Goal: Transaction & Acquisition: Purchase product/service

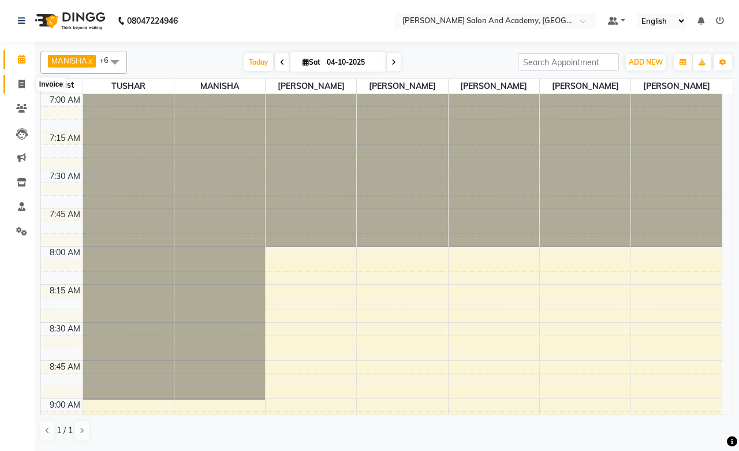
click at [18, 87] on icon at bounding box center [21, 84] width 6 height 9
select select "service"
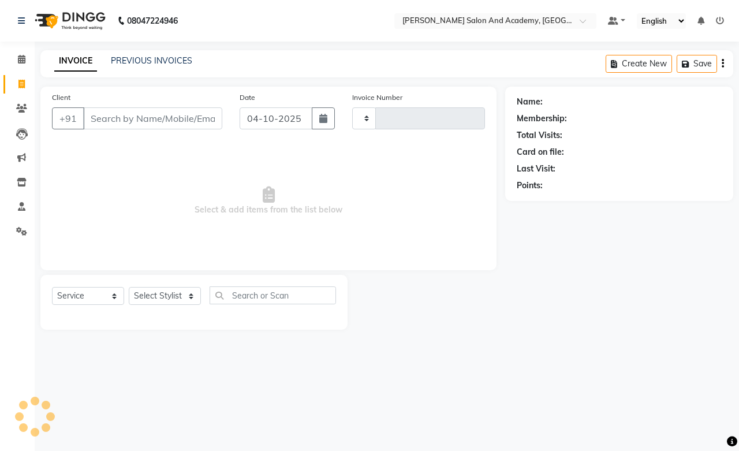
type input "0818"
select select "6453"
click at [130, 62] on link "PREVIOUS INVOICES" at bounding box center [151, 60] width 81 height 10
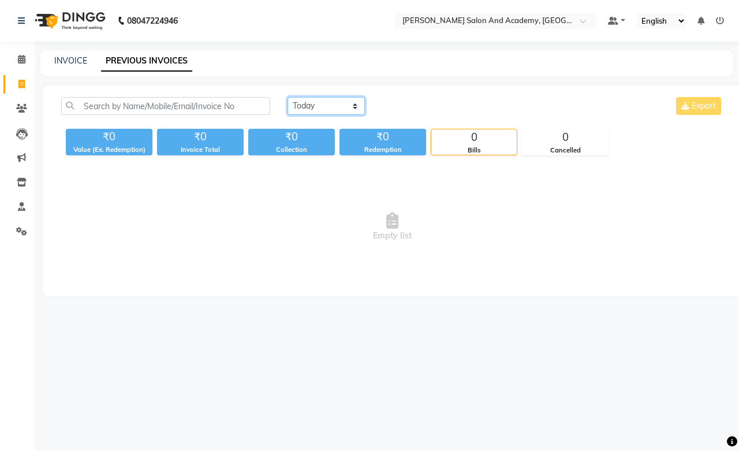
click at [313, 106] on select "[DATE] [DATE] Custom Range" at bounding box center [325, 106] width 77 height 18
select select "yesterday"
click at [287, 97] on select "[DATE] [DATE] Custom Range" at bounding box center [325, 106] width 77 height 18
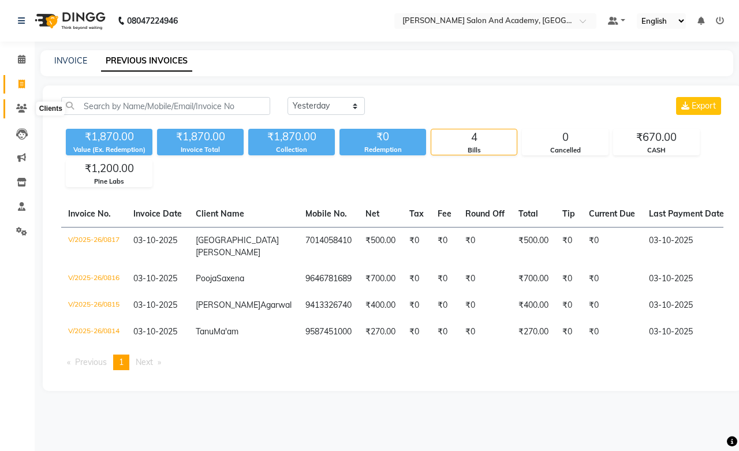
click at [12, 110] on span at bounding box center [22, 108] width 20 height 13
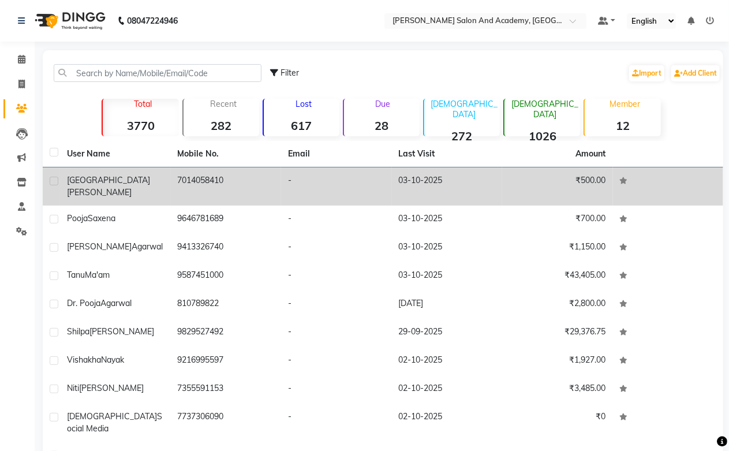
click at [194, 178] on td "7014058410" at bounding box center [226, 186] width 111 height 38
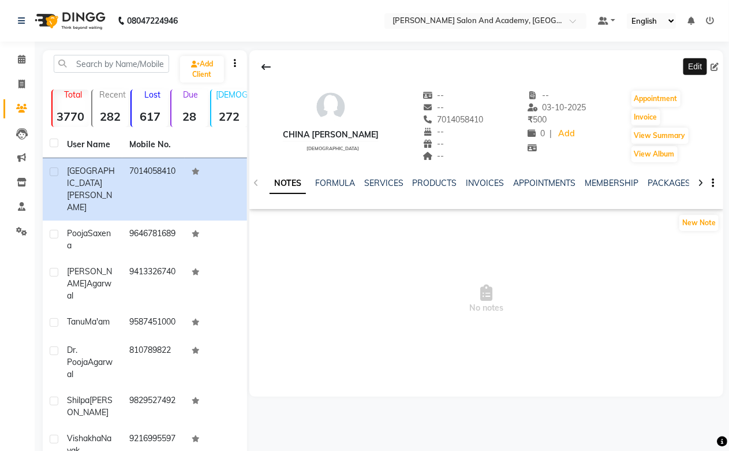
click at [713, 66] on icon at bounding box center [715, 67] width 8 height 8
select select "[DEMOGRAPHIC_DATA]"
select select "46005"
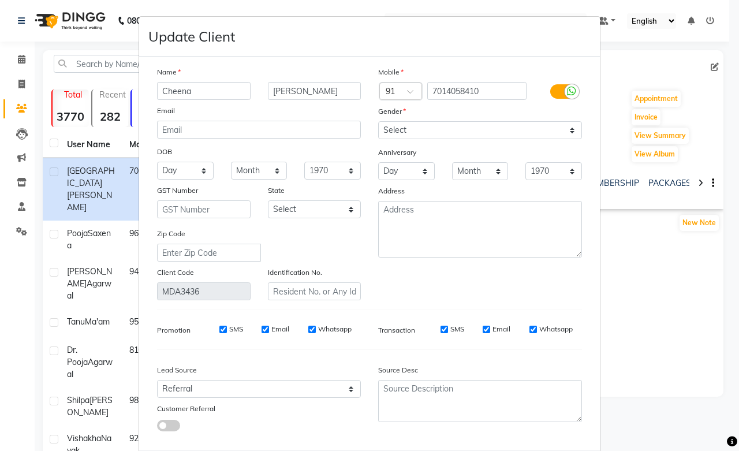
type input "Cheena"
click at [323, 90] on input "[PERSON_NAME]" at bounding box center [315, 91] width 94 height 18
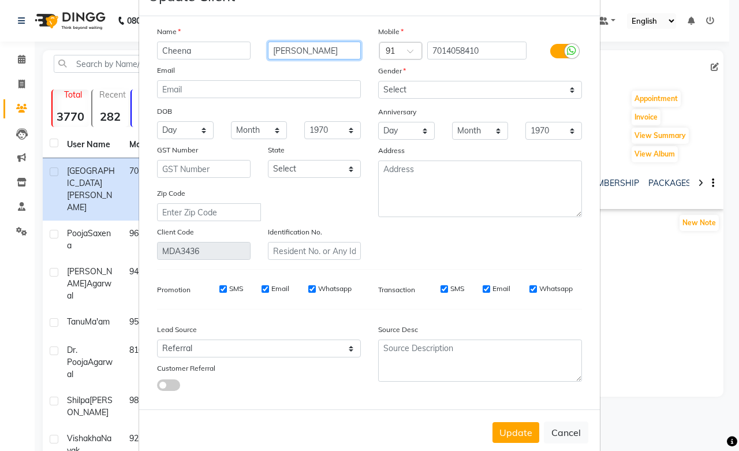
scroll to position [62, 0]
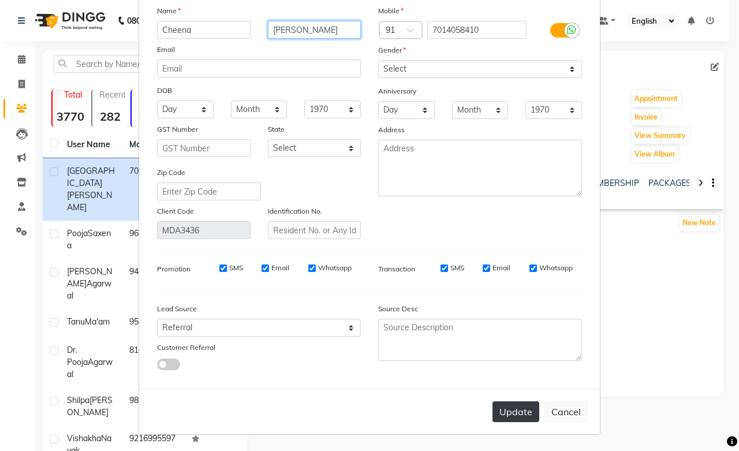
type input "[PERSON_NAME]"
click at [529, 406] on button "Update" at bounding box center [515, 411] width 47 height 21
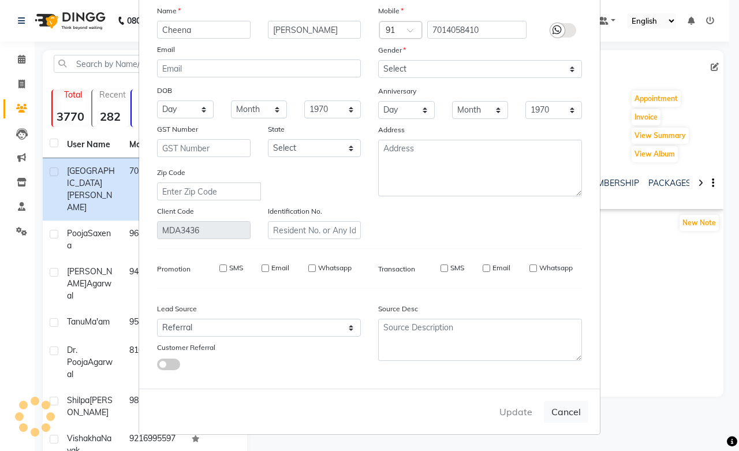
select select
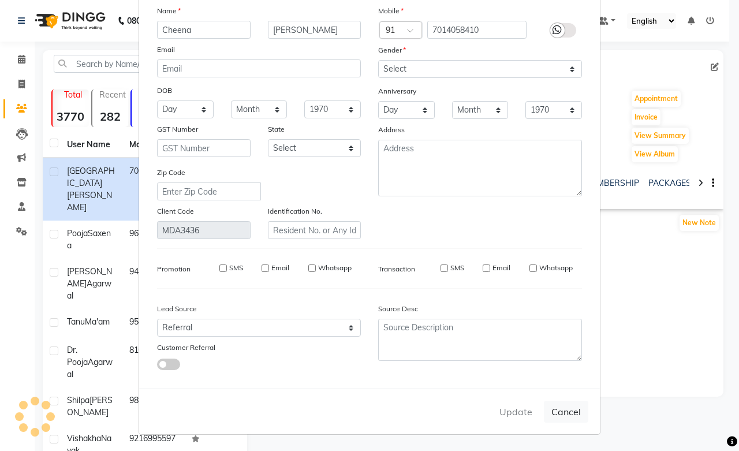
select select
checkbox input "false"
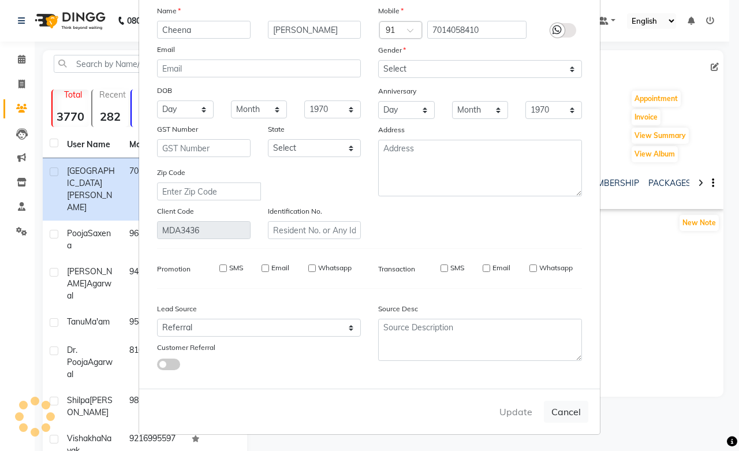
checkbox input "false"
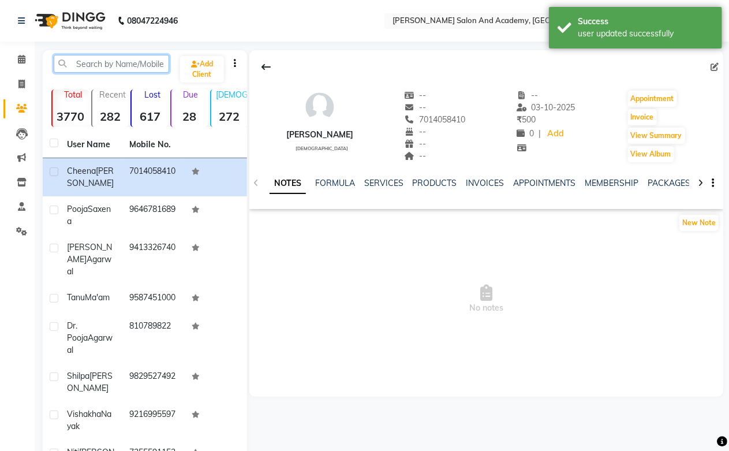
click at [94, 67] on input "text" at bounding box center [111, 64] width 115 height 18
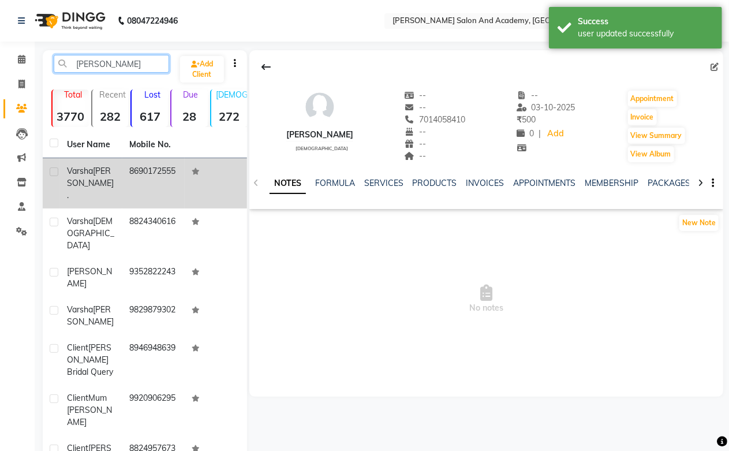
type input "[PERSON_NAME]"
click at [164, 175] on td "8690172555" at bounding box center [153, 183] width 62 height 50
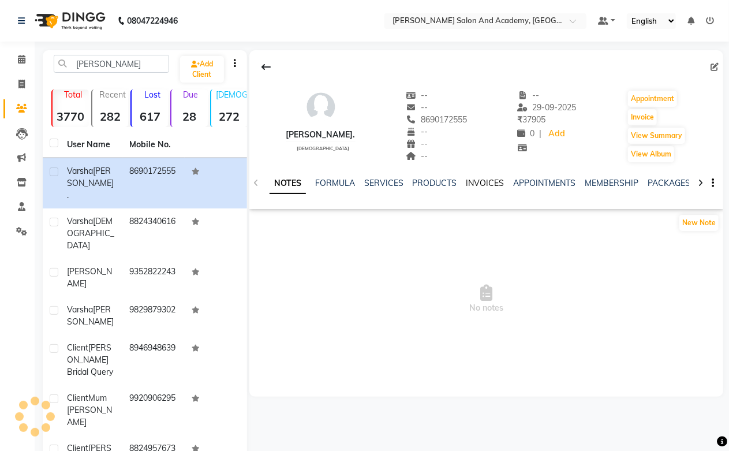
click at [476, 182] on link "INVOICES" at bounding box center [485, 183] width 38 height 10
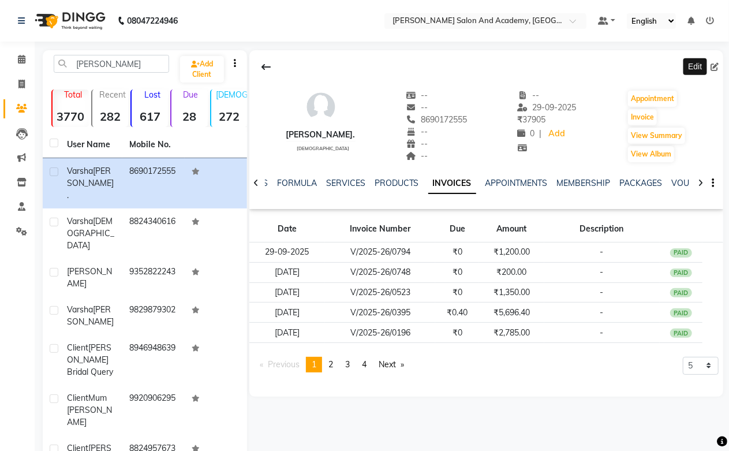
click at [716, 68] on icon at bounding box center [715, 67] width 8 height 8
select select "[DEMOGRAPHIC_DATA]"
select select "46158"
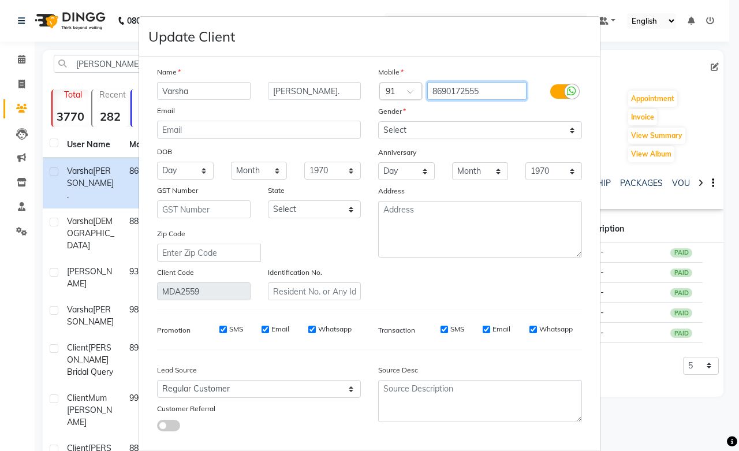
drag, startPoint x: 485, startPoint y: 85, endPoint x: 333, endPoint y: 95, distance: 152.7
click at [333, 95] on div "Name [PERSON_NAME]. Email DOB Day 01 02 03 04 05 06 07 08 09 10 11 12 13 14 15 …" at bounding box center [369, 183] width 442 height 234
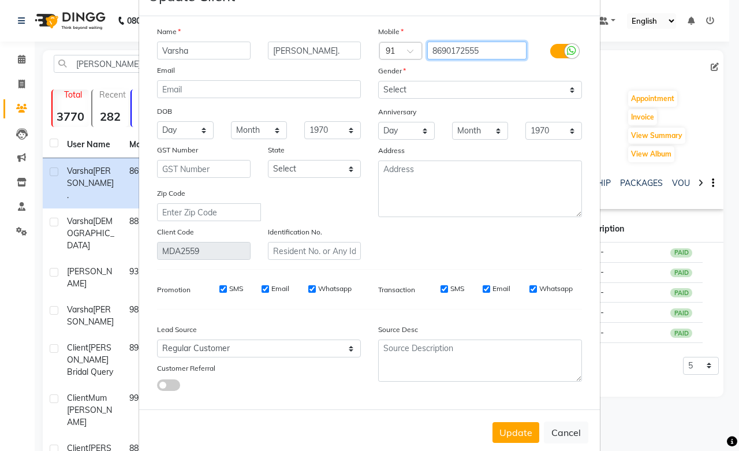
scroll to position [62, 0]
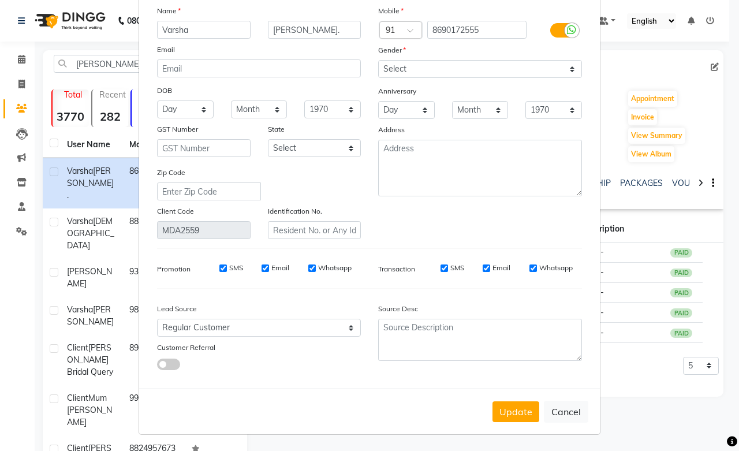
click at [500, 398] on div "Update Cancel" at bounding box center [369, 411] width 461 height 46
click at [500, 401] on button "Update" at bounding box center [515, 411] width 47 height 21
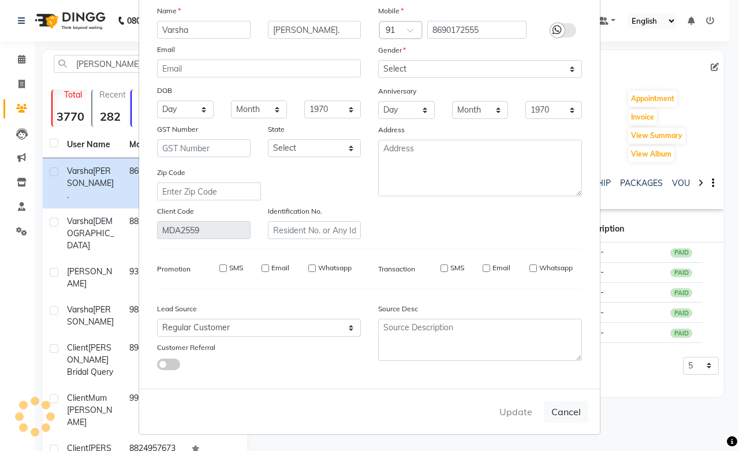
select select
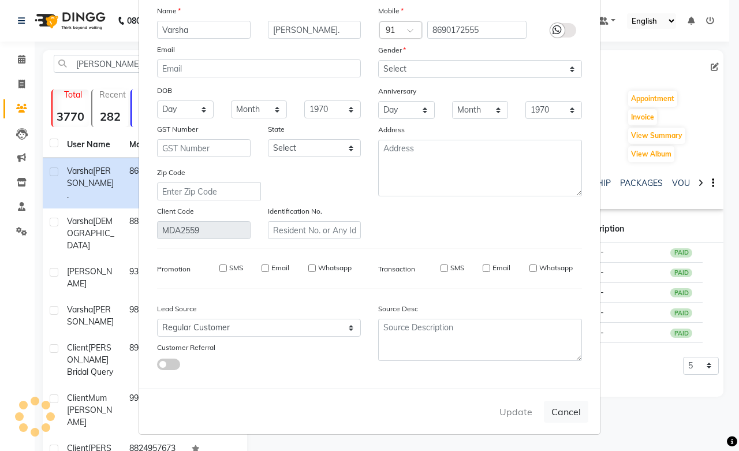
select select
checkbox input "false"
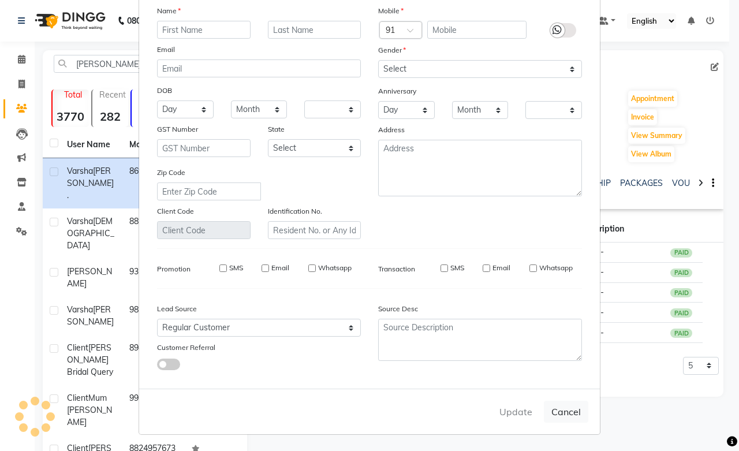
checkbox input "false"
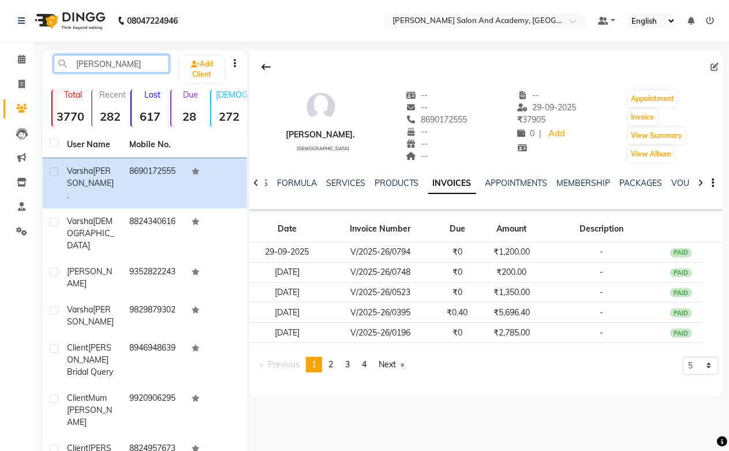
click at [110, 65] on input "[PERSON_NAME]" at bounding box center [111, 64] width 115 height 18
type input "v"
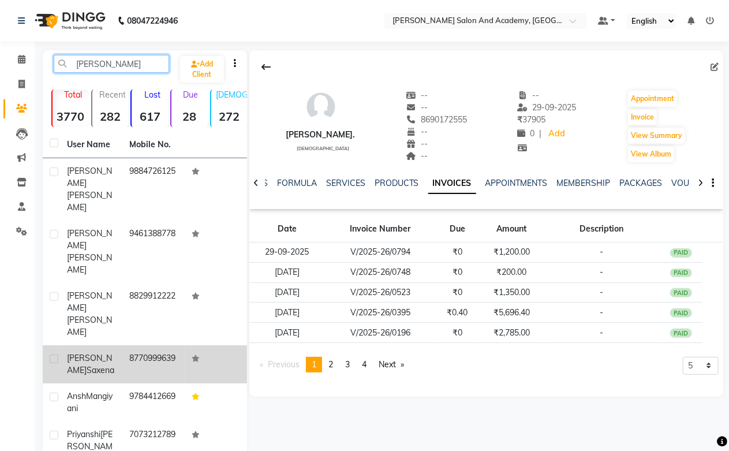
type input "[PERSON_NAME]"
click at [95, 345] on td "[PERSON_NAME]" at bounding box center [91, 364] width 62 height 38
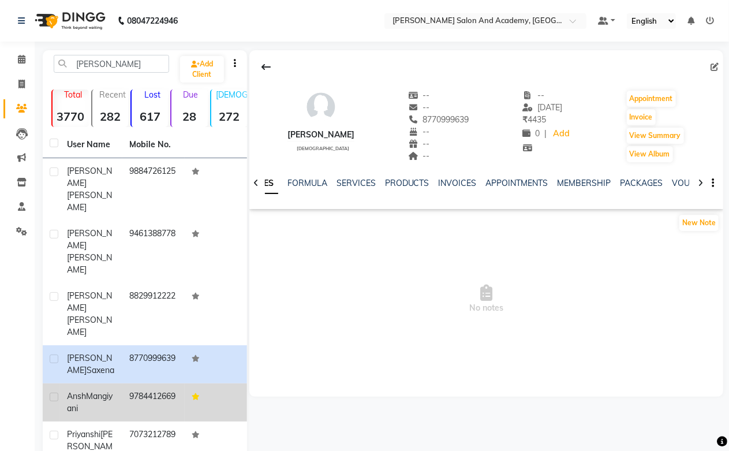
click at [94, 391] on span "Mangiyani" at bounding box center [90, 402] width 46 height 23
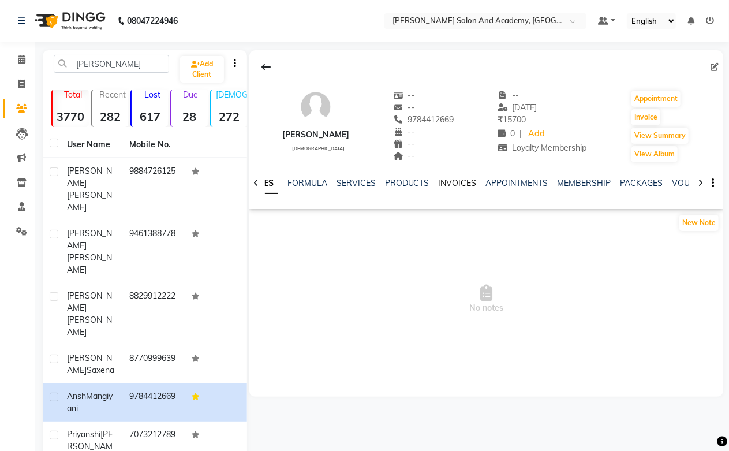
click at [462, 184] on link "INVOICES" at bounding box center [458, 183] width 38 height 10
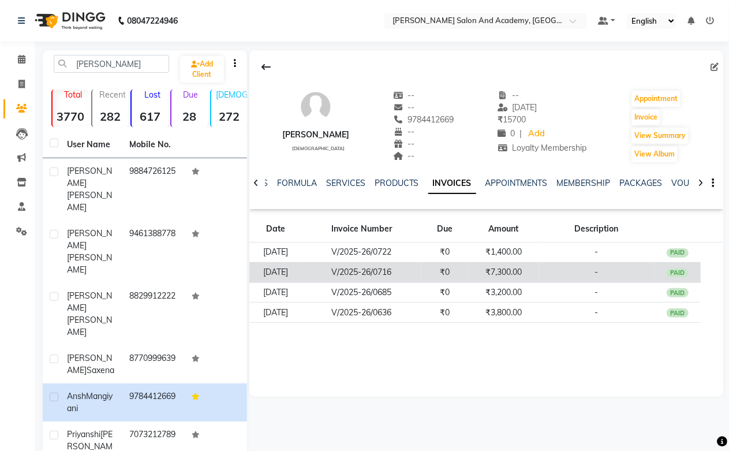
click at [520, 274] on td "₹7,300.00" at bounding box center [504, 272] width 70 height 20
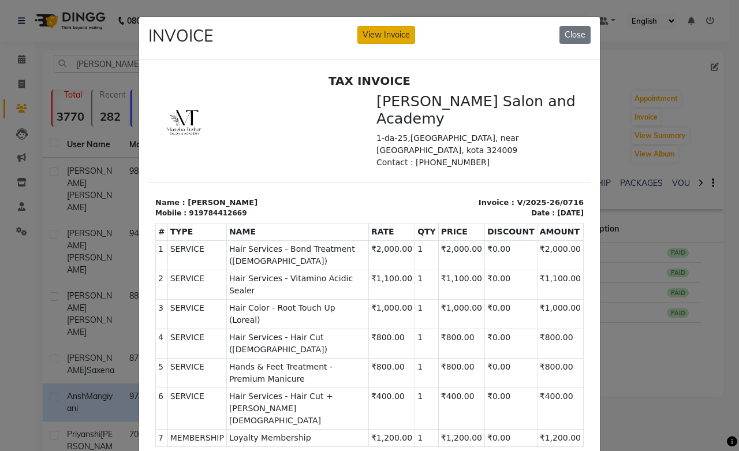
click at [386, 33] on button "View Invoice" at bounding box center [386, 35] width 58 height 18
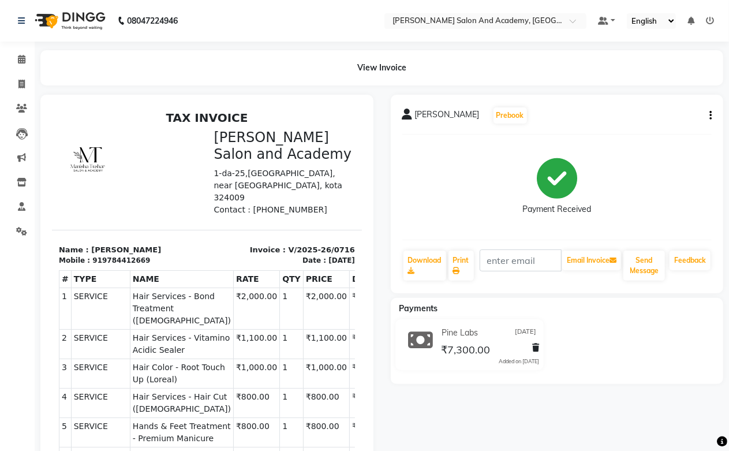
click at [707, 113] on button "button" at bounding box center [708, 116] width 7 height 12
click at [632, 130] on div "Edit Invoice" at bounding box center [653, 130] width 79 height 14
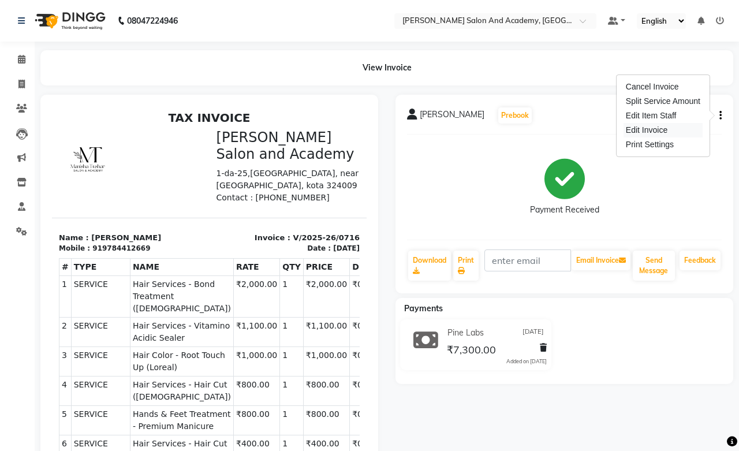
select select "service"
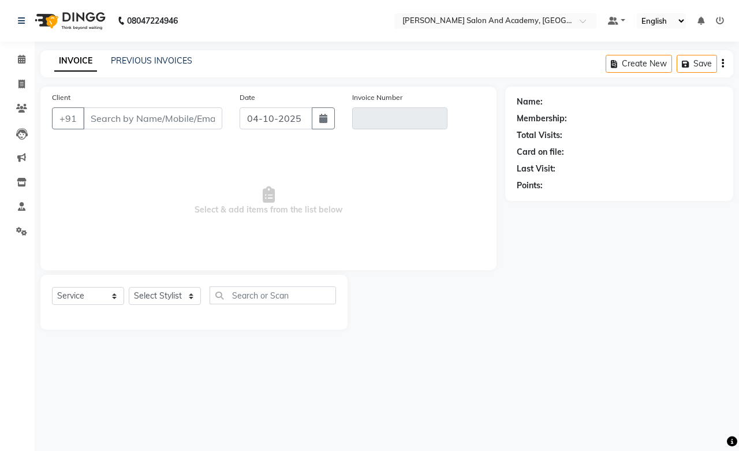
type input "9784412669"
type input "V/2025-26/0716"
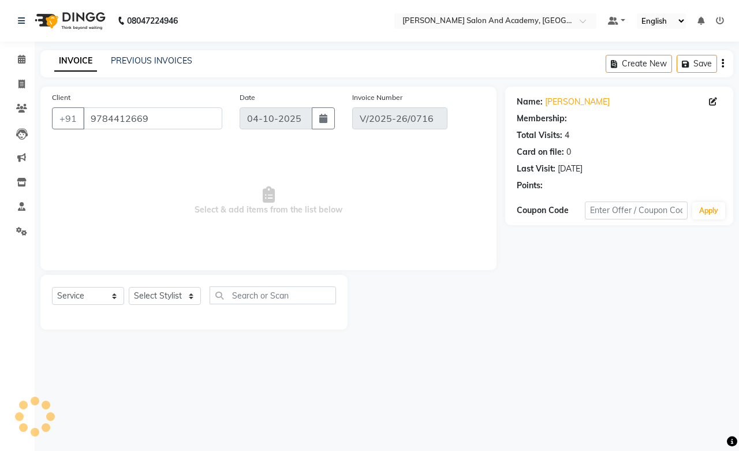
type input "[DATE]"
select select "select"
select select "2: Object"
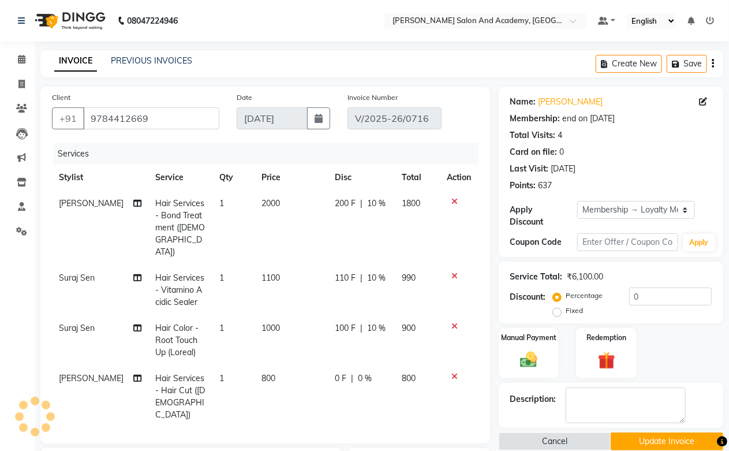
scroll to position [185, 0]
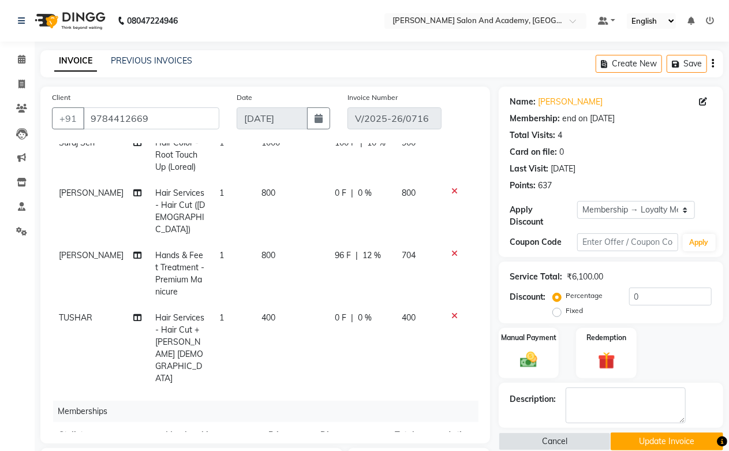
select select "90697"
click at [632, 439] on button "Update Invoice" at bounding box center [667, 441] width 113 height 18
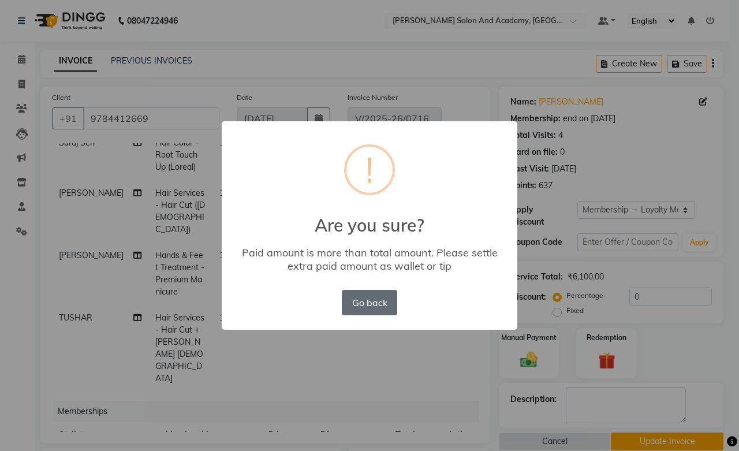
click at [369, 307] on button "Go back" at bounding box center [369, 302] width 55 height 25
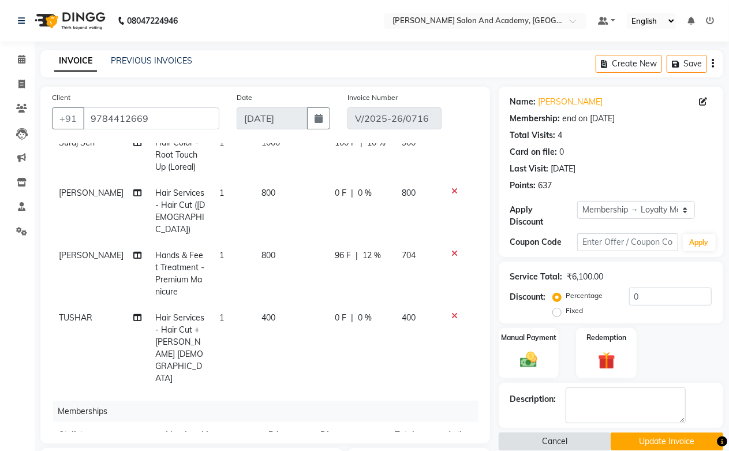
click at [586, 440] on button "Cancel" at bounding box center [555, 441] width 113 height 18
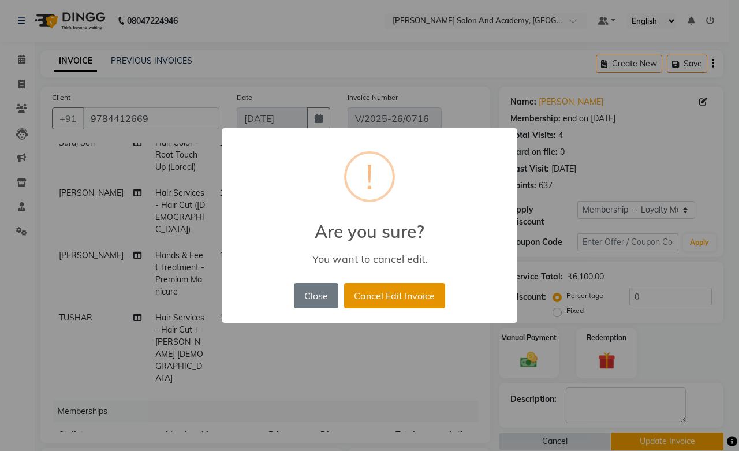
click at [360, 296] on button "Cancel Edit Invoice" at bounding box center [394, 295] width 101 height 25
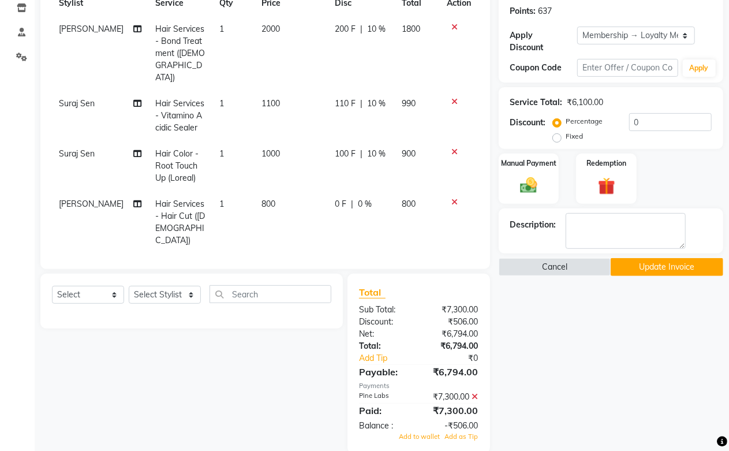
scroll to position [0, 0]
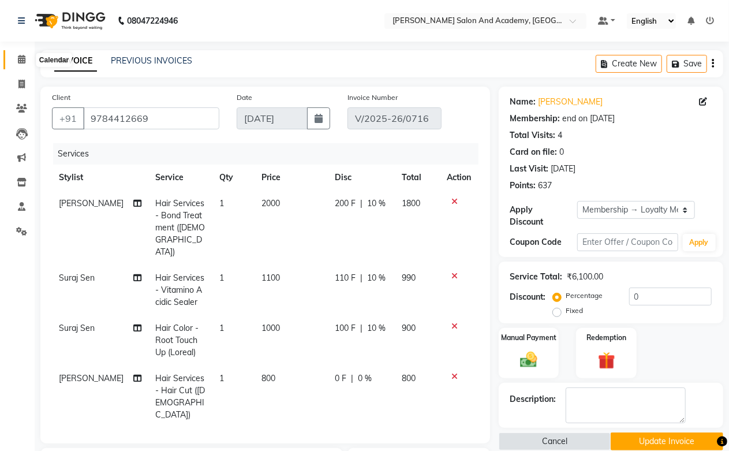
click at [18, 59] on icon at bounding box center [22, 59] width 8 height 9
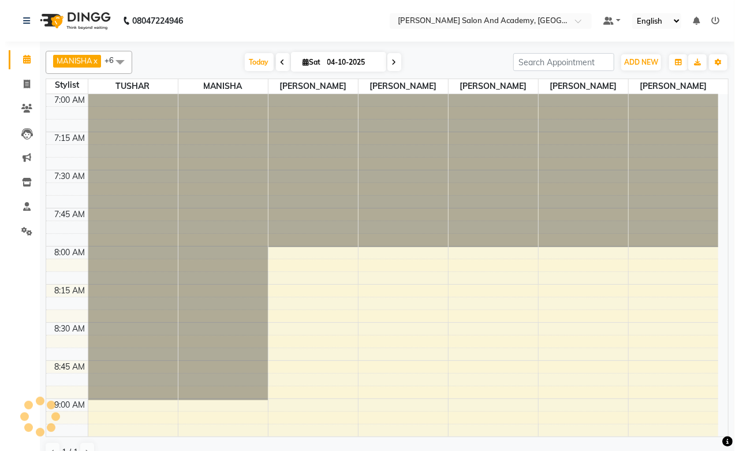
scroll to position [613, 0]
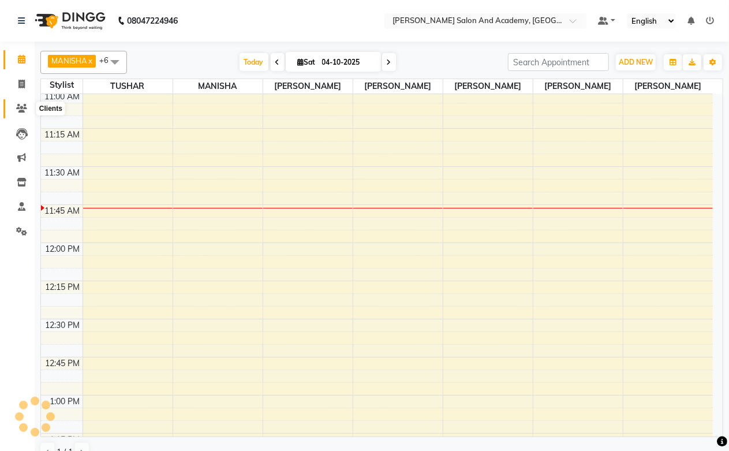
click at [22, 109] on icon at bounding box center [21, 108] width 11 height 9
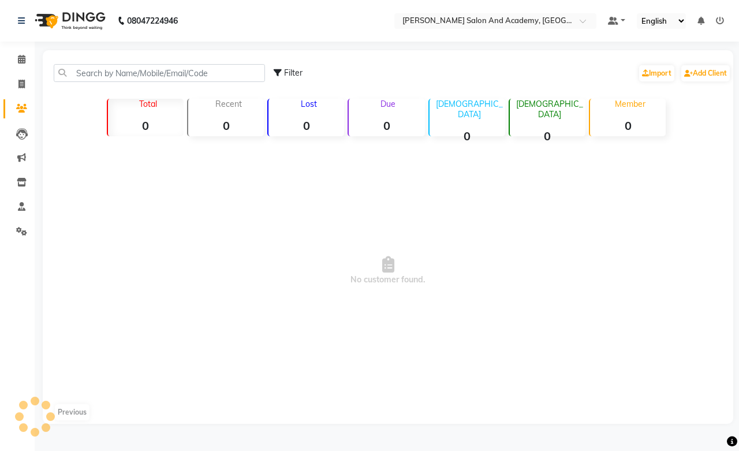
click at [720, 20] on icon at bounding box center [720, 21] width 8 height 8
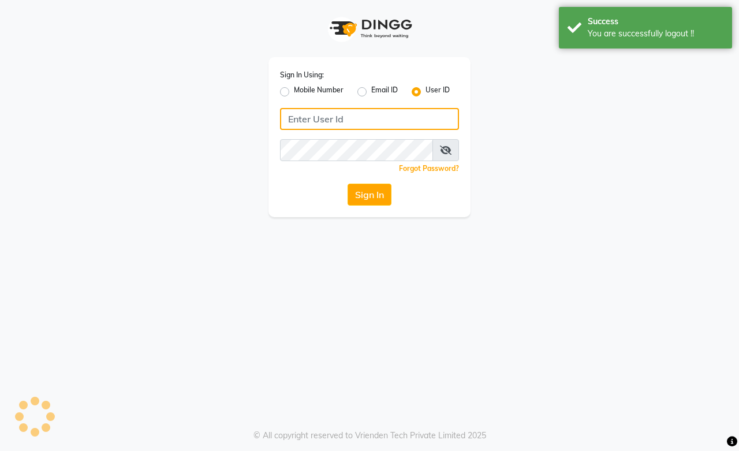
type input "9828338644"
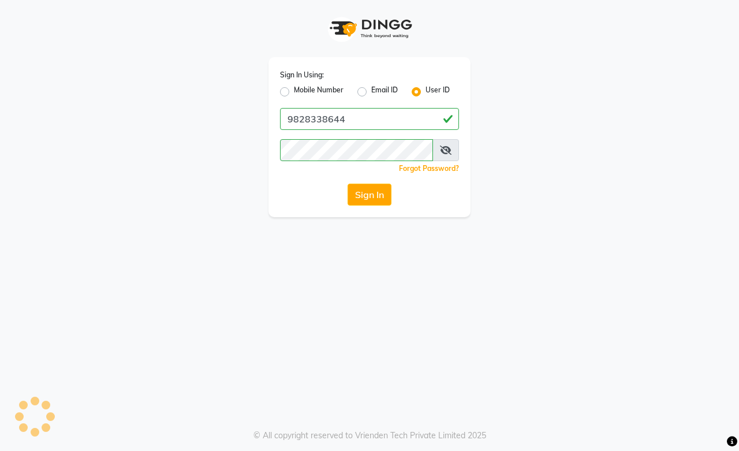
click at [294, 89] on label "Mobile Number" at bounding box center [319, 92] width 50 height 14
click at [294, 89] on input "Mobile Number" at bounding box center [298, 89] width 8 height 8
radio input "true"
radio input "false"
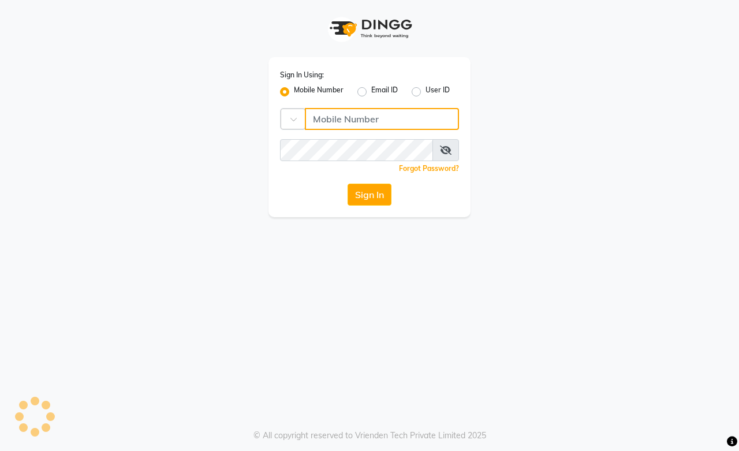
click at [364, 123] on input "Username" at bounding box center [382, 119] width 154 height 22
type input "9828338644"
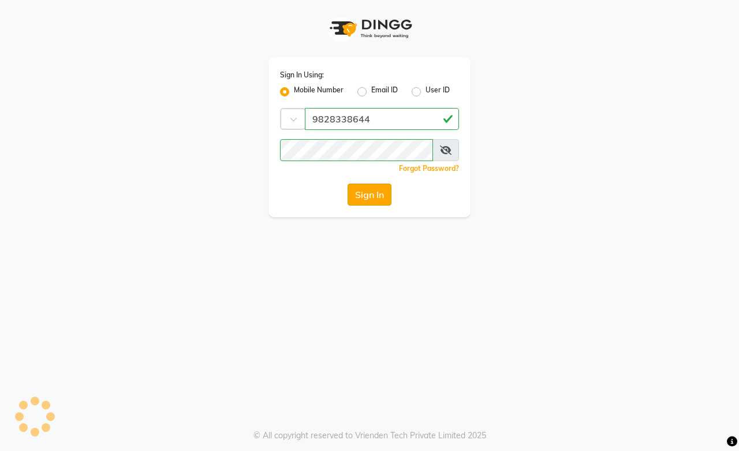
click at [367, 203] on button "Sign In" at bounding box center [369, 195] width 44 height 22
click at [361, 198] on button "Sign In" at bounding box center [369, 195] width 44 height 22
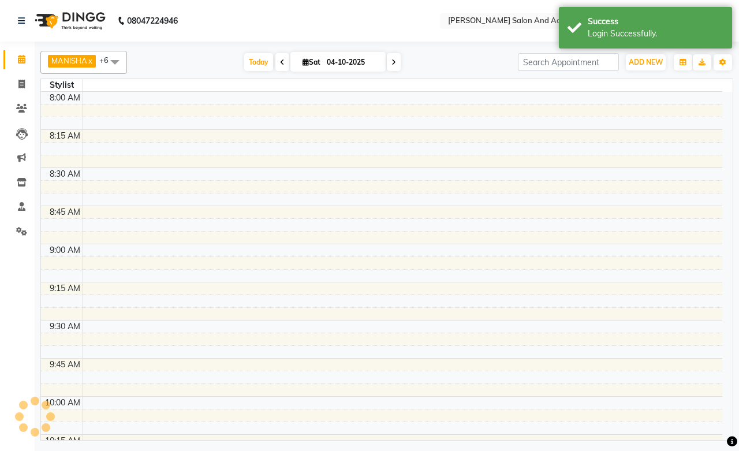
select select "en"
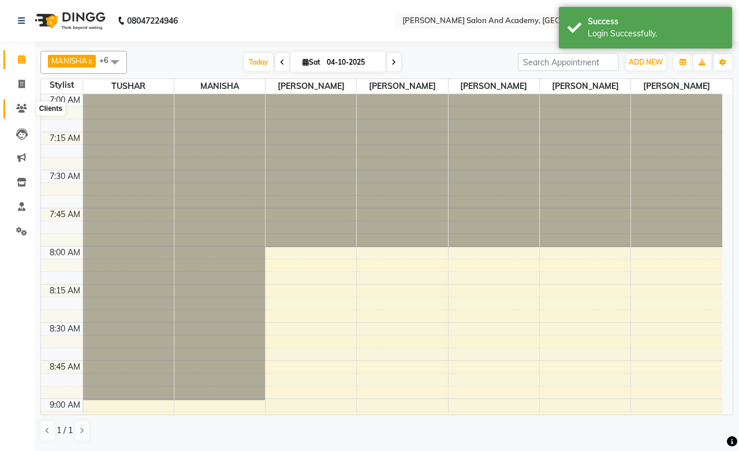
click at [24, 102] on span at bounding box center [22, 108] width 20 height 13
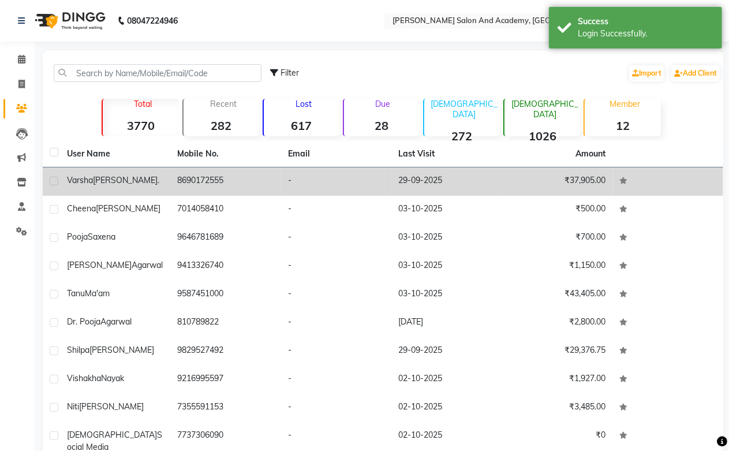
click at [184, 179] on td "8690172555" at bounding box center [226, 181] width 111 height 28
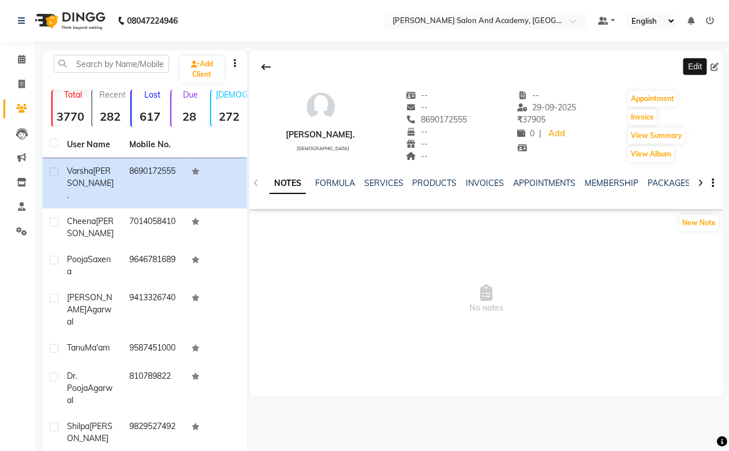
click at [717, 64] on icon at bounding box center [715, 67] width 8 height 8
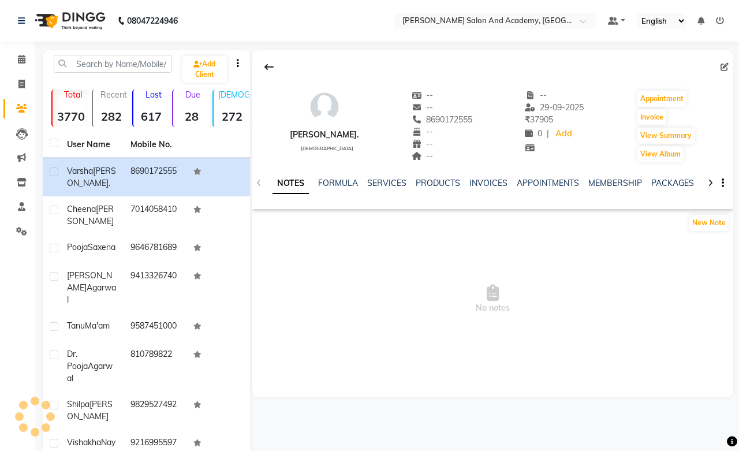
select select "[DEMOGRAPHIC_DATA]"
select select "46158"
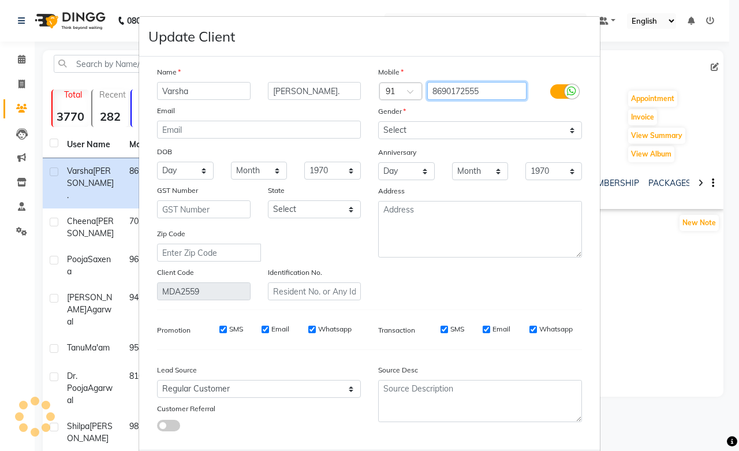
drag, startPoint x: 491, startPoint y: 91, endPoint x: 342, endPoint y: 91, distance: 148.9
click at [342, 91] on div "Name [PERSON_NAME]. Email DOB Day 01 02 03 04 05 06 07 08 09 10 11 12 13 14 15 …" at bounding box center [369, 183] width 442 height 234
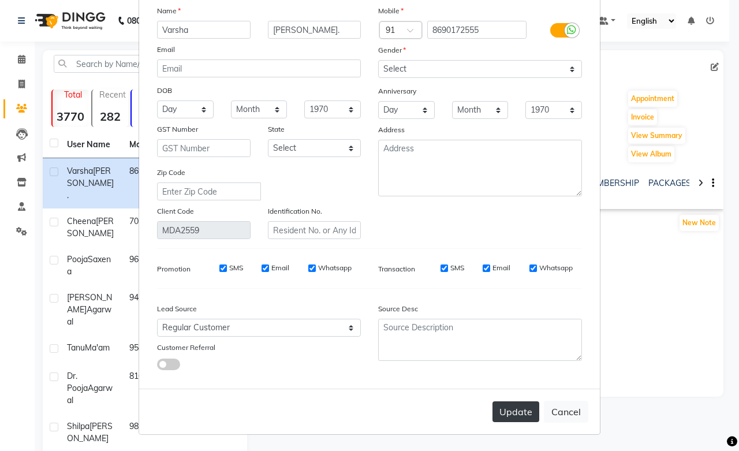
click at [503, 410] on button "Update" at bounding box center [515, 411] width 47 height 21
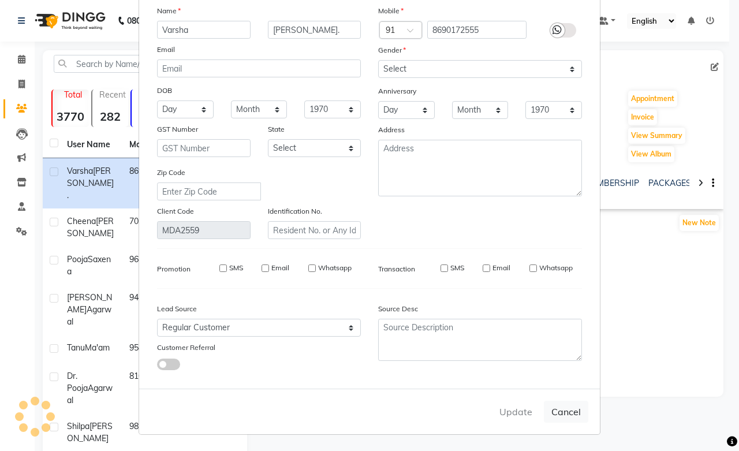
select select
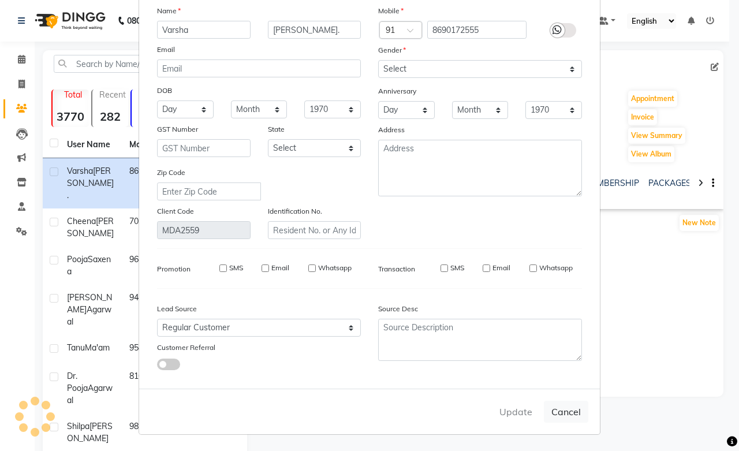
select select
checkbox input "false"
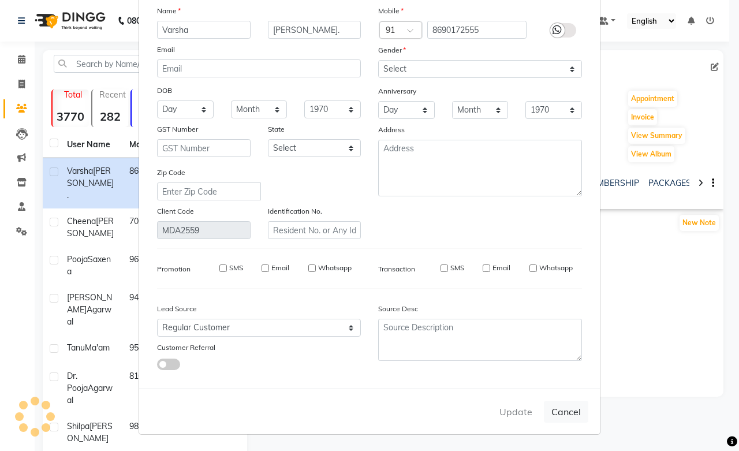
checkbox input "false"
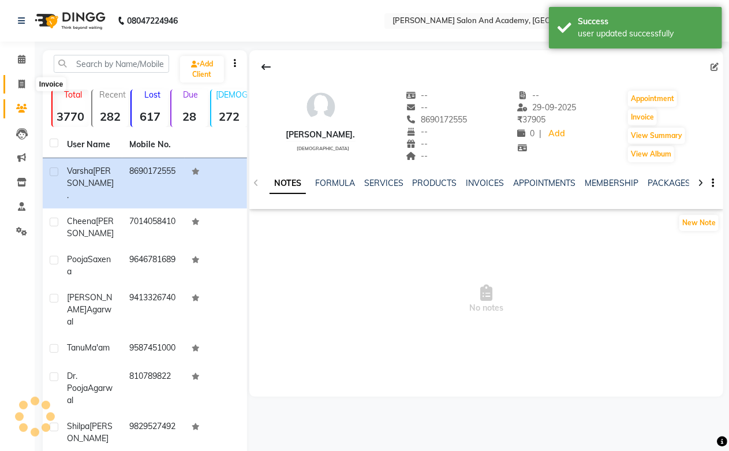
click at [24, 83] on icon at bounding box center [21, 84] width 6 height 9
select select "service"
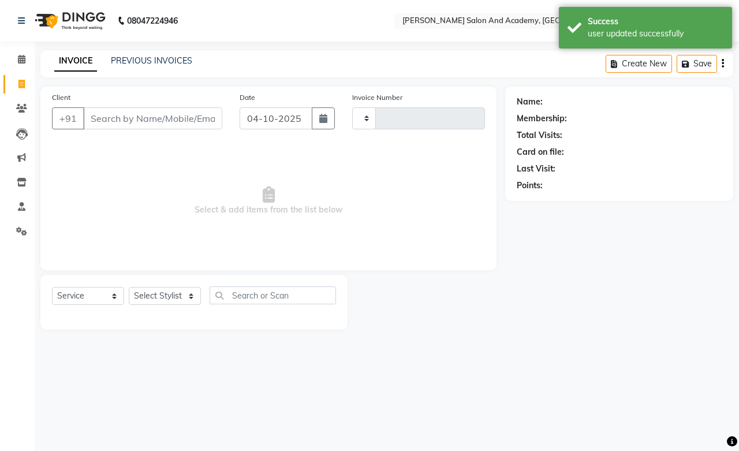
type input "0818"
select select "6453"
type input "8690172555"
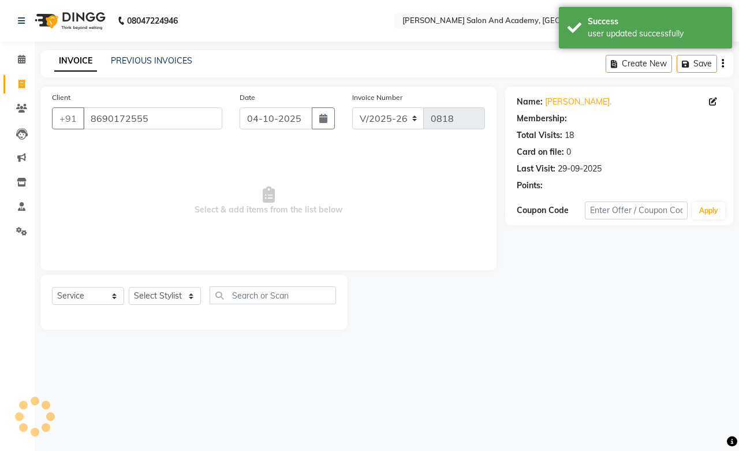
select select "1: Object"
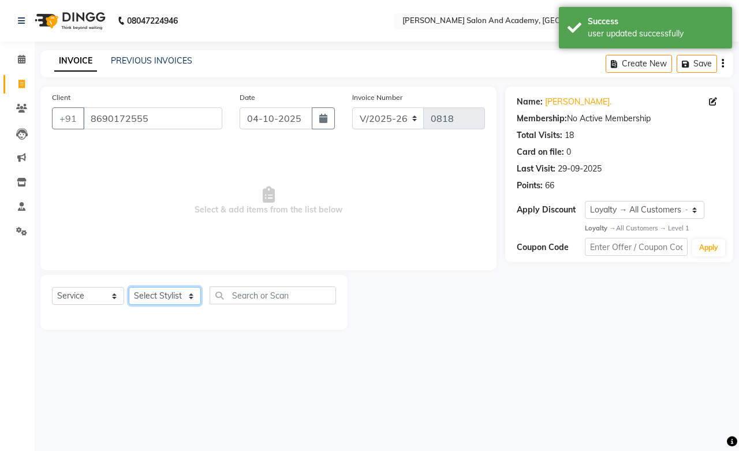
click at [167, 294] on select "Select Stylist [PERSON_NAME] [PERSON_NAME] [PERSON_NAME] [PERSON_NAME] [PERSON_…" at bounding box center [165, 296] width 72 height 18
select select "91086"
click at [129, 287] on select "Select Stylist [PERSON_NAME] [PERSON_NAME] [PERSON_NAME] [PERSON_NAME] [PERSON_…" at bounding box center [165, 296] width 72 height 18
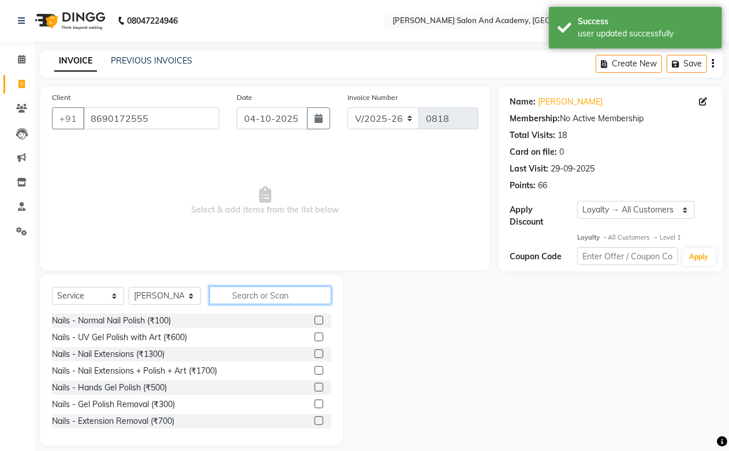
click at [252, 289] on input "text" at bounding box center [271, 295] width 122 height 18
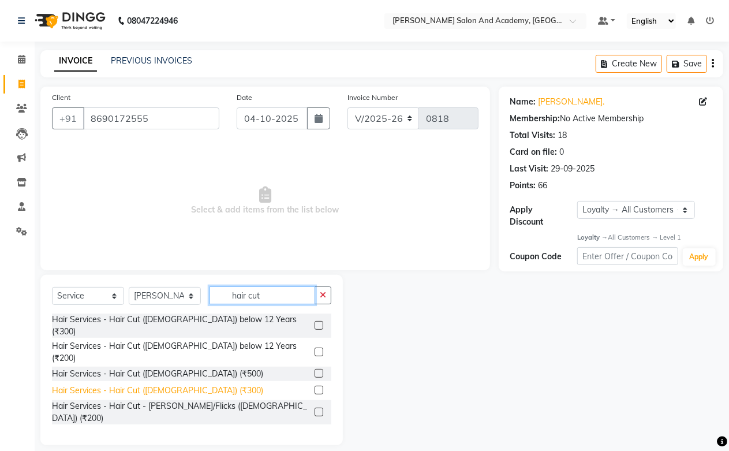
type input "hair cut"
click at [175, 384] on div "Hair Services - Hair Cut ([DEMOGRAPHIC_DATA]) (₹300)" at bounding box center [157, 390] width 211 height 12
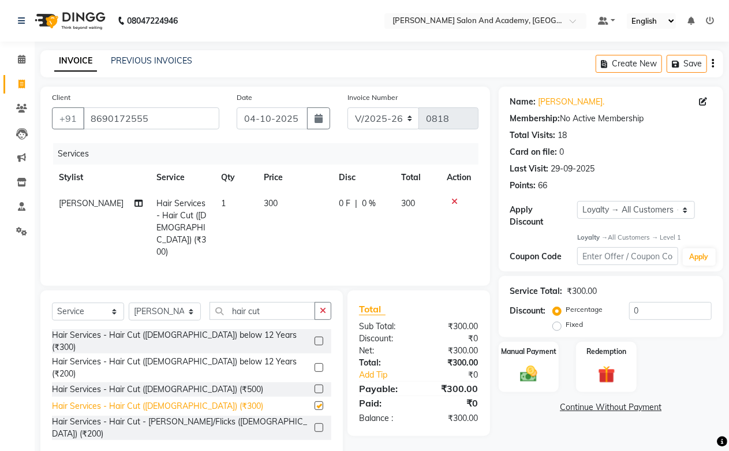
checkbox input "false"
click at [684, 63] on button "Save" at bounding box center [687, 64] width 40 height 18
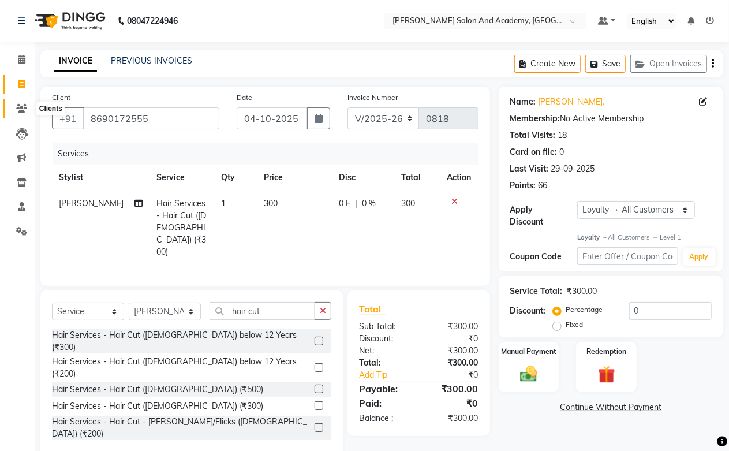
click at [20, 110] on icon at bounding box center [21, 108] width 11 height 9
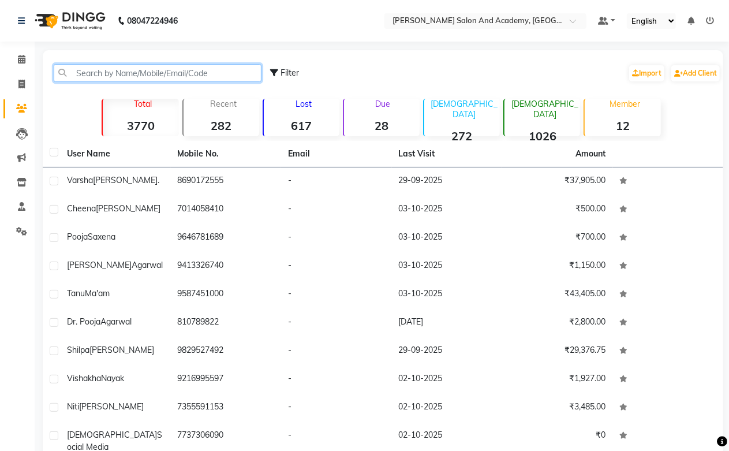
click at [105, 72] on input "text" at bounding box center [158, 73] width 208 height 18
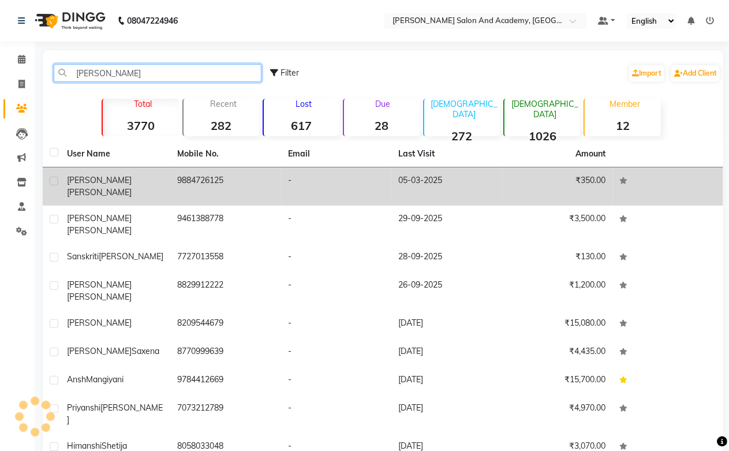
type input "[PERSON_NAME]"
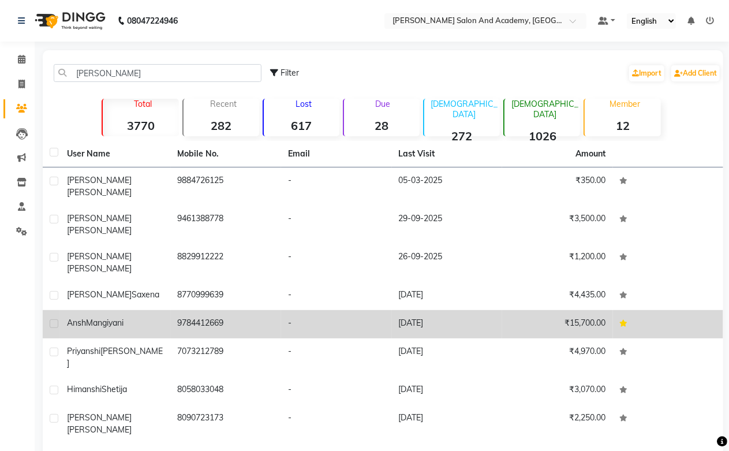
click at [110, 310] on td "[PERSON_NAME]" at bounding box center [115, 324] width 111 height 28
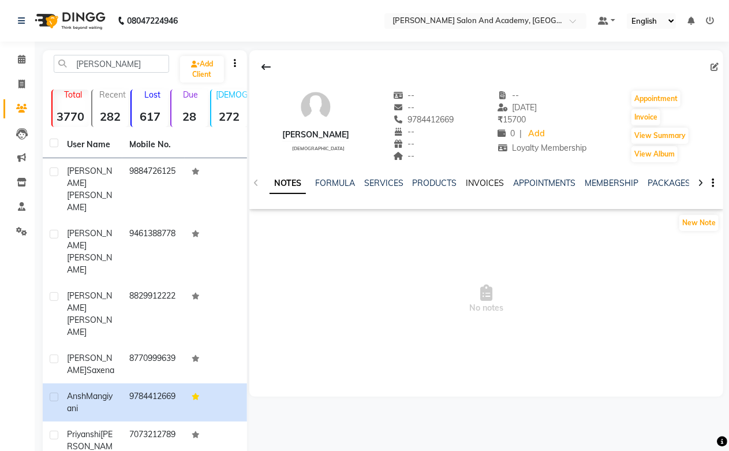
click at [489, 178] on link "INVOICES" at bounding box center [485, 183] width 38 height 10
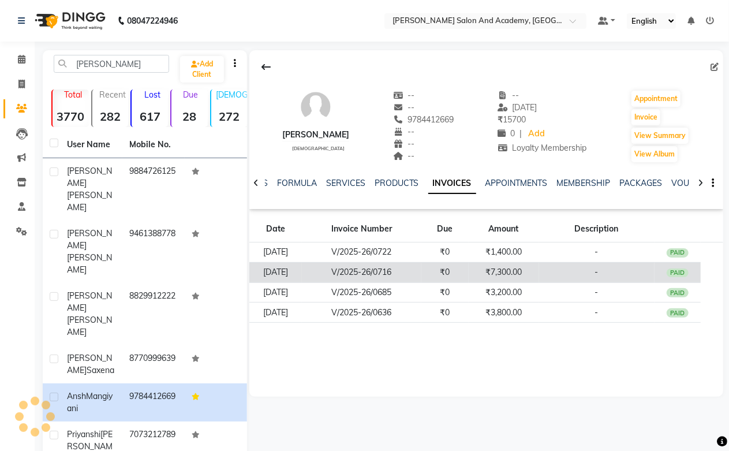
click at [511, 274] on td "₹7,300.00" at bounding box center [504, 272] width 70 height 20
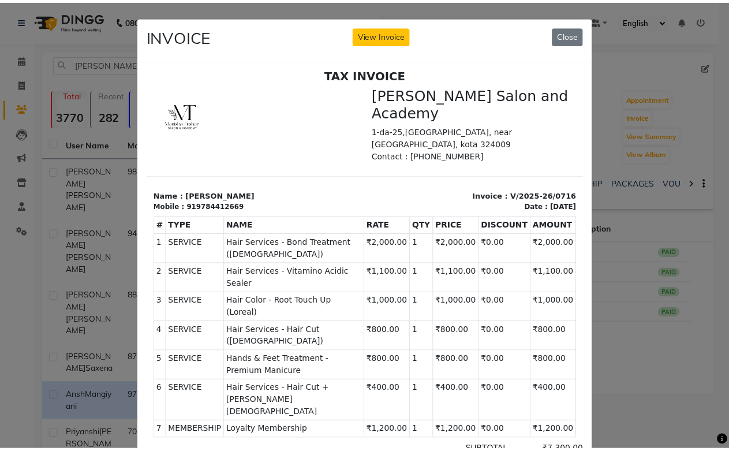
scroll to position [9, 0]
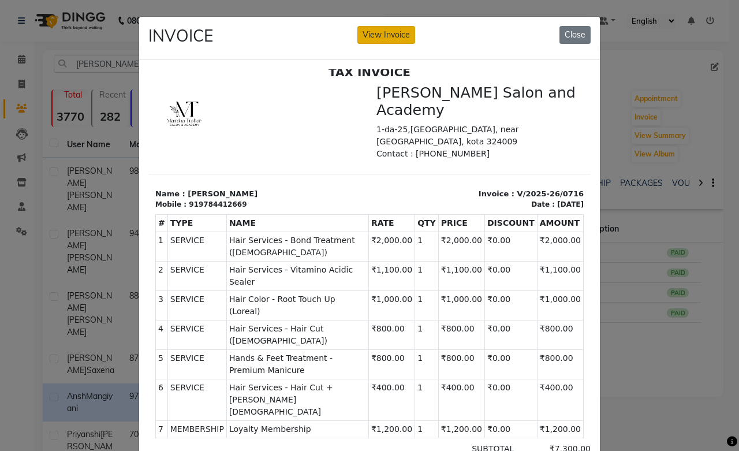
click at [384, 38] on button "View Invoice" at bounding box center [386, 35] width 58 height 18
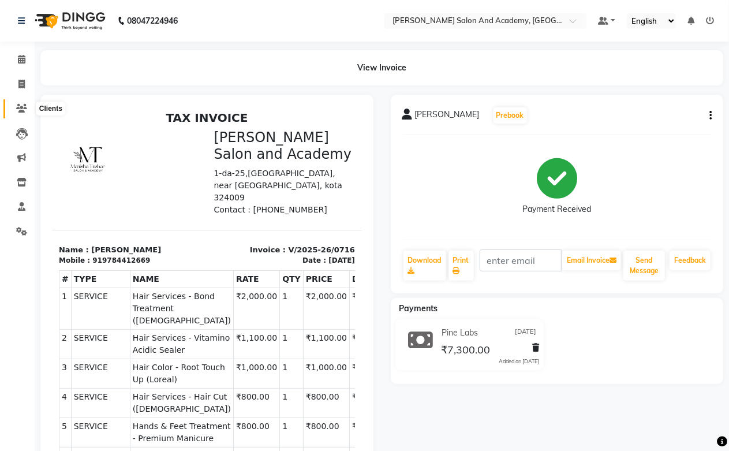
click at [20, 106] on icon at bounding box center [21, 108] width 11 height 9
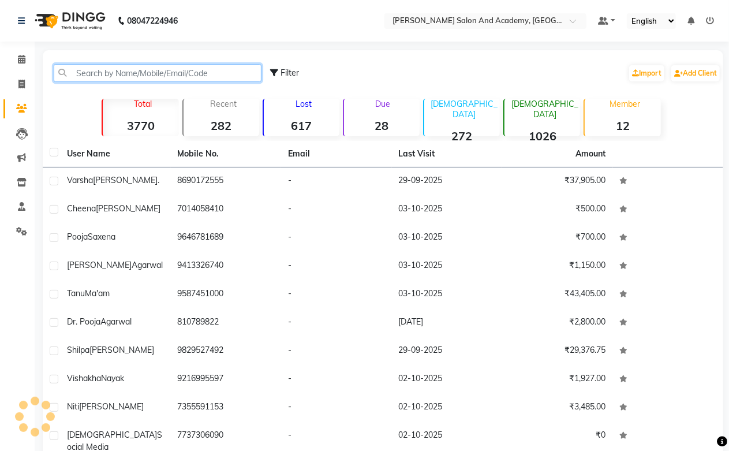
click at [84, 77] on input "text" at bounding box center [158, 73] width 208 height 18
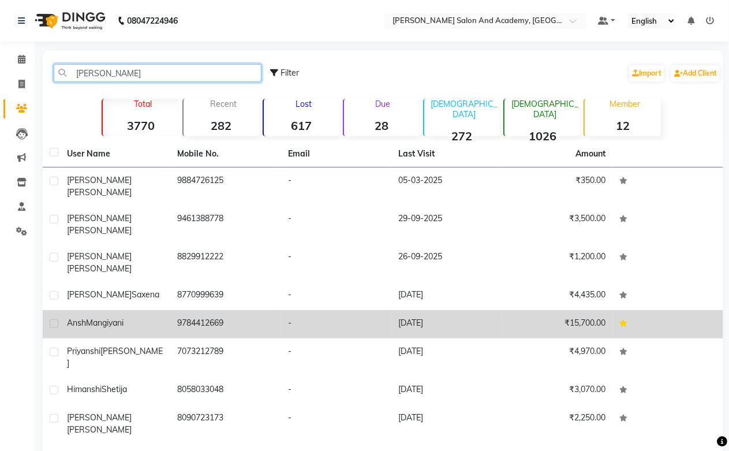
type input "[PERSON_NAME]"
click at [201, 310] on td "9784412669" at bounding box center [226, 324] width 111 height 28
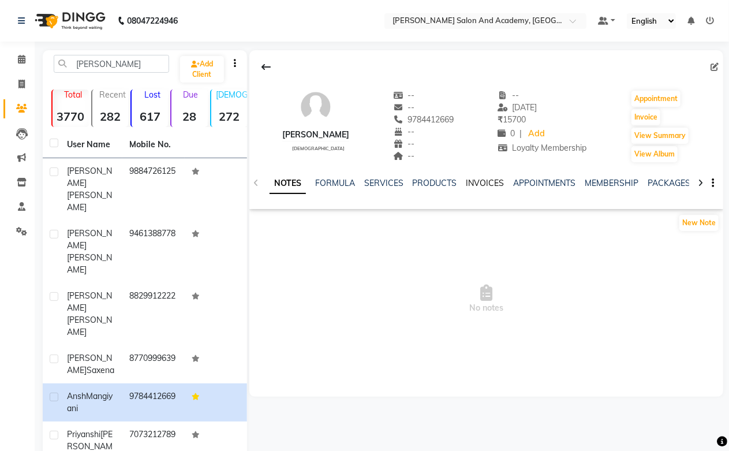
click at [491, 180] on link "INVOICES" at bounding box center [485, 183] width 38 height 10
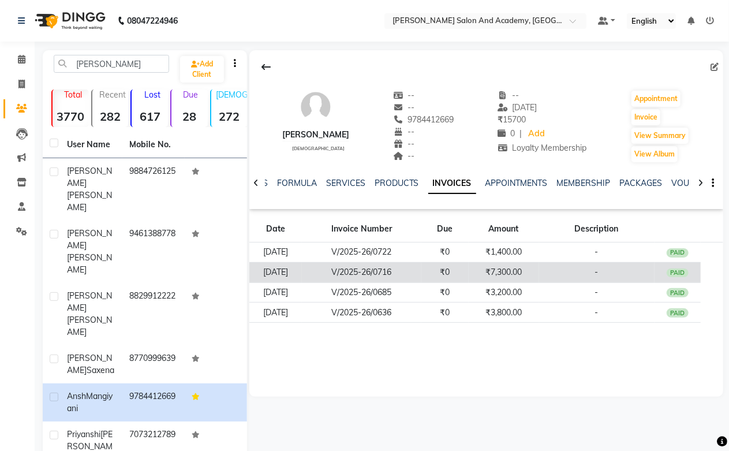
click at [511, 270] on td "₹7,300.00" at bounding box center [504, 272] width 70 height 20
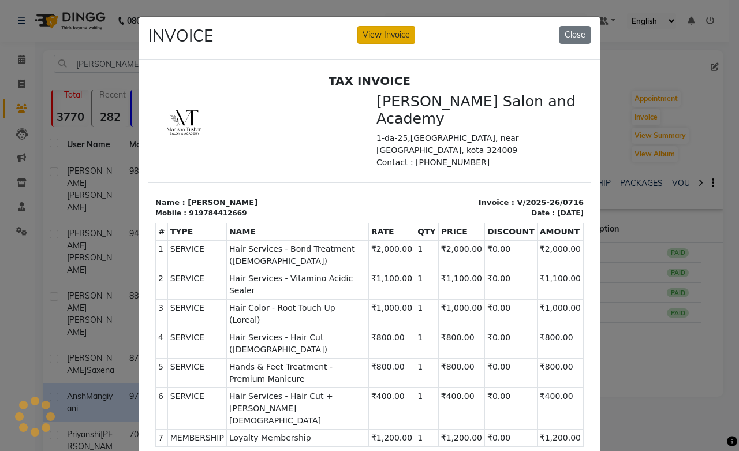
click at [368, 36] on button "View Invoice" at bounding box center [386, 35] width 58 height 18
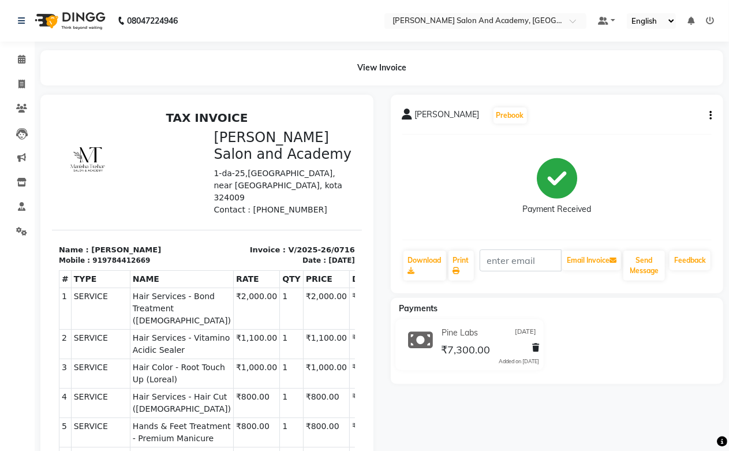
click at [708, 116] on button "button" at bounding box center [708, 116] width 7 height 12
click at [631, 130] on div "Edit Invoice" at bounding box center [653, 130] width 79 height 14
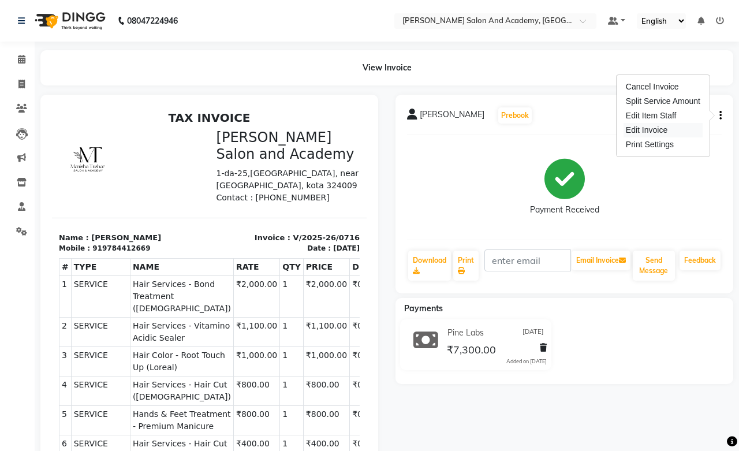
select select "service"
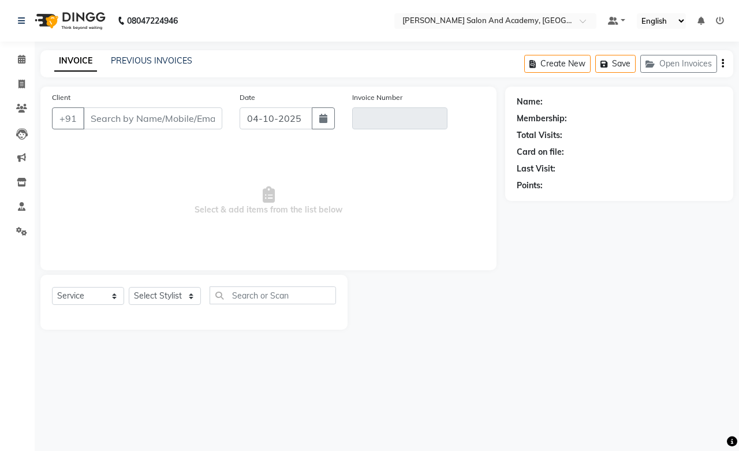
type input "9784412669"
type input "V/2025-26/0716"
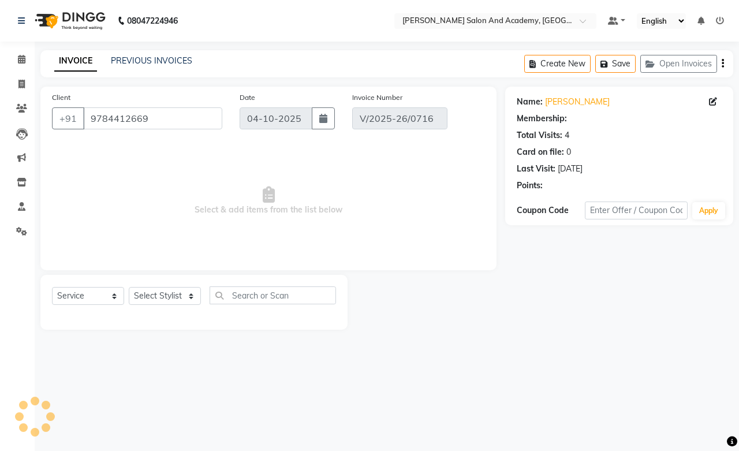
select select "2: Object"
type input "[DATE]"
select select "select"
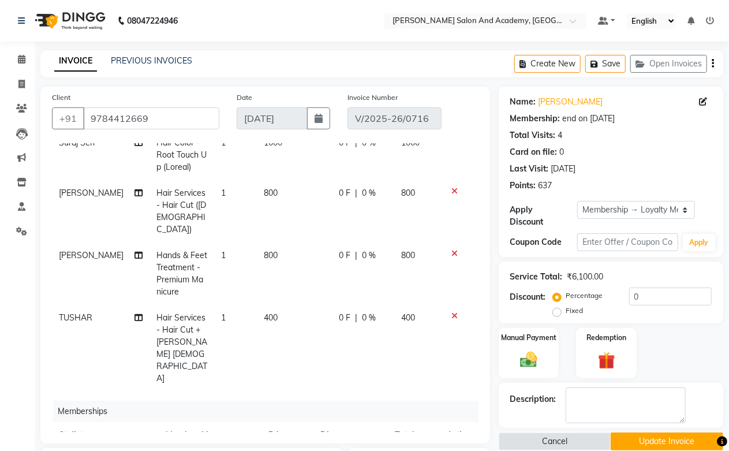
scroll to position [64, 0]
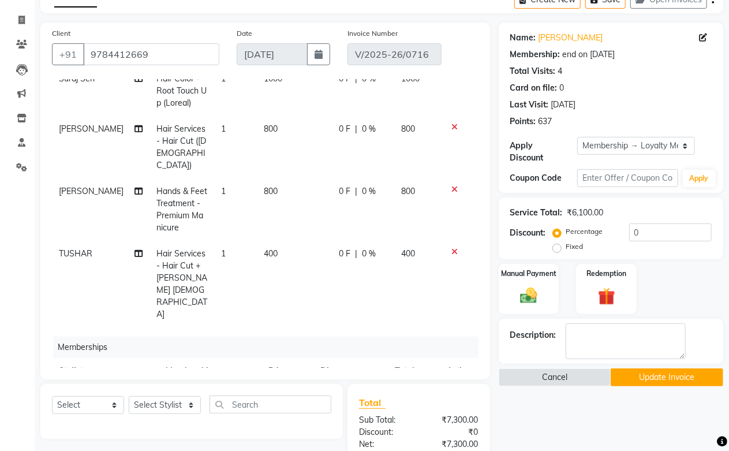
click at [93, 391] on span "[PERSON_NAME]" at bounding box center [91, 396] width 65 height 10
select select "90697"
click at [93, 391] on select "[PERSON_NAME] [PERSON_NAME] [PERSON_NAME] [PERSON_NAME] [PERSON_NAME] [PERSON_N…" at bounding box center [82, 400] width 47 height 18
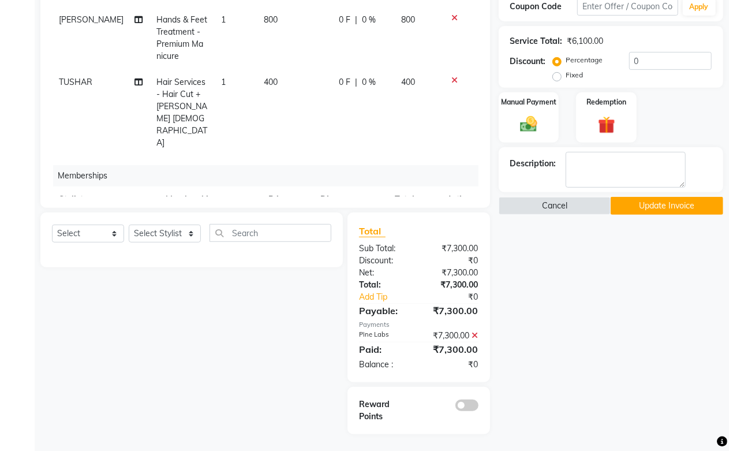
click at [662, 208] on button "Update Invoice" at bounding box center [667, 206] width 113 height 18
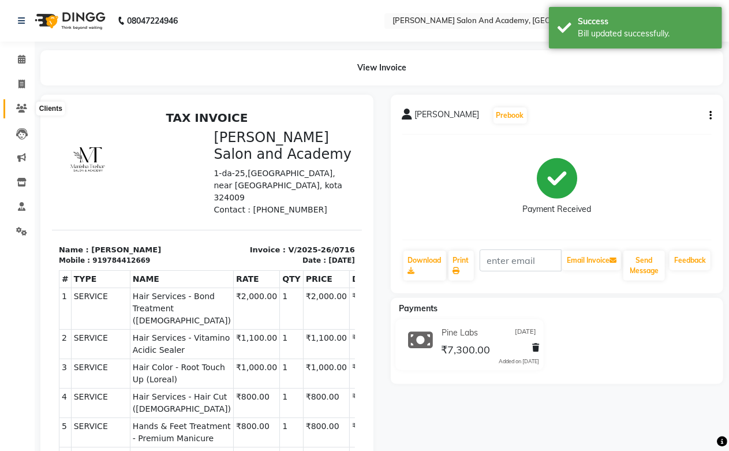
click at [18, 102] on span at bounding box center [22, 108] width 20 height 13
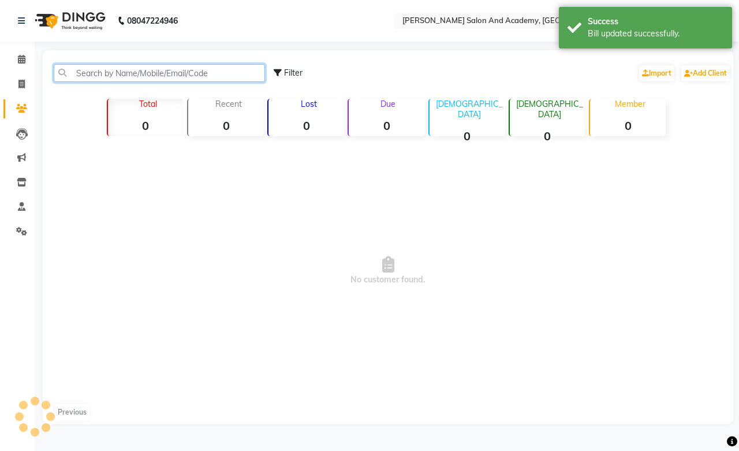
click at [100, 66] on input "text" at bounding box center [159, 73] width 211 height 18
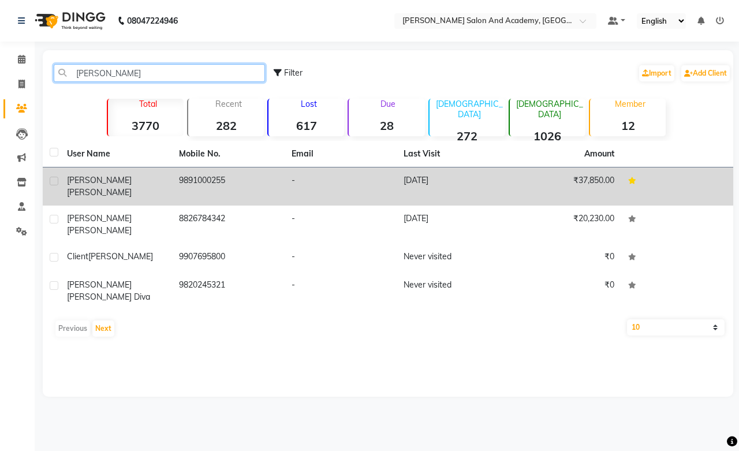
type input "[PERSON_NAME]"
click at [204, 182] on td "9891000255" at bounding box center [228, 186] width 112 height 38
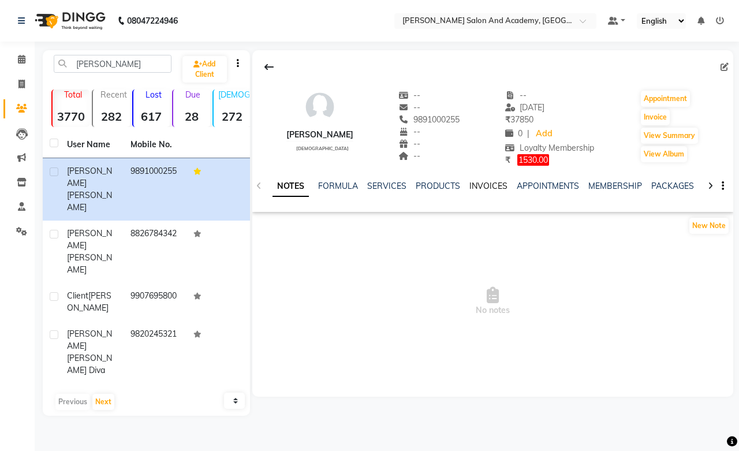
click at [494, 182] on link "INVOICES" at bounding box center [488, 186] width 38 height 10
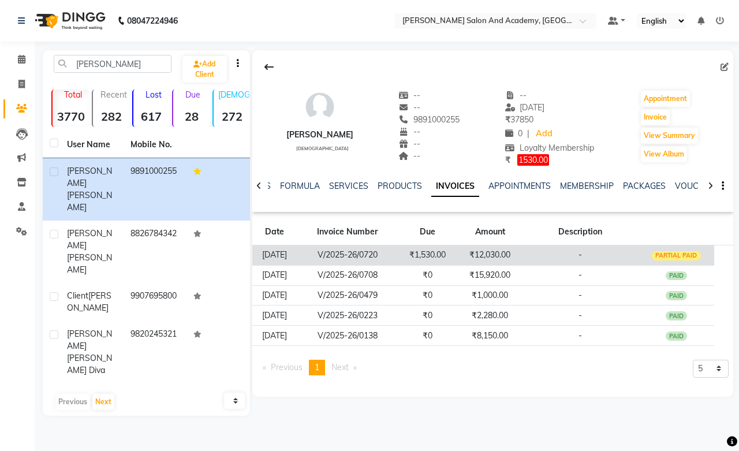
click at [485, 256] on td "₹12,030.00" at bounding box center [490, 255] width 66 height 20
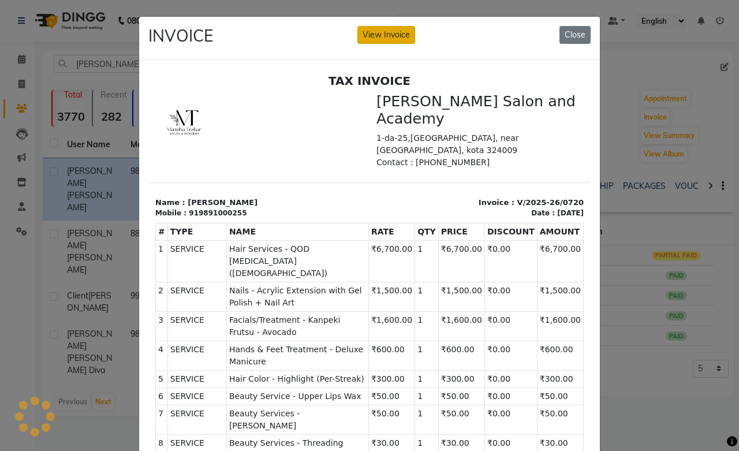
click at [384, 32] on button "View Invoice" at bounding box center [386, 35] width 58 height 18
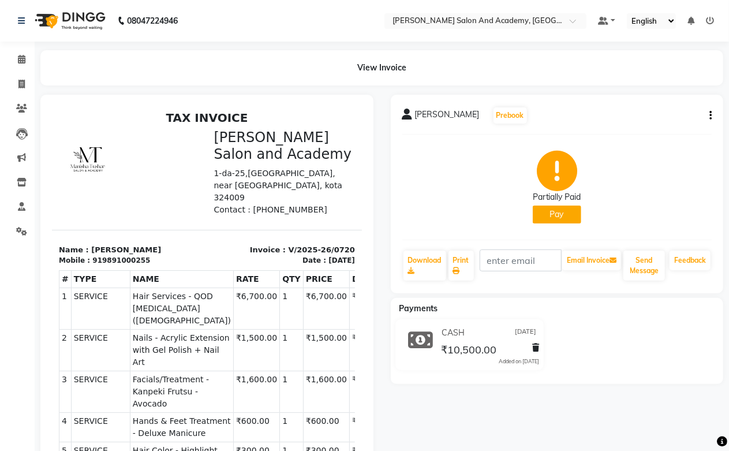
click at [709, 116] on icon "button" at bounding box center [710, 115] width 2 height 1
click at [628, 126] on div "Edit Invoice" at bounding box center [653, 130] width 79 height 14
select select "service"
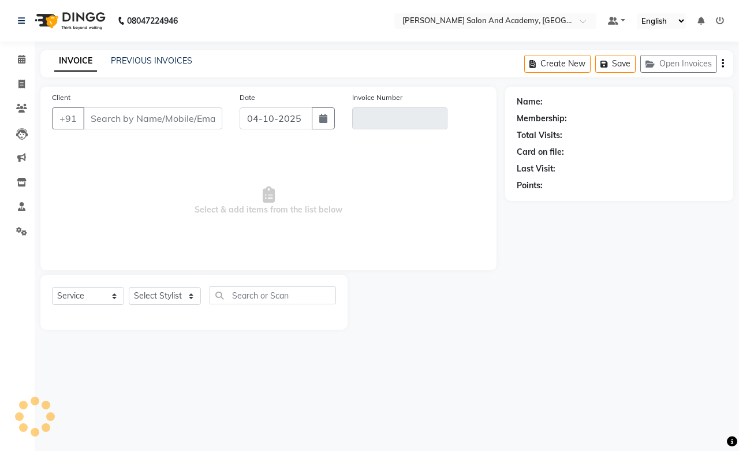
type input "9891000255"
type input "V/2025-26/0720"
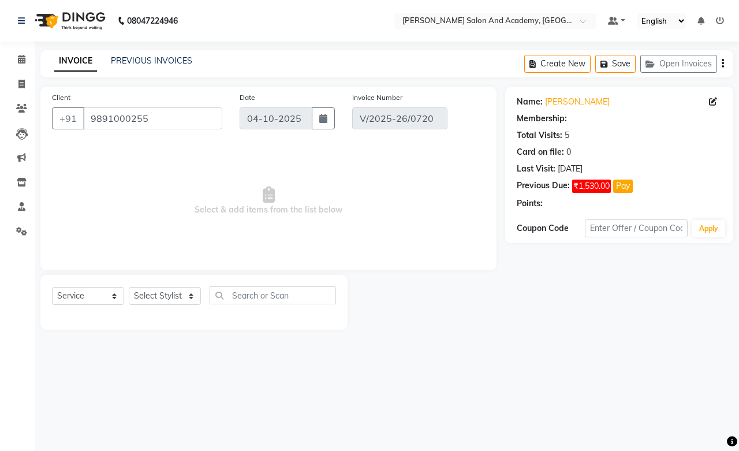
select select "2: Object"
type input "[DATE]"
select select "select"
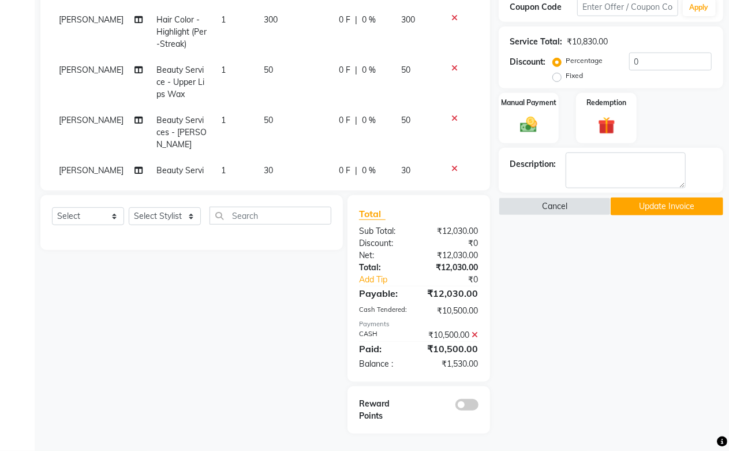
scroll to position [298, 0]
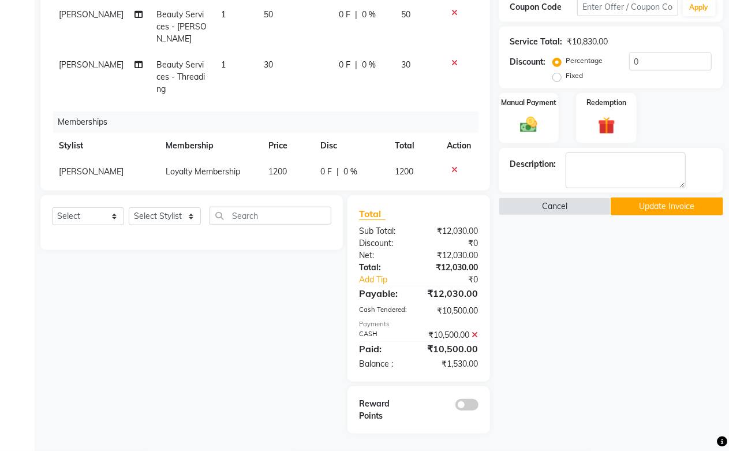
click at [94, 166] on span "[PERSON_NAME]" at bounding box center [91, 171] width 65 height 10
select select "86404"
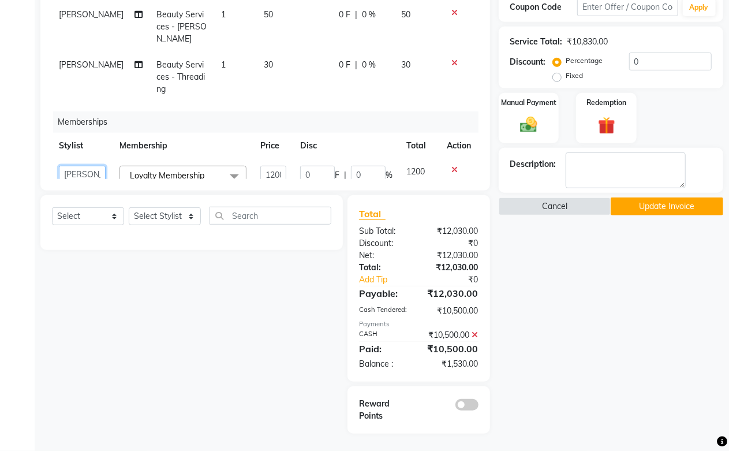
click at [94, 166] on select "[PERSON_NAME] [PERSON_NAME] [PERSON_NAME] [PERSON_NAME] [PERSON_NAME] [PERSON_N…" at bounding box center [82, 175] width 47 height 18
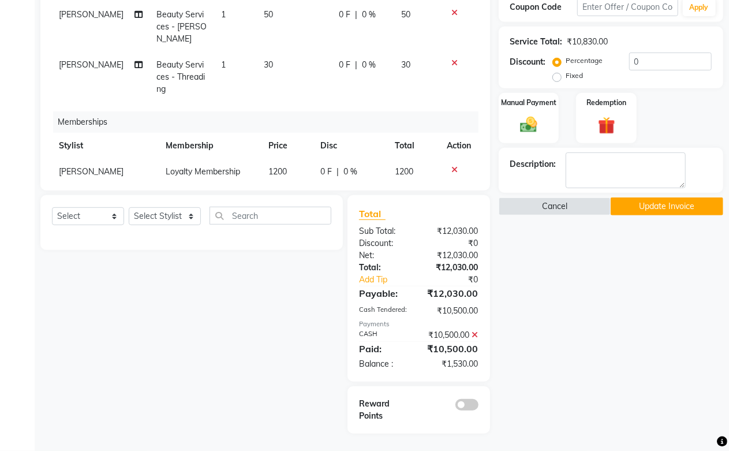
click at [638, 197] on button "Update Invoice" at bounding box center [667, 206] width 113 height 18
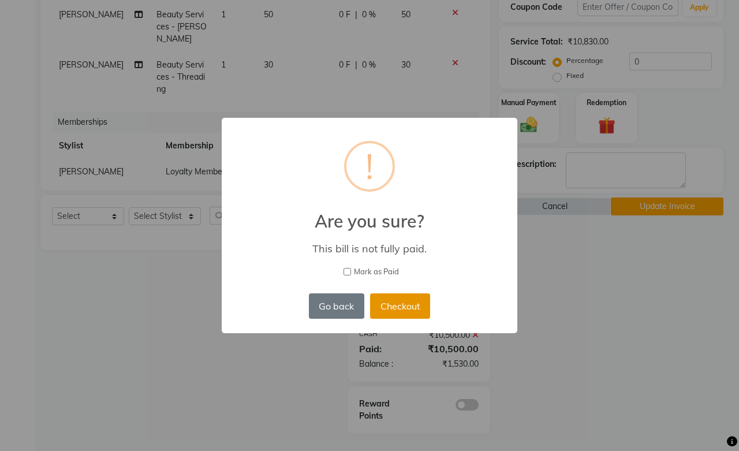
click at [390, 305] on button "Checkout" at bounding box center [400, 305] width 60 height 25
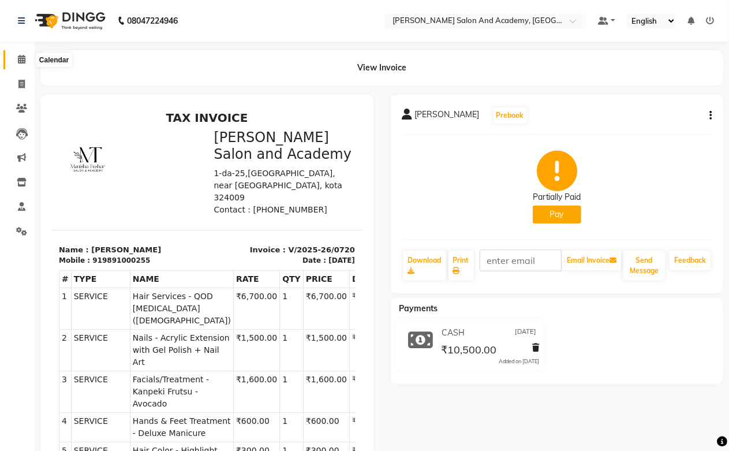
click at [20, 59] on icon at bounding box center [22, 59] width 8 height 9
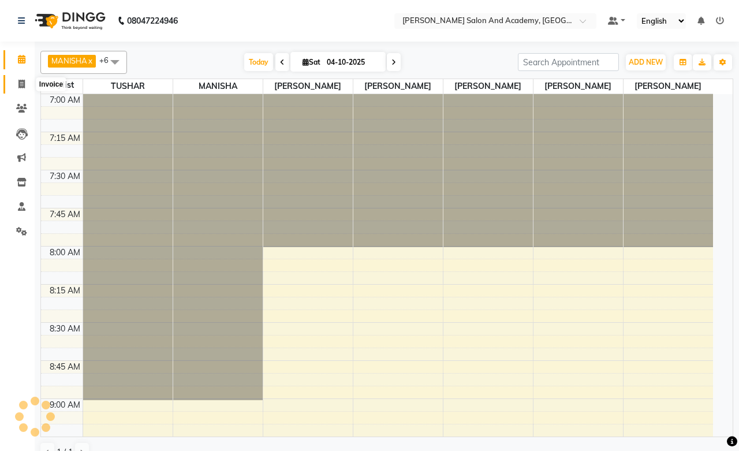
click at [21, 85] on icon at bounding box center [21, 84] width 6 height 9
select select "service"
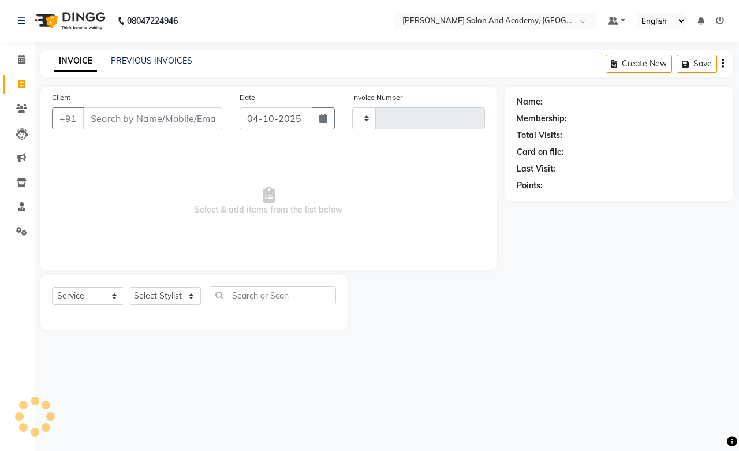
type input "0818"
select select "6453"
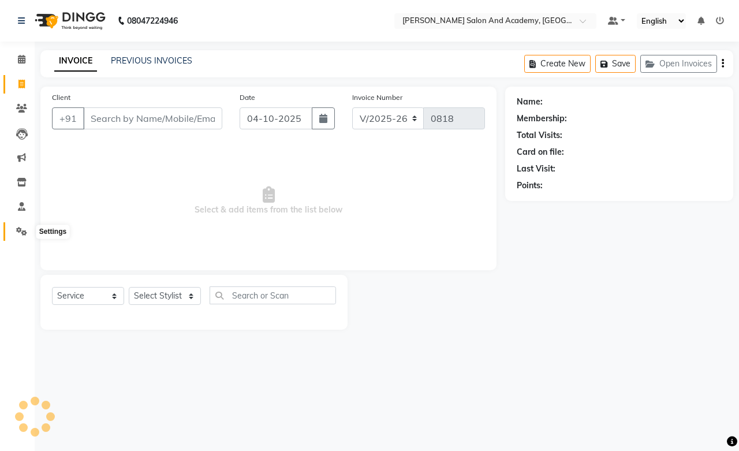
click at [26, 233] on icon at bounding box center [21, 231] width 11 height 9
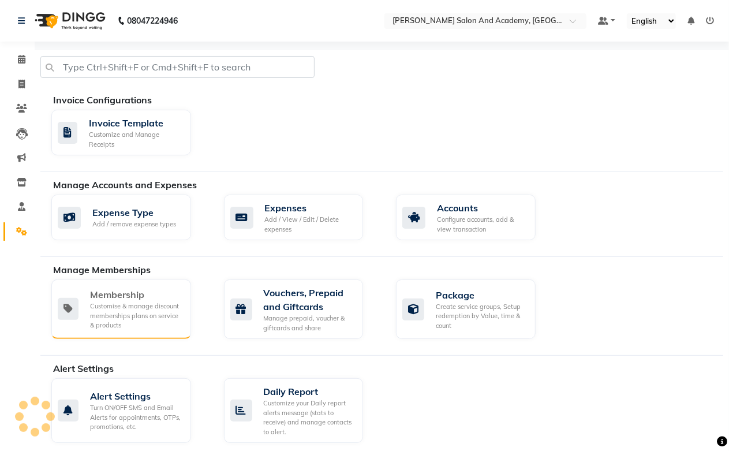
click at [124, 309] on div "Customise & manage discount memberships plans on service & products" at bounding box center [136, 315] width 92 height 29
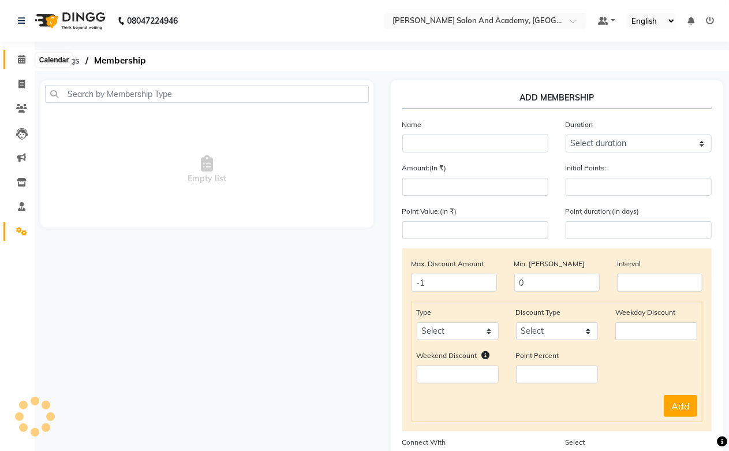
click at [21, 57] on icon at bounding box center [22, 59] width 8 height 9
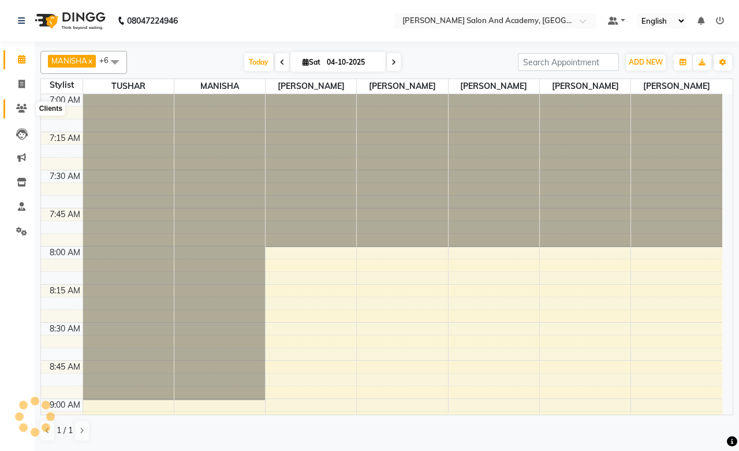
click at [25, 111] on icon at bounding box center [21, 108] width 11 height 9
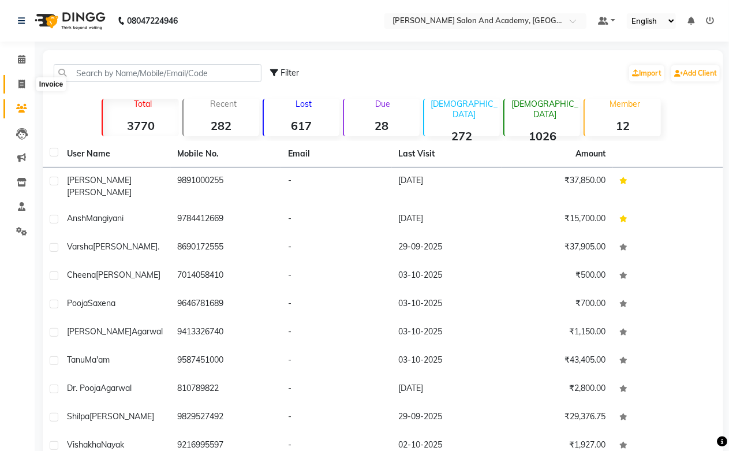
click at [22, 87] on icon at bounding box center [21, 84] width 6 height 9
select select "service"
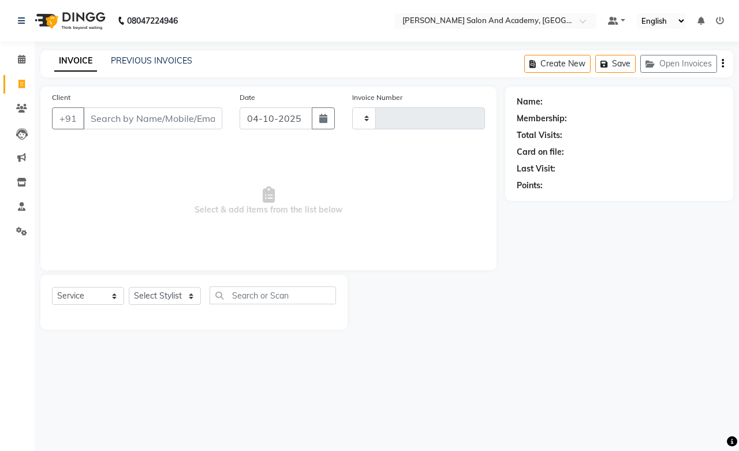
type input "0818"
select select "6453"
click at [675, 67] on button "Open Invoices" at bounding box center [678, 64] width 77 height 18
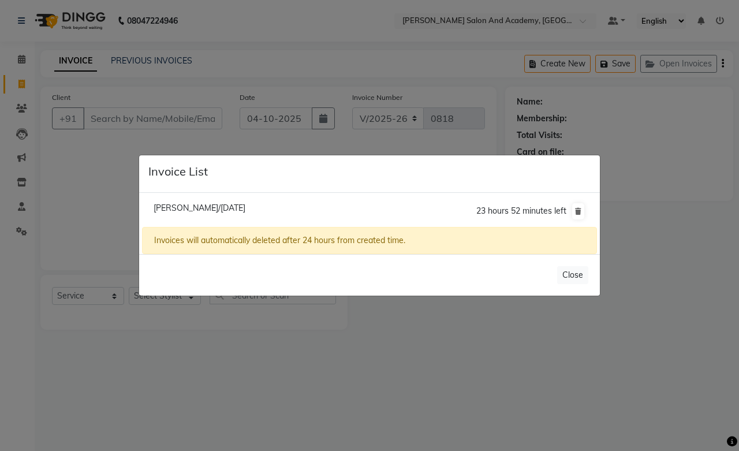
click at [225, 211] on span "[PERSON_NAME]/[DATE]" at bounding box center [200, 208] width 92 height 10
type input "8690172555"
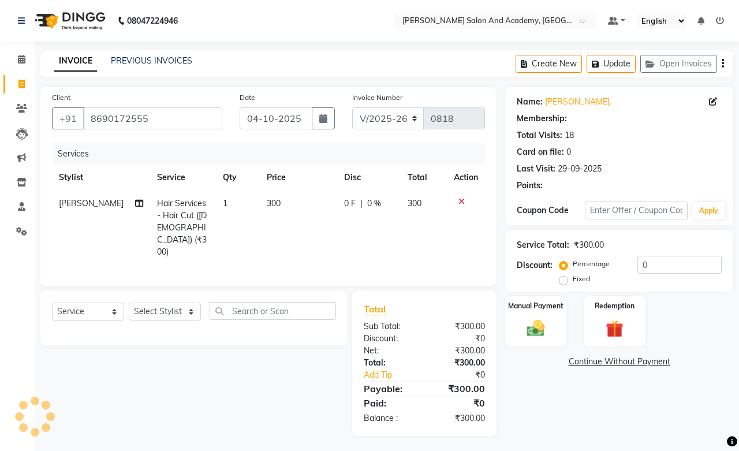
select select "1: Object"
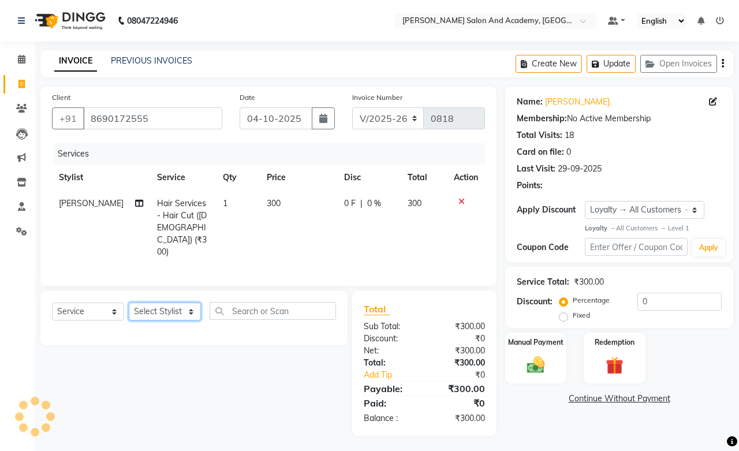
click at [151, 302] on select "Select Stylist [PERSON_NAME] [PERSON_NAME] [PERSON_NAME] [PERSON_NAME] [PERSON_…" at bounding box center [165, 311] width 72 height 18
select select "91086"
click at [129, 302] on select "Select Stylist [PERSON_NAME] [PERSON_NAME] [PERSON_NAME] [PERSON_NAME] [PERSON_…" at bounding box center [165, 311] width 72 height 18
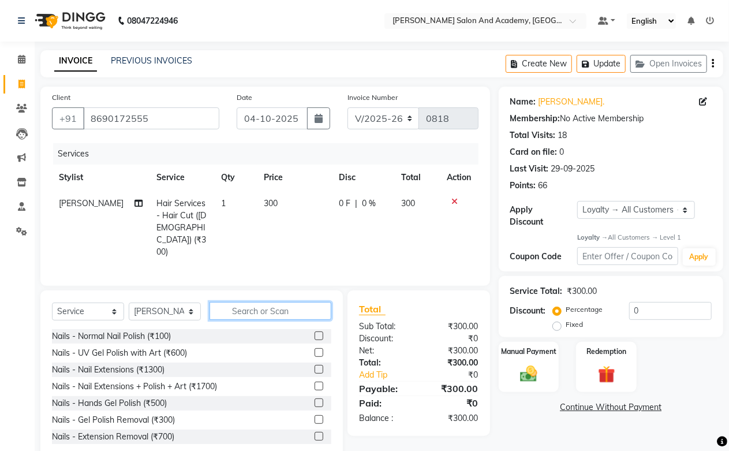
click at [256, 302] on input "text" at bounding box center [271, 311] width 122 height 18
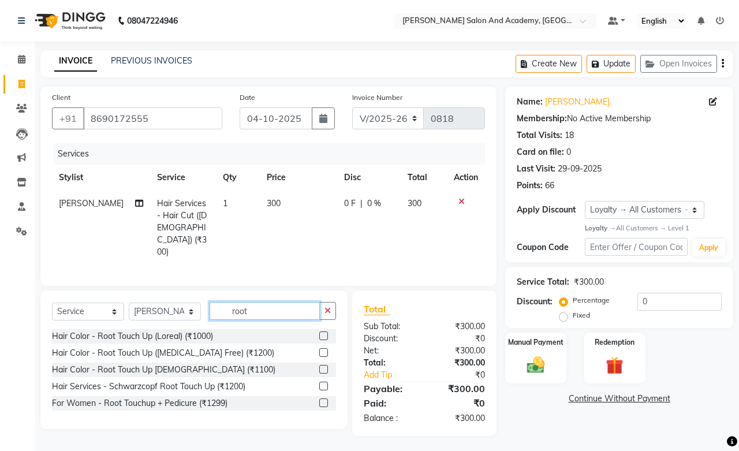
type input "root"
click at [188, 329] on div "Hair Color - Root Touch Up (Loreal) (₹1000) Hair Color - Root Touch Up ([MEDICA…" at bounding box center [194, 371] width 284 height 84
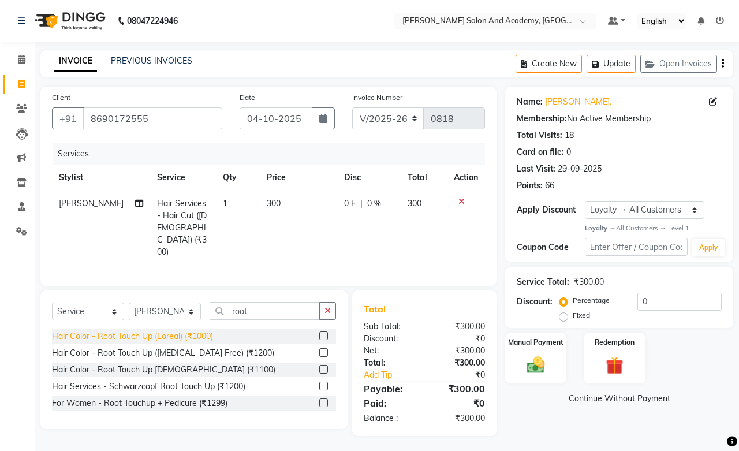
click at [187, 330] on div "Hair Color - Root Touch Up (Loreal) (₹1000)" at bounding box center [132, 336] width 161 height 12
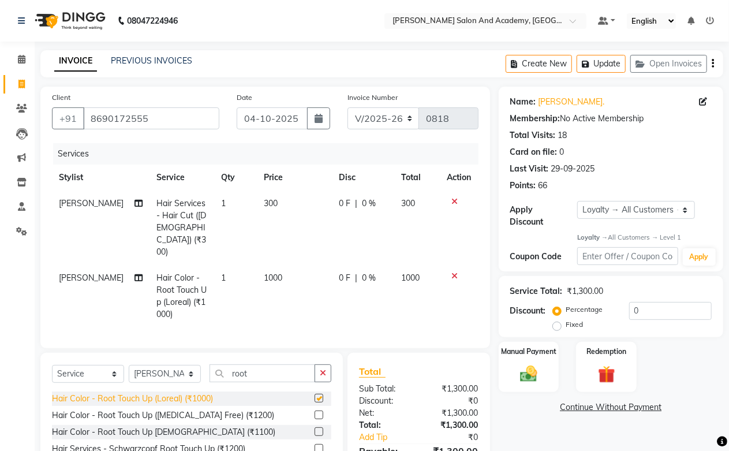
checkbox input "false"
click at [609, 65] on button "Update" at bounding box center [601, 64] width 49 height 18
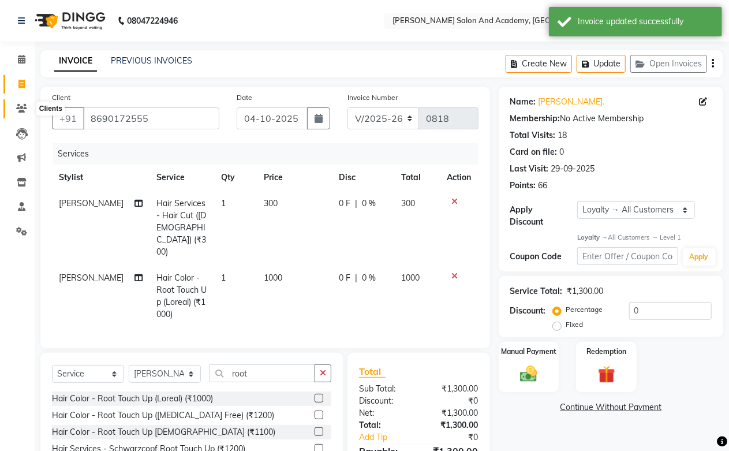
click at [24, 104] on icon at bounding box center [21, 108] width 11 height 9
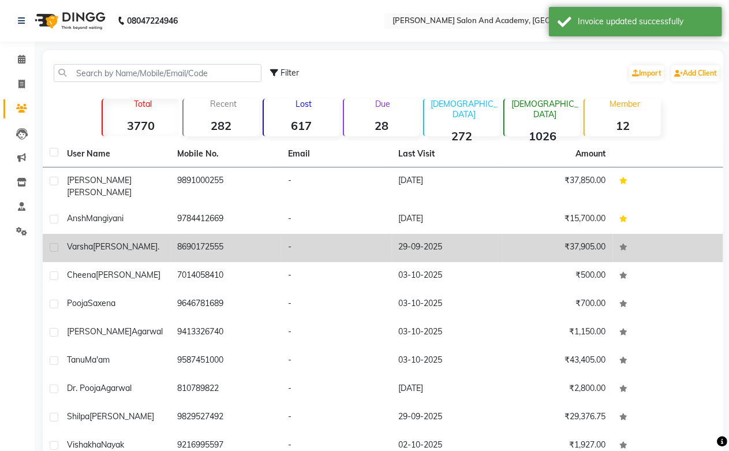
click at [189, 239] on td "8690172555" at bounding box center [226, 248] width 111 height 28
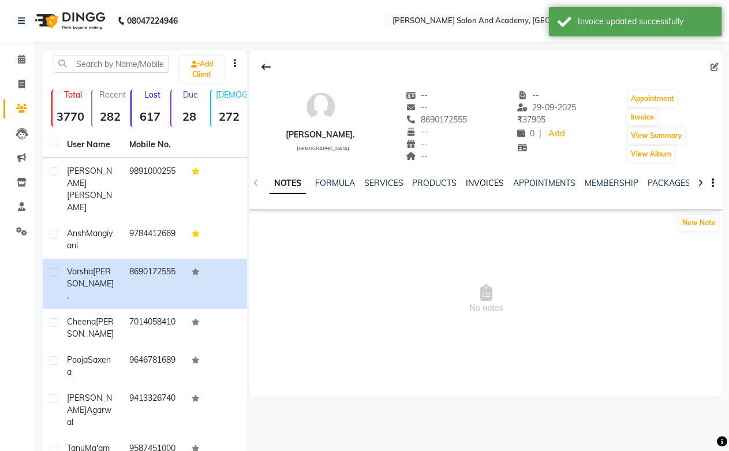
click at [488, 178] on link "INVOICES" at bounding box center [485, 183] width 38 height 10
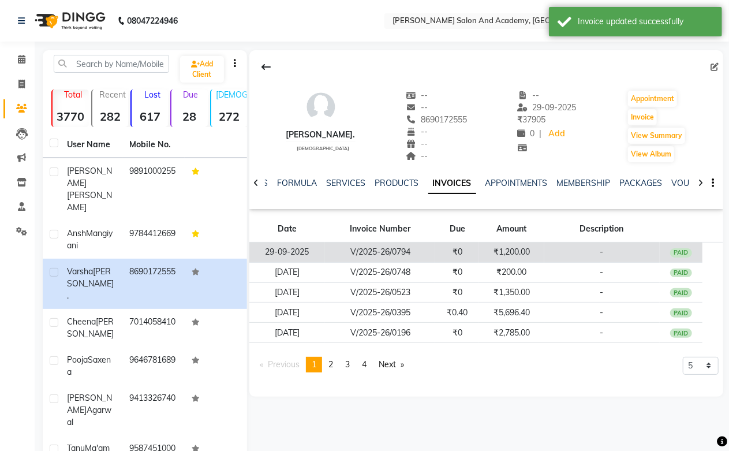
click at [514, 252] on td "₹1,200.00" at bounding box center [511, 252] width 65 height 20
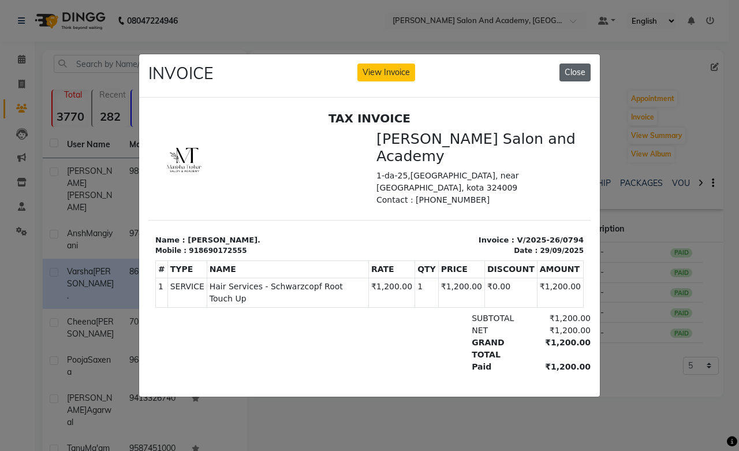
click at [570, 70] on button "Close" at bounding box center [574, 72] width 31 height 18
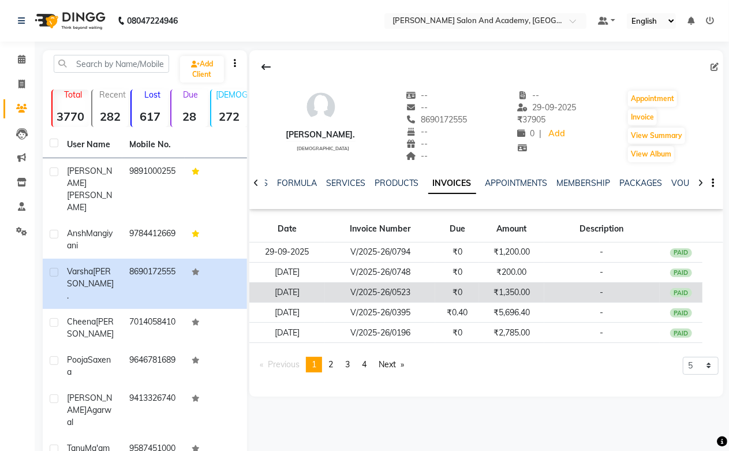
click at [466, 290] on td "₹0" at bounding box center [457, 292] width 44 height 20
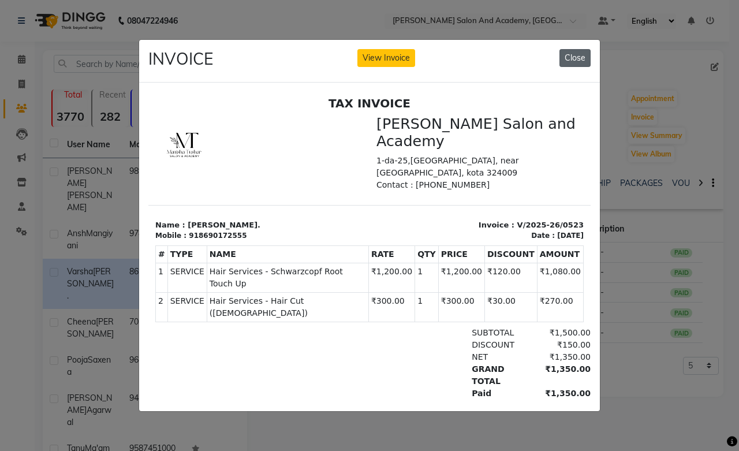
click at [580, 58] on button "Close" at bounding box center [574, 58] width 31 height 18
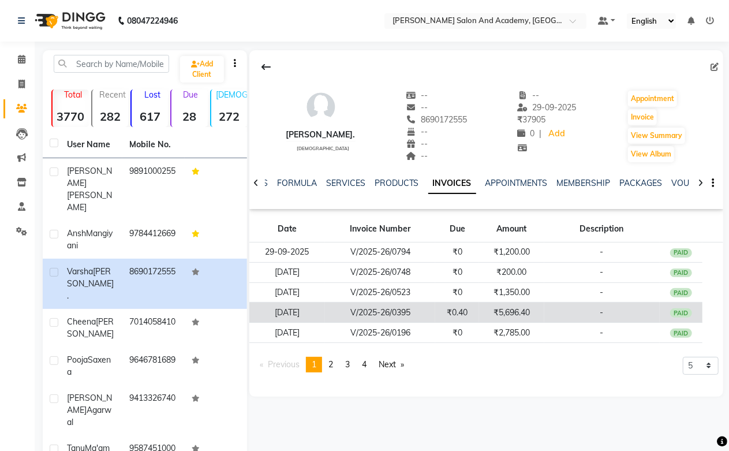
click at [504, 309] on td "₹5,696.40" at bounding box center [511, 312] width 65 height 20
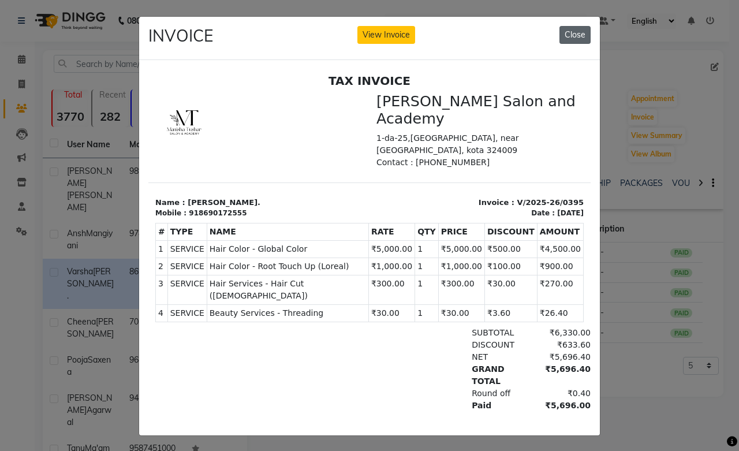
click at [572, 31] on button "Close" at bounding box center [574, 35] width 31 height 18
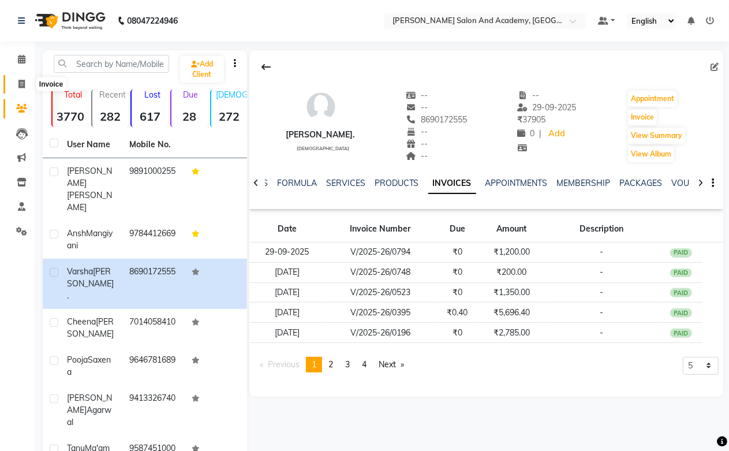
click at [22, 84] on icon at bounding box center [21, 84] width 6 height 9
select select "service"
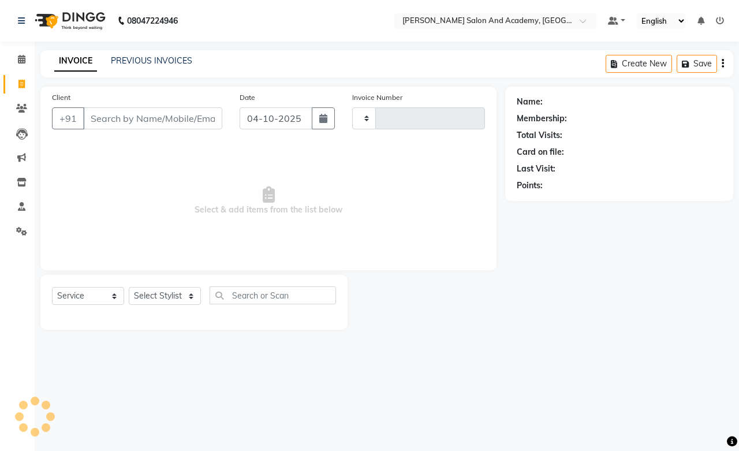
type input "0818"
select select "6453"
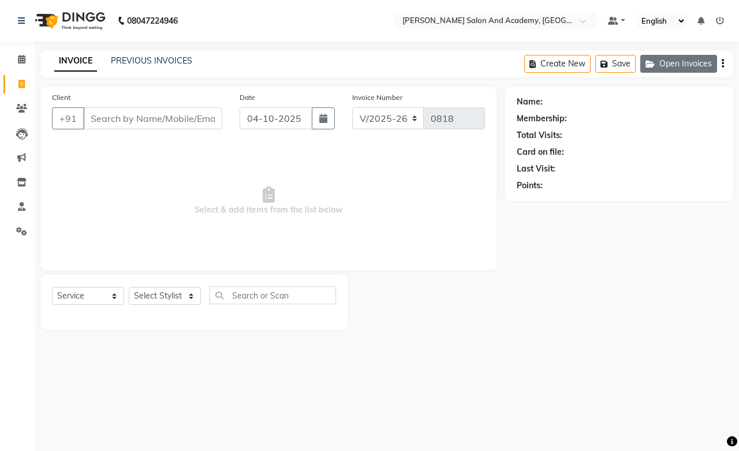
click at [672, 66] on button "Open Invoices" at bounding box center [678, 64] width 77 height 18
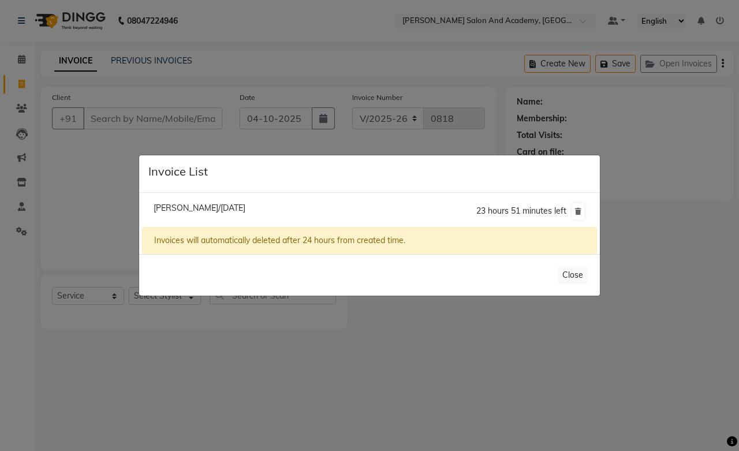
click at [197, 210] on span "[PERSON_NAME]/[DATE]" at bounding box center [200, 208] width 92 height 10
type input "8690172555"
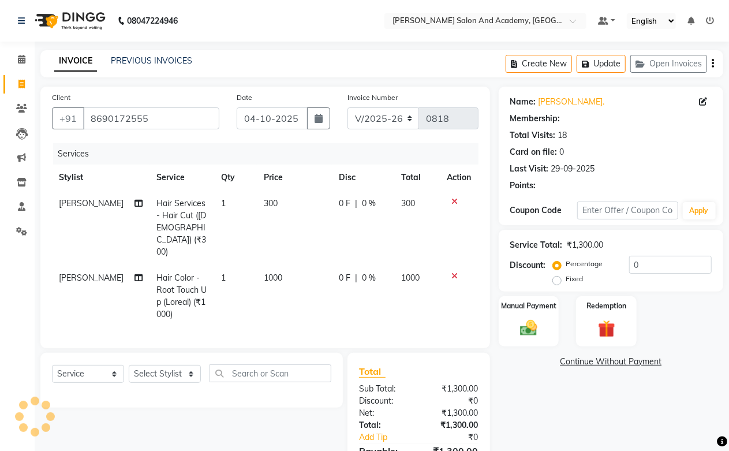
select select "1: Object"
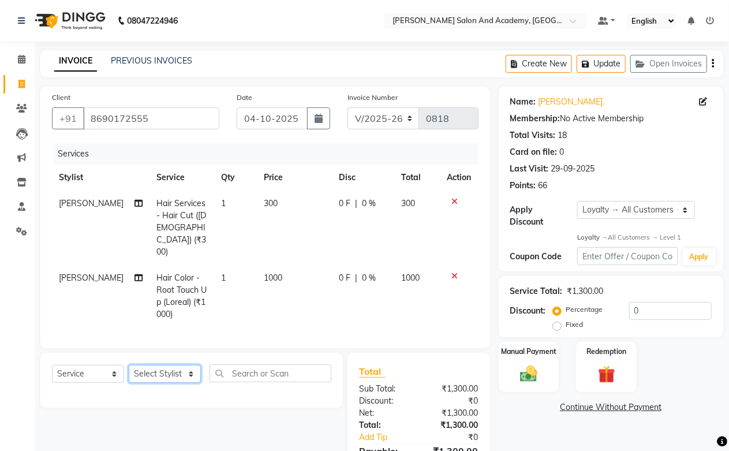
click at [182, 365] on select "Select Stylist [PERSON_NAME] [PERSON_NAME] [PERSON_NAME] [PERSON_NAME] [PERSON_…" at bounding box center [165, 374] width 72 height 18
select select "91086"
click at [129, 365] on select "Select Stylist [PERSON_NAME] [PERSON_NAME] [PERSON_NAME] [PERSON_NAME] [PERSON_…" at bounding box center [165, 374] width 72 height 18
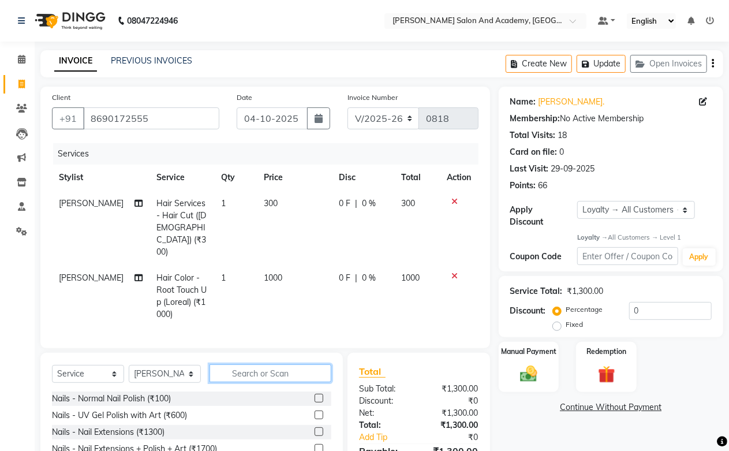
click at [268, 364] on input "text" at bounding box center [271, 373] width 122 height 18
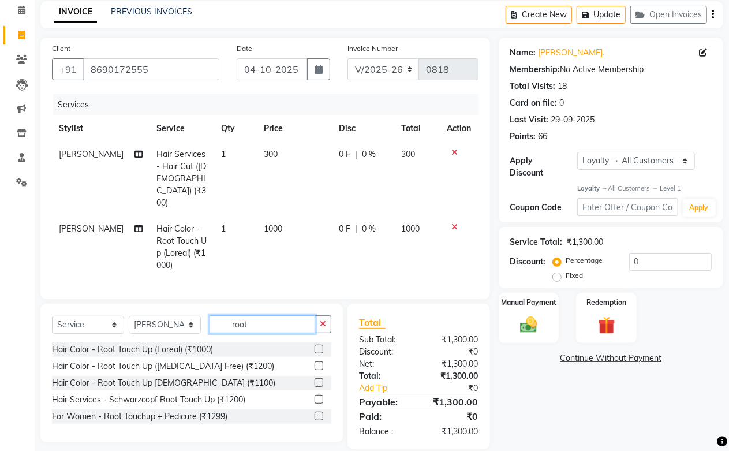
scroll to position [50, 0]
type input "root"
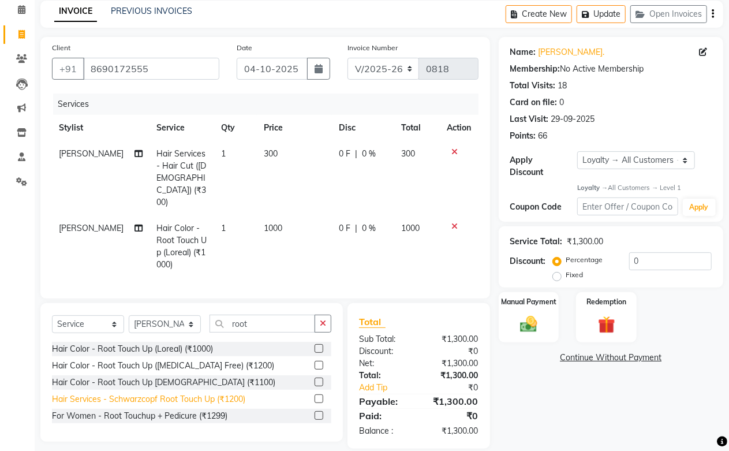
click at [195, 393] on div "Hair Services - Schwarzcopf Root Touch Up (₹1200)" at bounding box center [148, 399] width 193 height 12
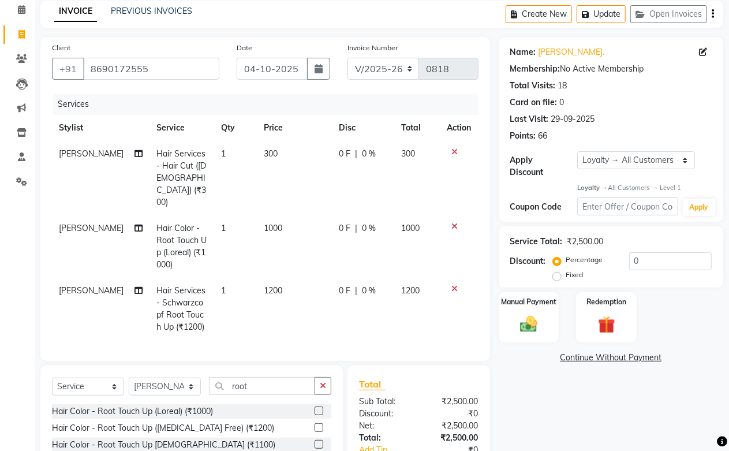
checkbox input "false"
click at [610, 14] on button "Update" at bounding box center [601, 14] width 49 height 18
click at [455, 222] on icon at bounding box center [455, 226] width 6 height 8
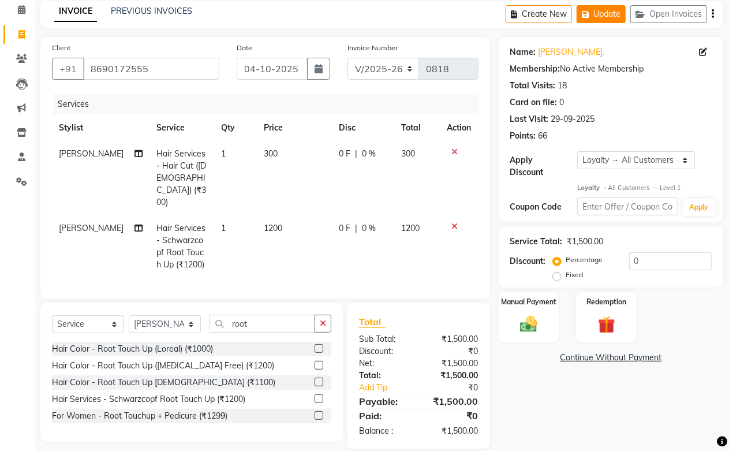
click at [602, 13] on button "Update" at bounding box center [601, 14] width 49 height 18
click at [261, 315] on input "root" at bounding box center [263, 324] width 106 height 18
type input "r"
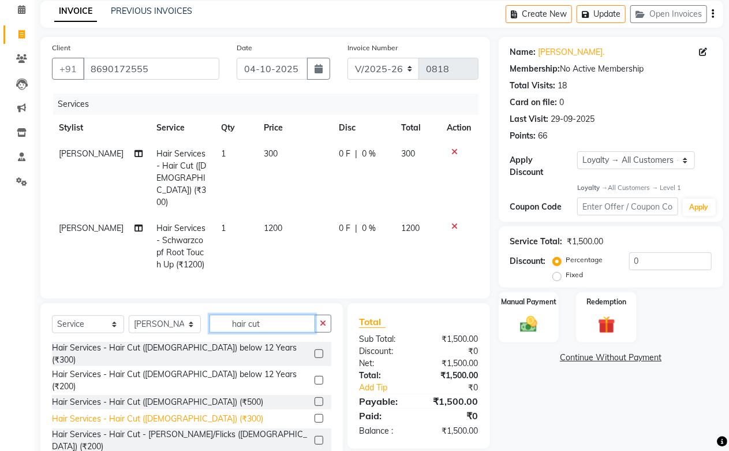
type input "hair cut"
click at [148, 413] on div "Hair Services - Hair Cut ([DEMOGRAPHIC_DATA]) (₹300)" at bounding box center [157, 419] width 211 height 12
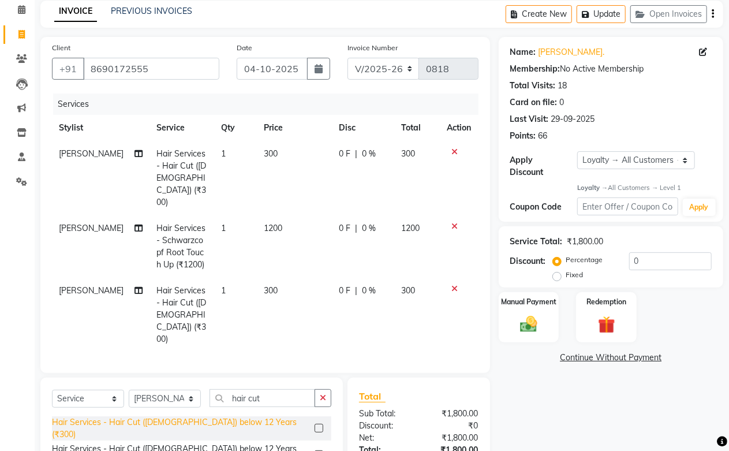
checkbox input "false"
click at [452, 148] on icon at bounding box center [455, 152] width 6 height 8
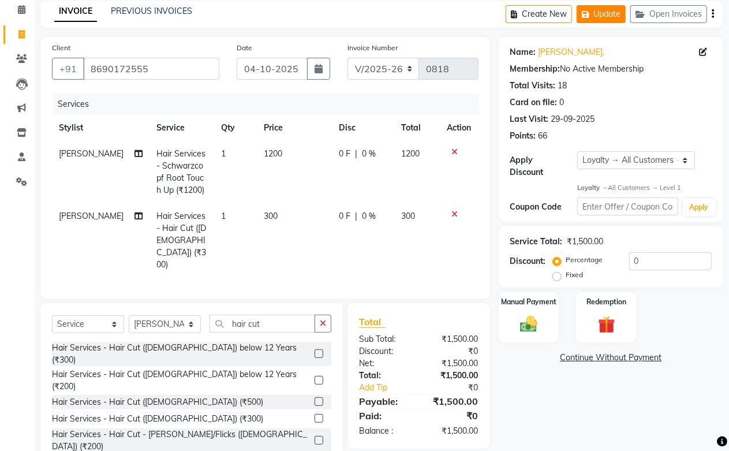
click at [601, 16] on button "Update" at bounding box center [601, 14] width 49 height 18
click at [600, 13] on button "Update" at bounding box center [601, 14] width 49 height 18
click at [582, 13] on icon "button" at bounding box center [588, 14] width 12 height 8
click at [599, 20] on button "Update" at bounding box center [601, 14] width 49 height 18
click at [587, 24] on div "Create New Update Open Invoices" at bounding box center [615, 14] width 218 height 27
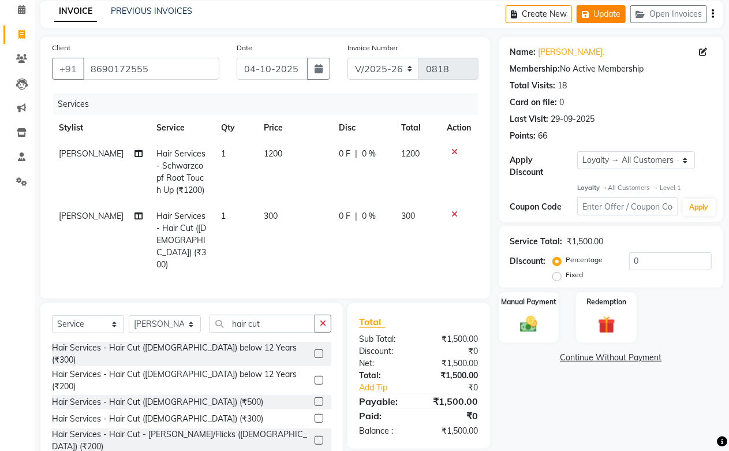
click at [589, 17] on icon "button" at bounding box center [588, 14] width 12 height 8
click at [24, 58] on icon at bounding box center [21, 58] width 11 height 9
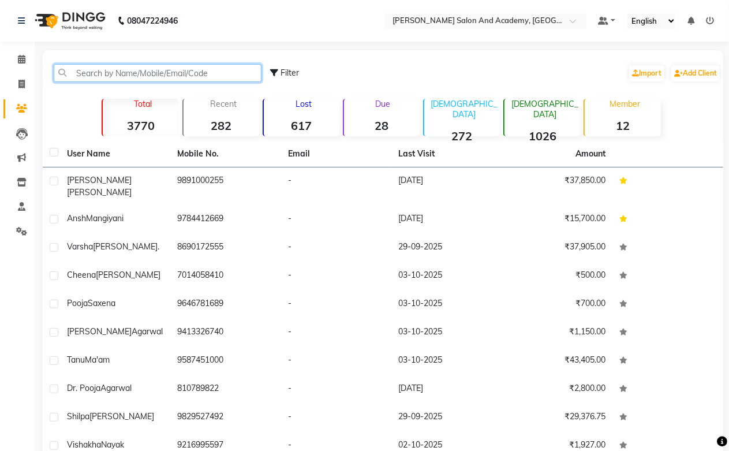
click at [111, 73] on input "text" at bounding box center [158, 73] width 208 height 18
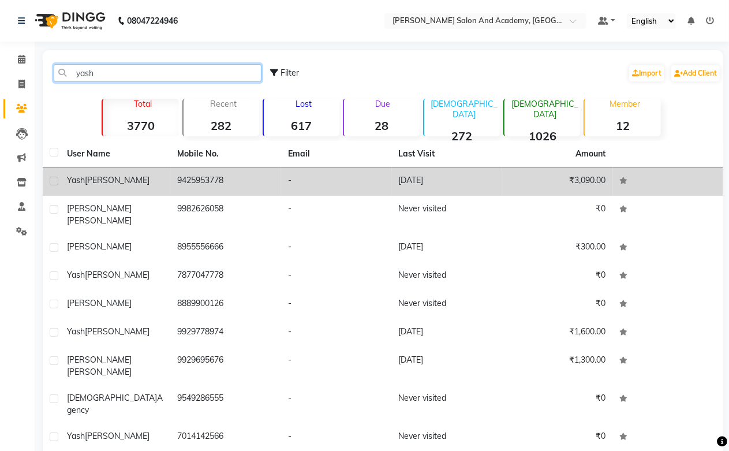
type input "yash"
click at [203, 181] on td "9425953778" at bounding box center [226, 181] width 111 height 28
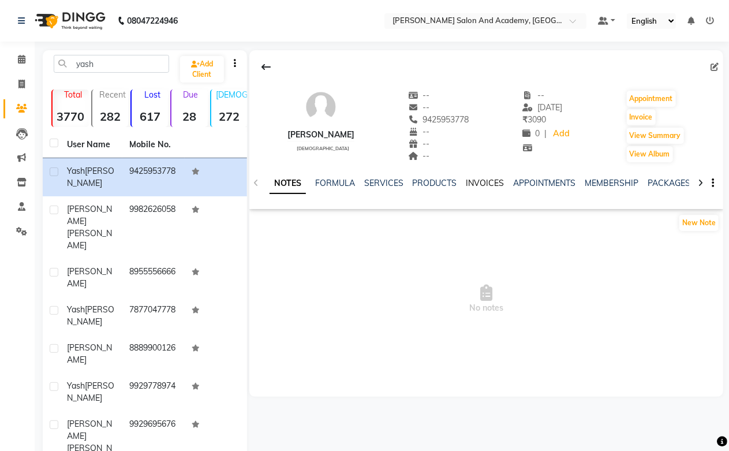
click at [474, 182] on link "INVOICES" at bounding box center [485, 183] width 38 height 10
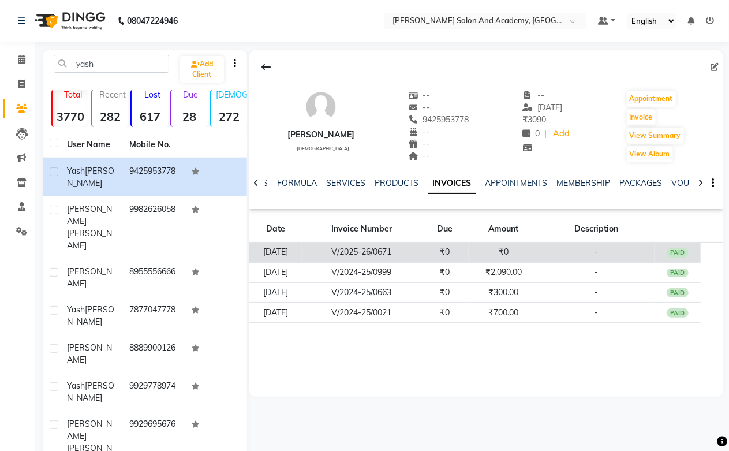
click at [452, 255] on td "₹0" at bounding box center [444, 252] width 47 height 20
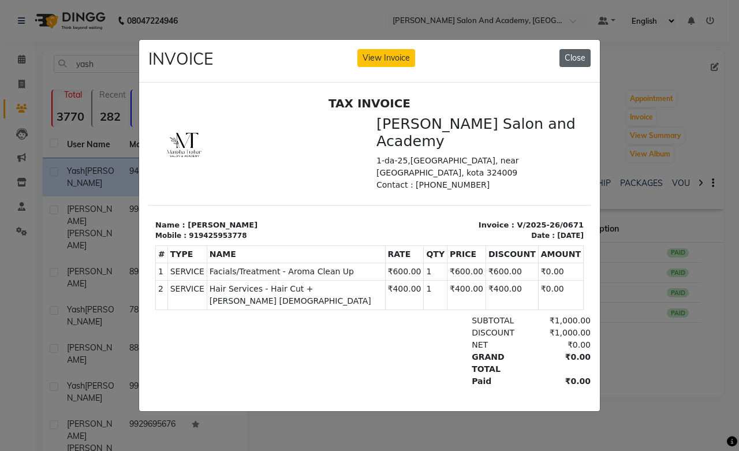
click at [574, 54] on button "Close" at bounding box center [574, 58] width 31 height 18
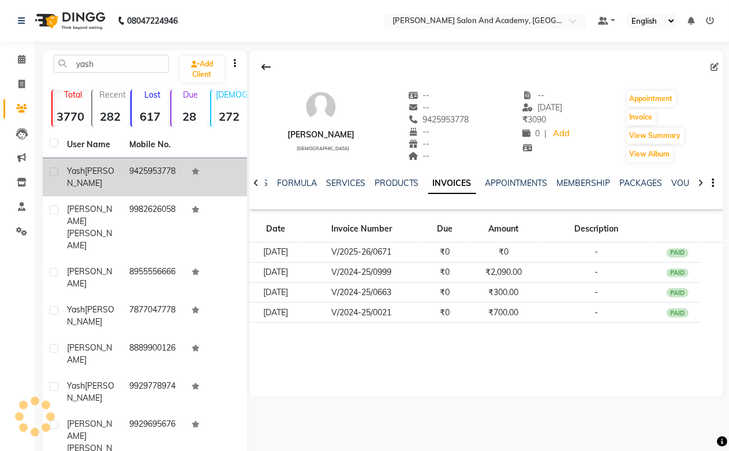
click at [146, 171] on td "9425953778" at bounding box center [153, 177] width 62 height 38
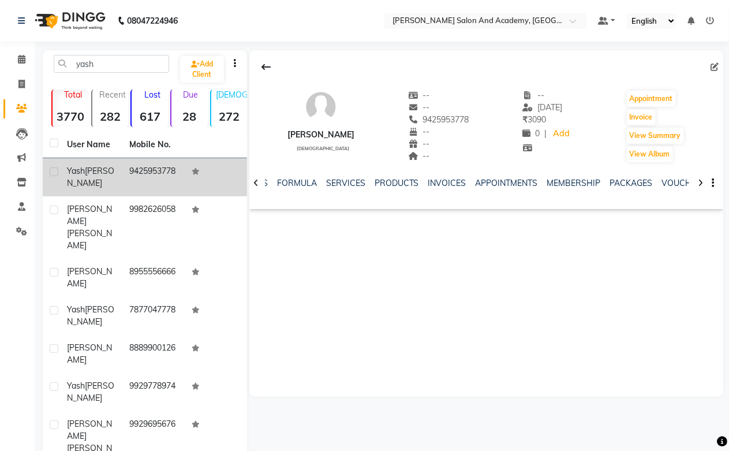
click at [146, 171] on td "9425953778" at bounding box center [153, 177] width 62 height 38
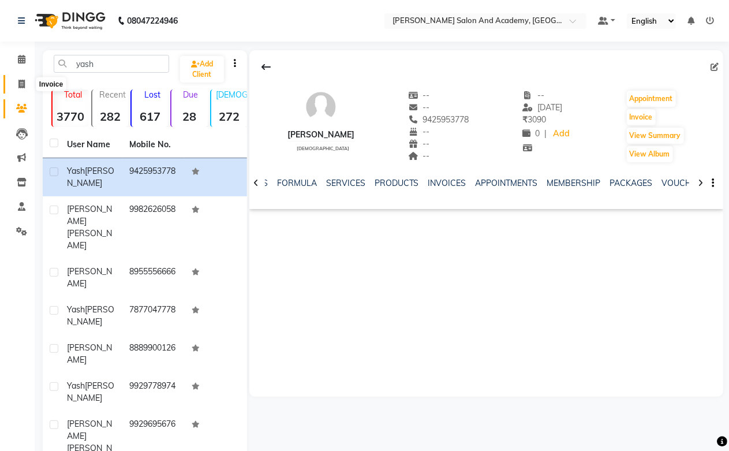
click at [25, 83] on span at bounding box center [22, 84] width 20 height 13
select select "service"
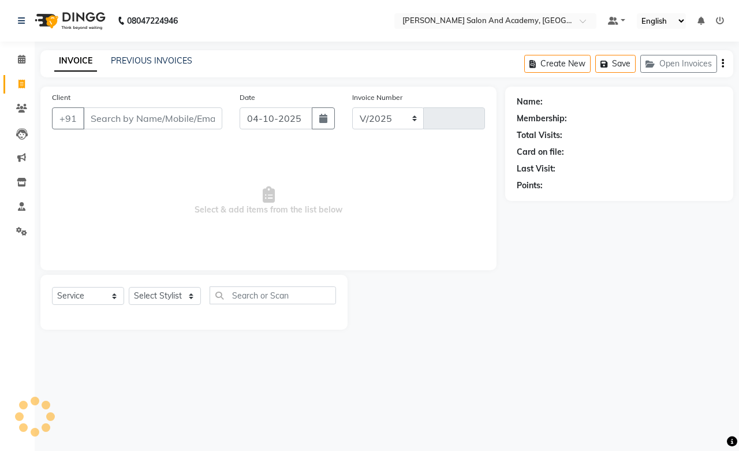
select select "6453"
type input "0818"
click at [28, 24] on link at bounding box center [24, 21] width 12 height 32
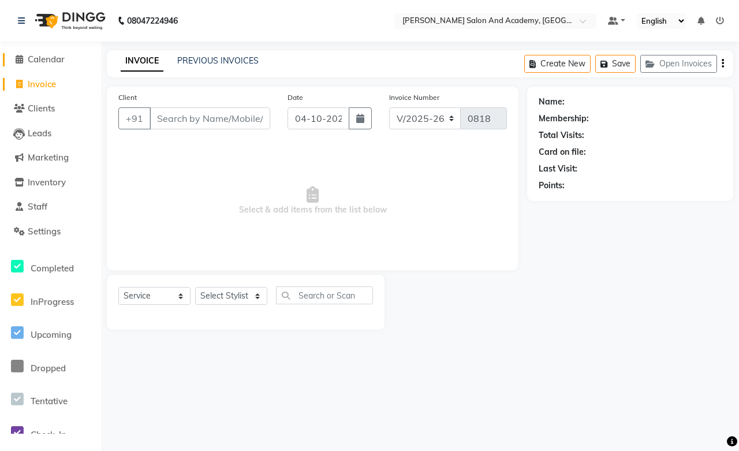
click at [42, 53] on link "Calendar" at bounding box center [50, 59] width 95 height 13
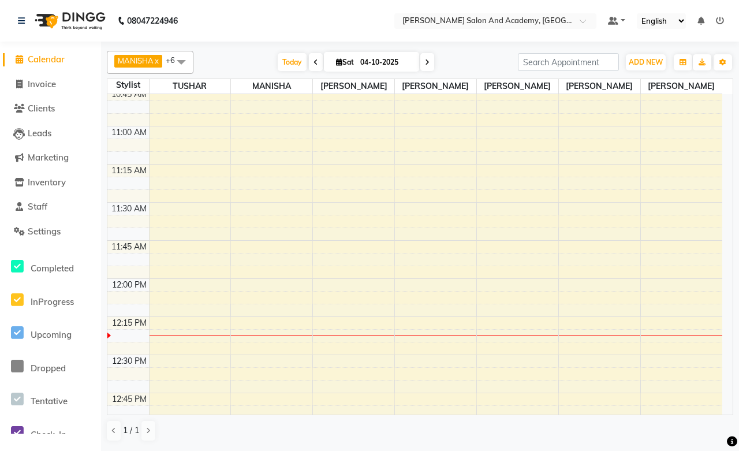
scroll to position [705, 0]
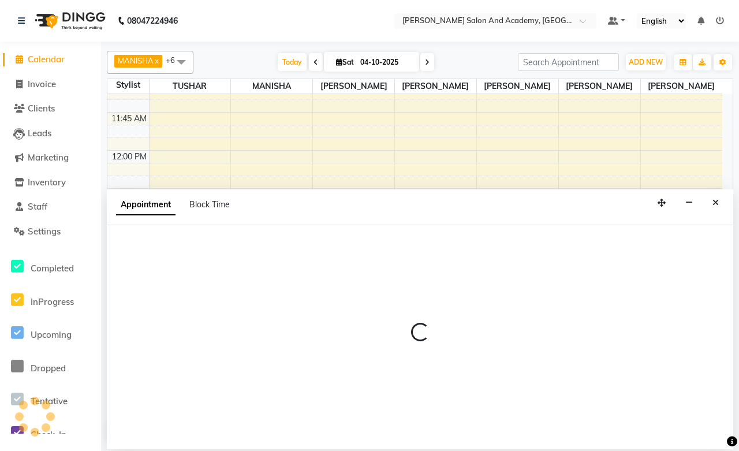
select select "49047"
select select "tentative"
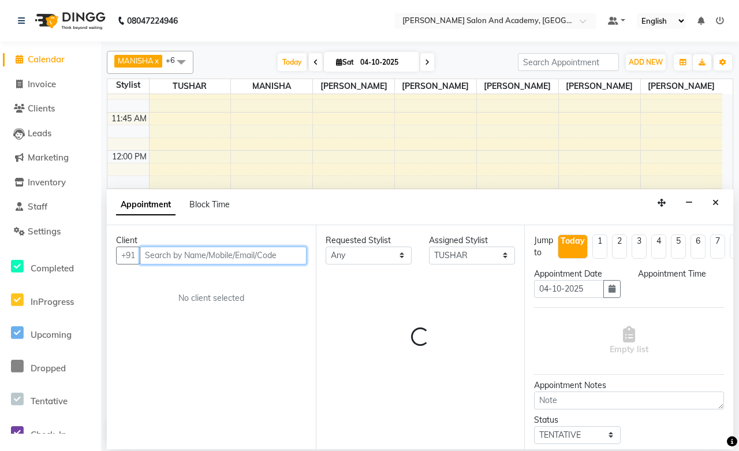
select select "750"
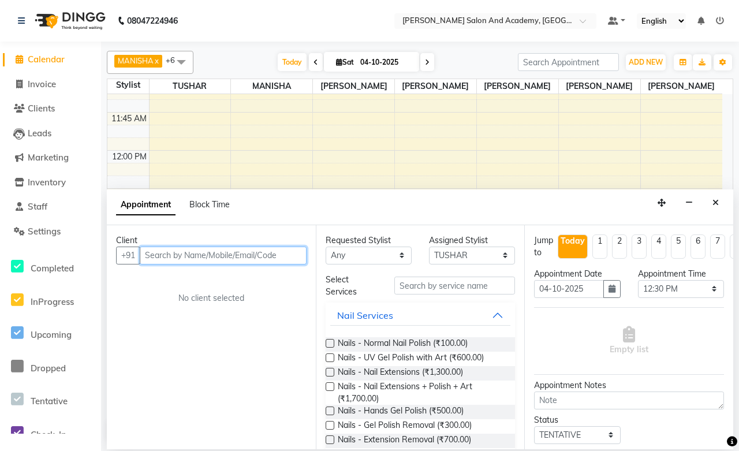
paste input "9425953778"
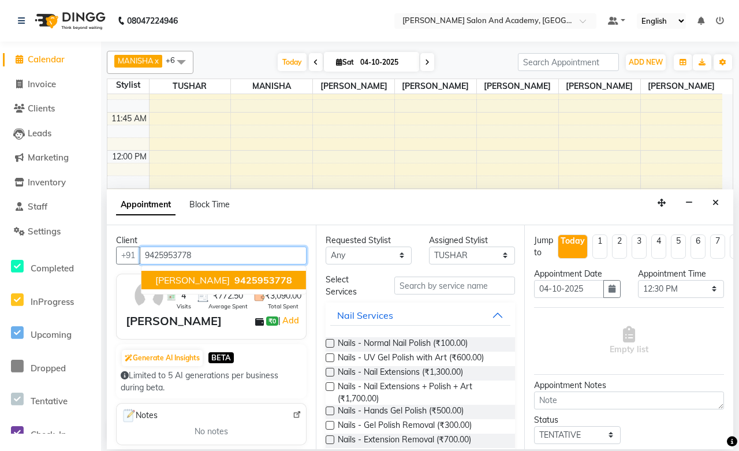
click at [207, 284] on span "[PERSON_NAME]" at bounding box center [192, 280] width 74 height 12
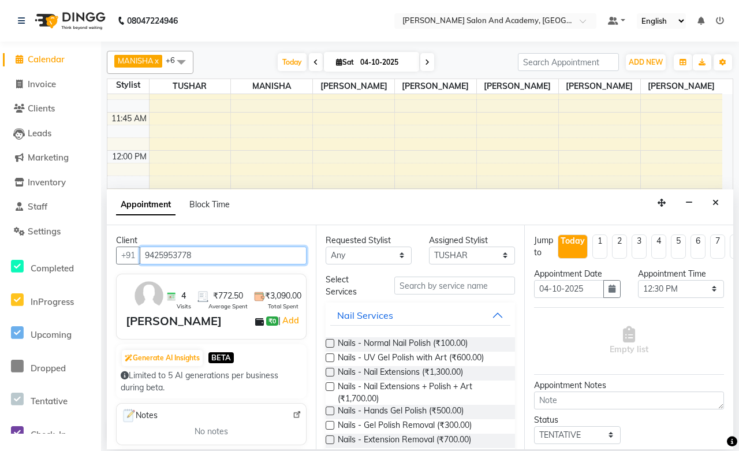
type input "9425953778"
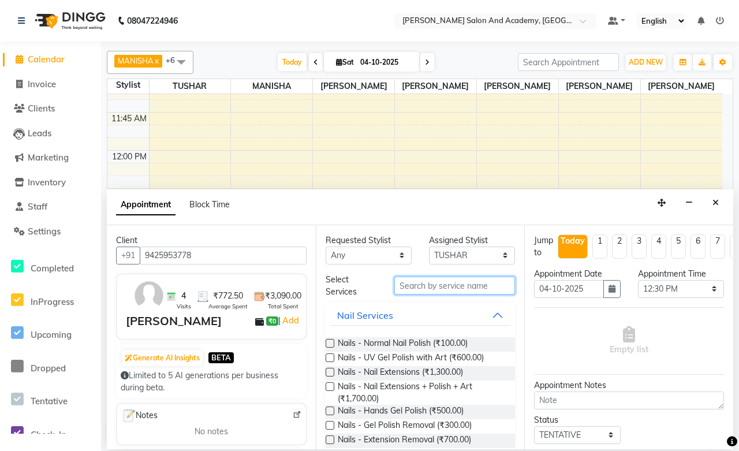
click at [429, 286] on input "text" at bounding box center [454, 285] width 121 height 18
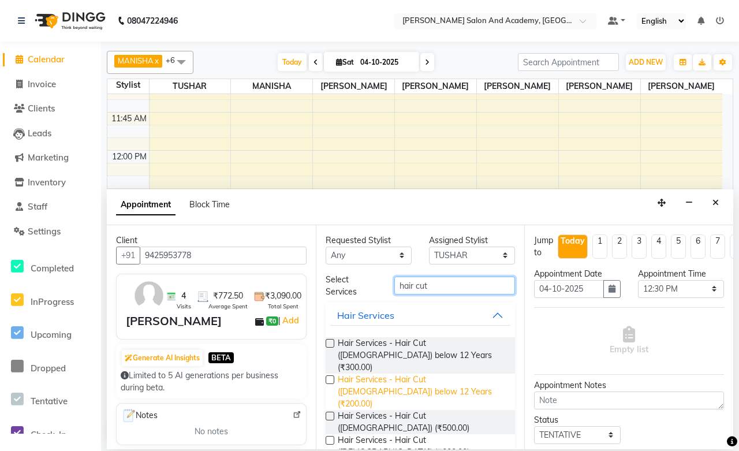
scroll to position [64, 0]
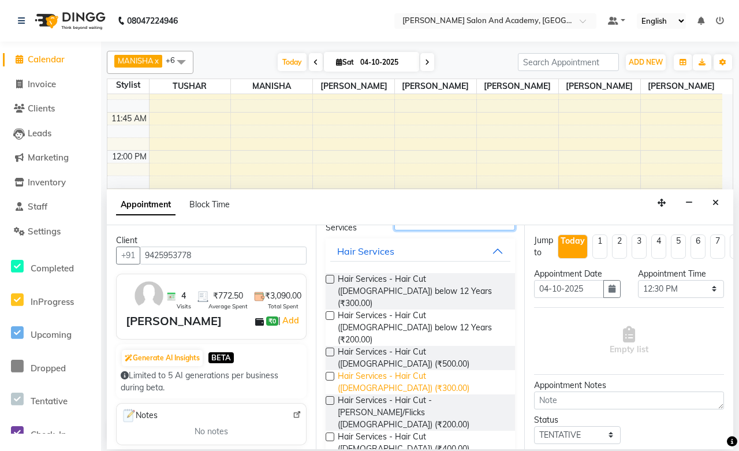
type input "hair cut"
click at [468, 370] on span "Hair Services - Hair Cut ([DEMOGRAPHIC_DATA]) (₹300.00)" at bounding box center [422, 382] width 169 height 24
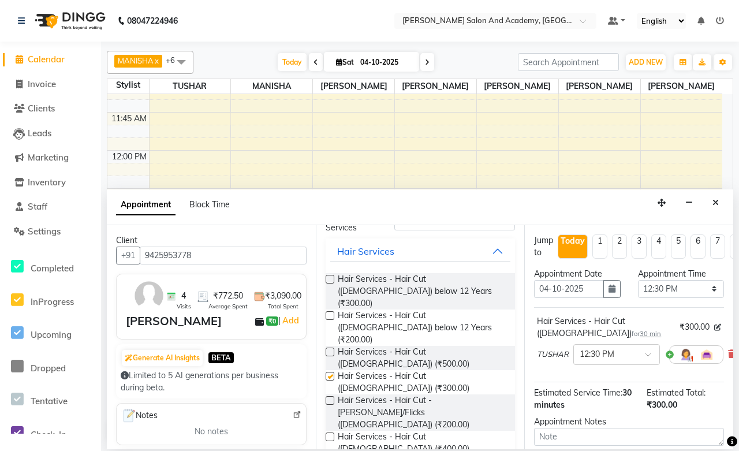
checkbox input "false"
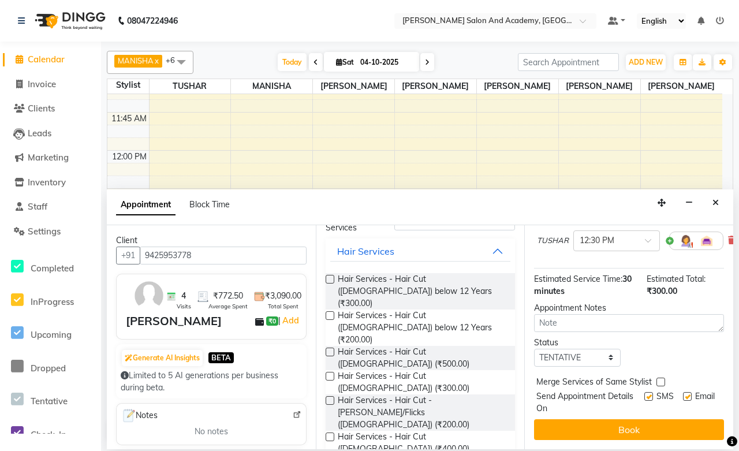
scroll to position [124, 0]
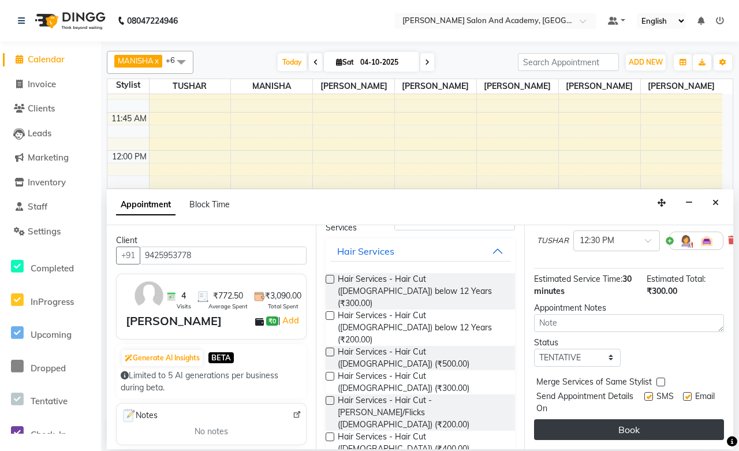
click at [604, 425] on button "Book" at bounding box center [629, 429] width 190 height 21
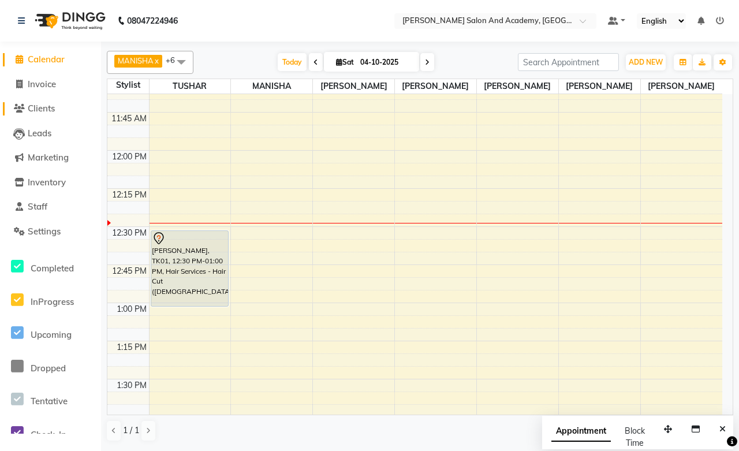
click at [47, 106] on span "Clients" at bounding box center [41, 108] width 27 height 11
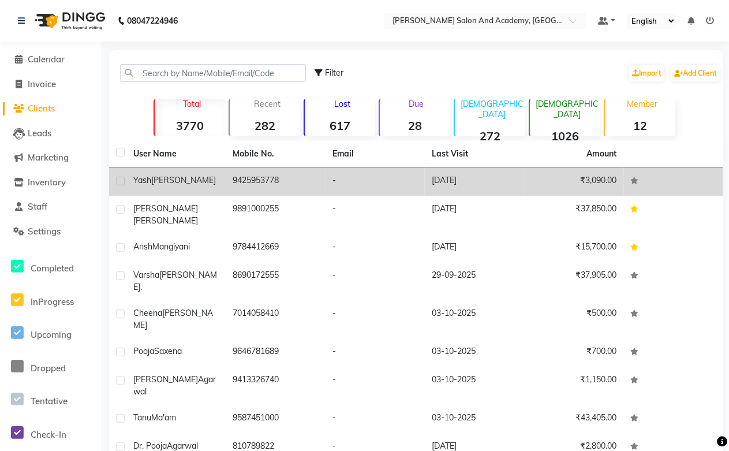
click at [247, 171] on td "9425953778" at bounding box center [275, 181] width 99 height 28
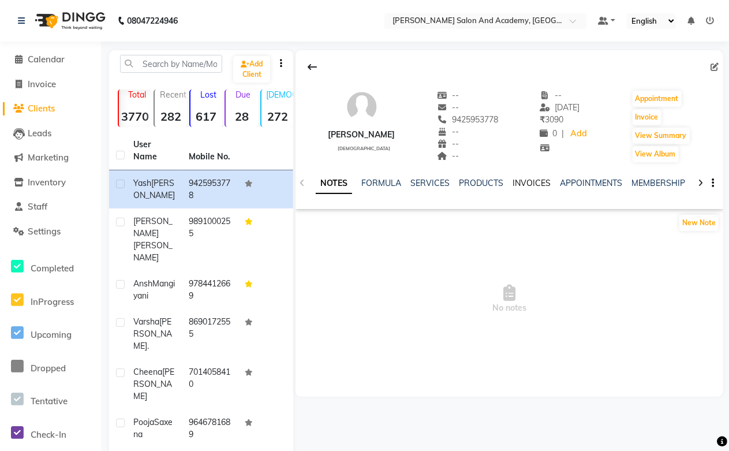
click at [537, 185] on link "INVOICES" at bounding box center [532, 183] width 38 height 10
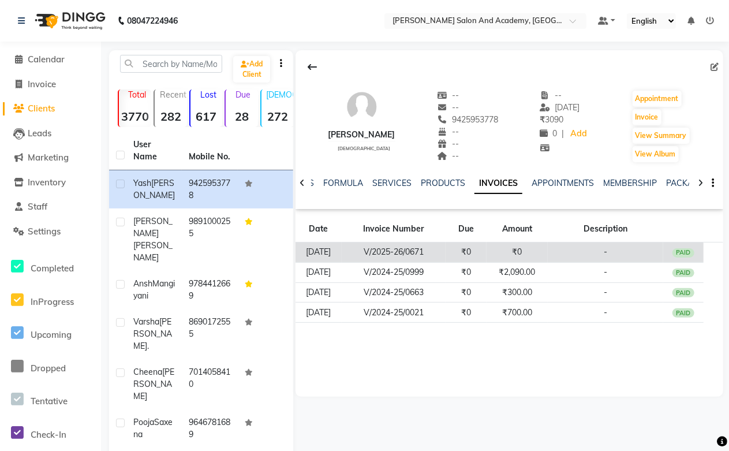
click at [511, 246] on td "₹0" at bounding box center [517, 252] width 61 height 20
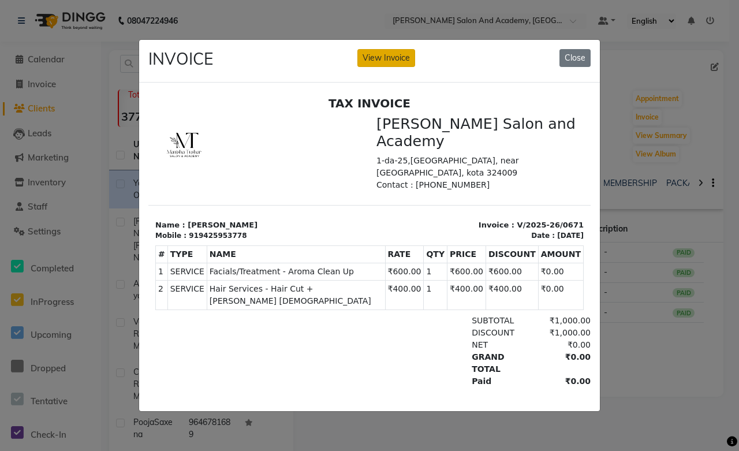
click at [380, 60] on button "View Invoice" at bounding box center [386, 58] width 58 height 18
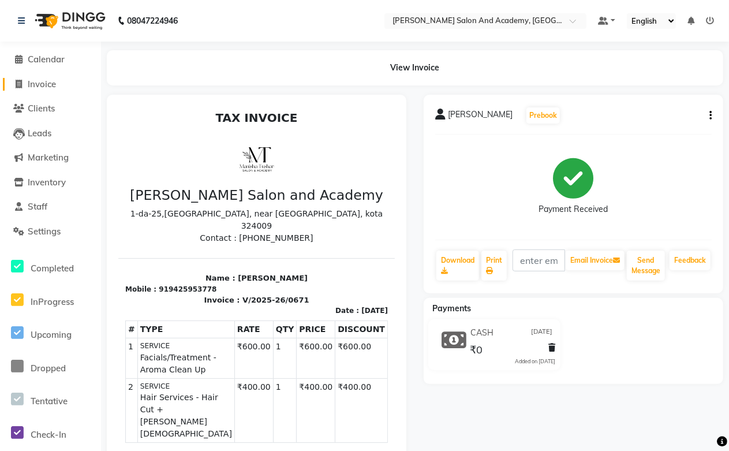
click at [47, 85] on span "Invoice" at bounding box center [42, 83] width 28 height 11
select select "service"
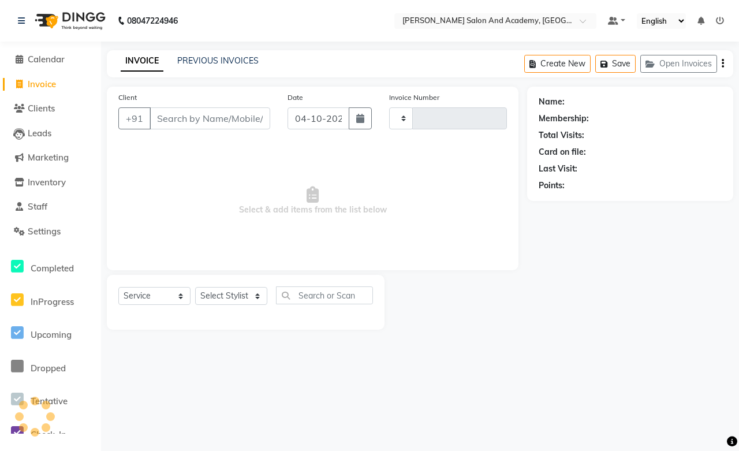
type input "0818"
select select "6453"
click at [184, 124] on input "Client" at bounding box center [209, 118] width 121 height 22
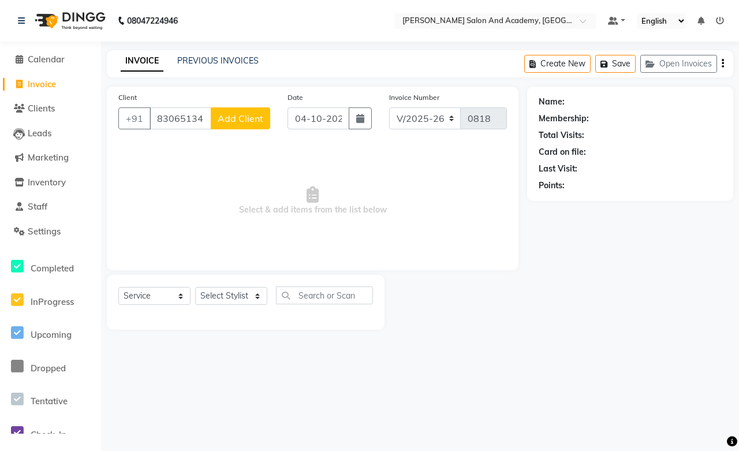
click at [179, 124] on input "8306513451" at bounding box center [180, 118] width 62 height 22
type input "8306513451"
click at [249, 117] on span "Add Client" at bounding box center [241, 119] width 46 height 12
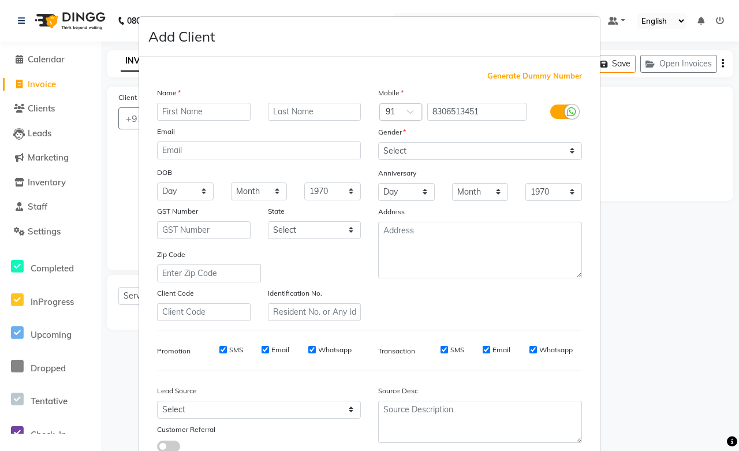
click at [177, 112] on input "text" at bounding box center [204, 112] width 94 height 18
type input "Arshad"
click at [317, 112] on input "text" at bounding box center [315, 112] width 94 height 18
type input "Khan"
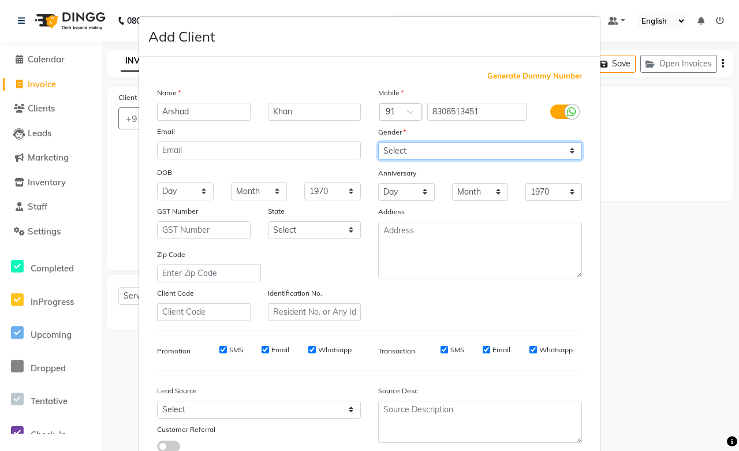
click at [402, 150] on select "Select [DEMOGRAPHIC_DATA] [DEMOGRAPHIC_DATA] Other Prefer Not To Say" at bounding box center [480, 151] width 204 height 18
select select "[DEMOGRAPHIC_DATA]"
click at [378, 142] on select "Select [DEMOGRAPHIC_DATA] [DEMOGRAPHIC_DATA] Other Prefer Not To Say" at bounding box center [480, 151] width 204 height 18
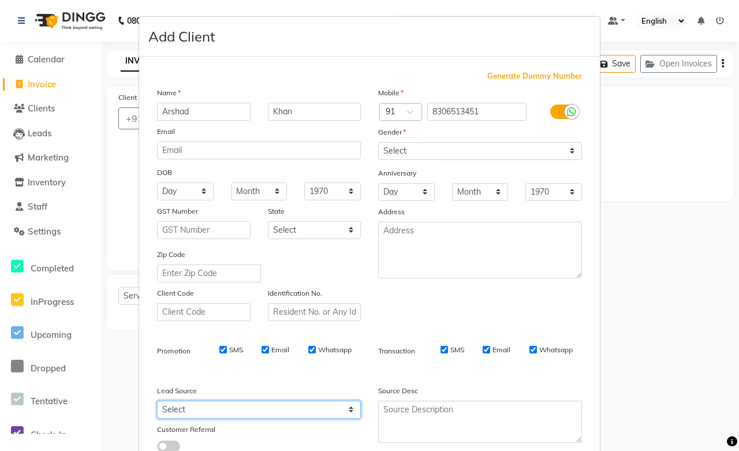
click at [189, 408] on select "Select Walk-in Referral Internet Friend Word of Mouth Advertisement Facebook Ju…" at bounding box center [259, 410] width 204 height 18
select select "46005"
click at [157, 401] on select "Select Walk-in Referral Internet Friend Word of Mouth Advertisement Facebook Ju…" at bounding box center [259, 410] width 204 height 18
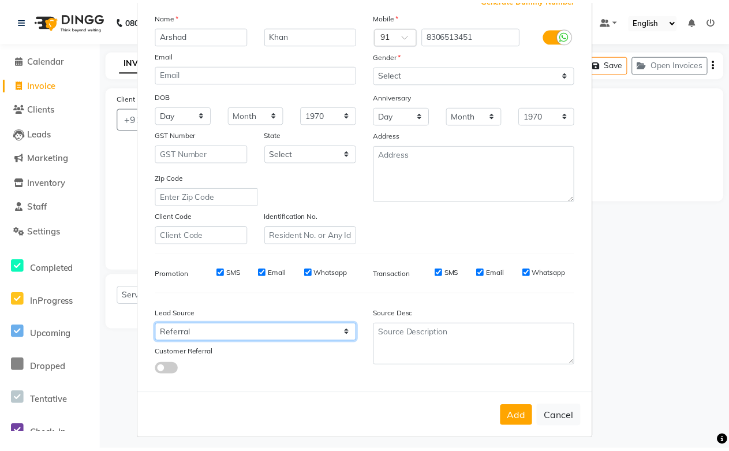
scroll to position [83, 0]
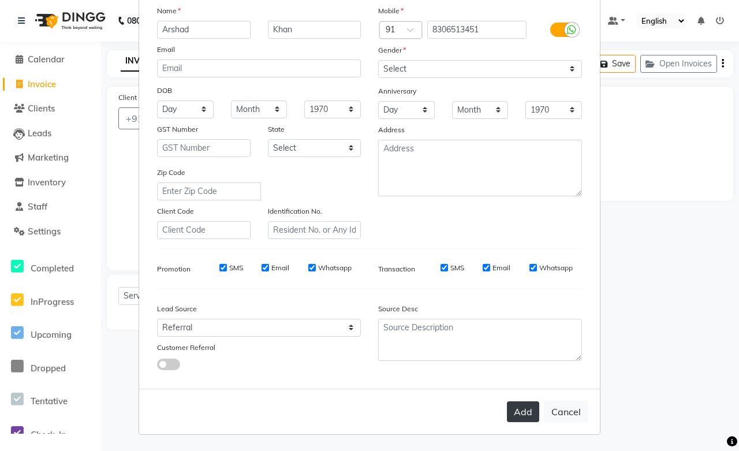
click at [526, 409] on button "Add" at bounding box center [523, 411] width 32 height 21
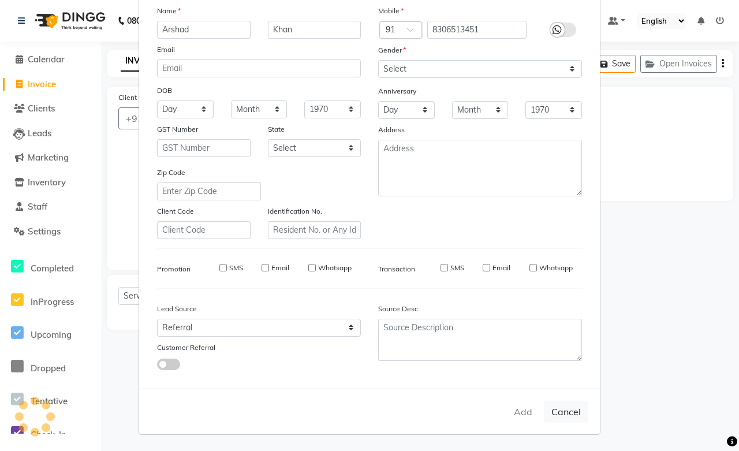
select select
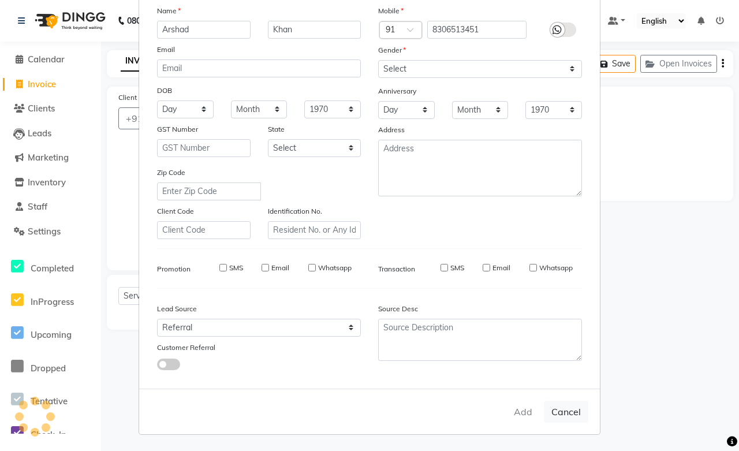
select select
checkbox input "false"
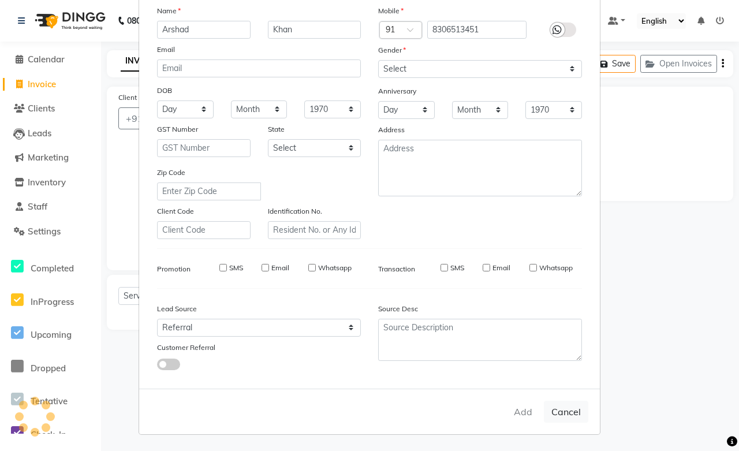
checkbox input "false"
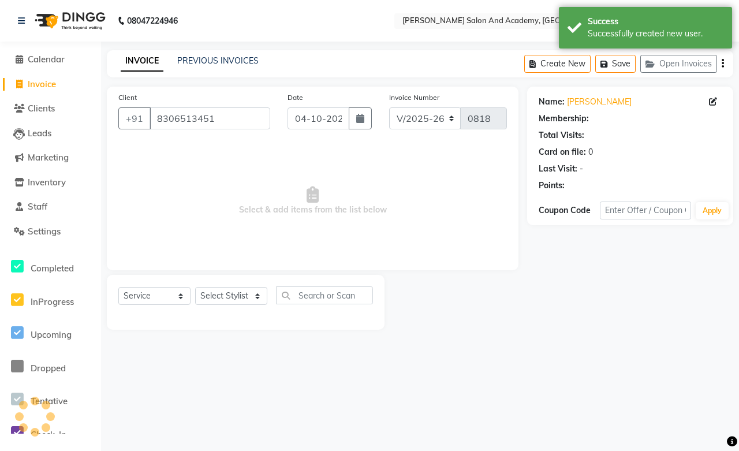
select select "1: Object"
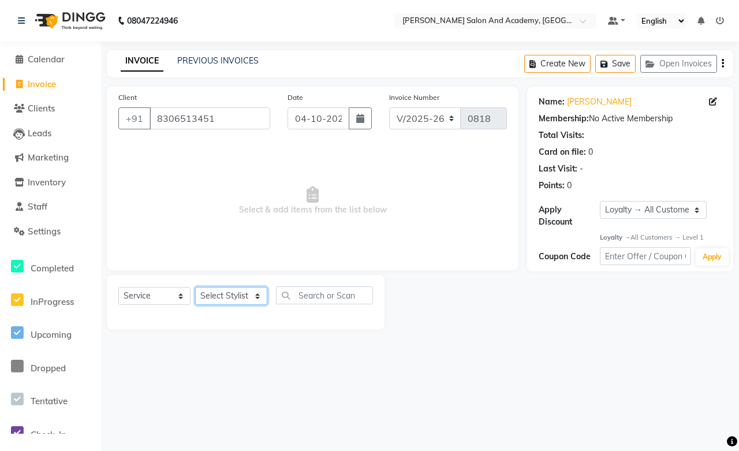
click at [246, 291] on select "Select Stylist [PERSON_NAME] [PERSON_NAME] [PERSON_NAME] [PERSON_NAME] [PERSON_…" at bounding box center [231, 296] width 72 height 18
select select "91086"
click at [195, 287] on select "Select Stylist [PERSON_NAME] [PERSON_NAME] [PERSON_NAME] [PERSON_NAME] [PERSON_…" at bounding box center [231, 296] width 72 height 18
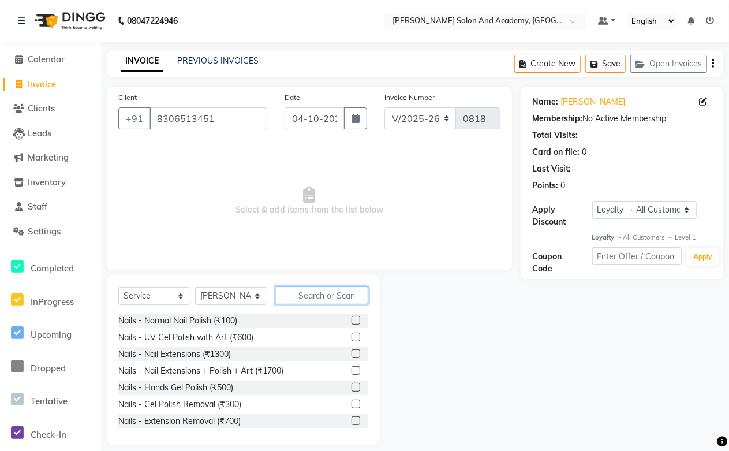
click at [316, 289] on input "text" at bounding box center [322, 295] width 92 height 18
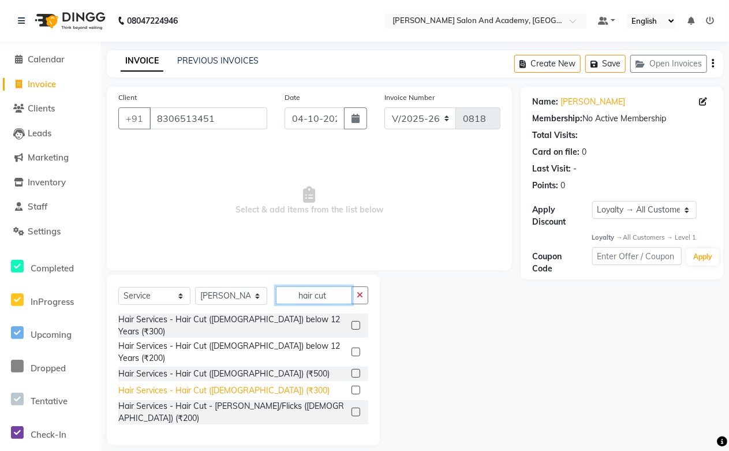
type input "hair cut"
click at [215, 384] on div "Hair Services - Hair Cut ([DEMOGRAPHIC_DATA]) (₹300)" at bounding box center [223, 390] width 211 height 12
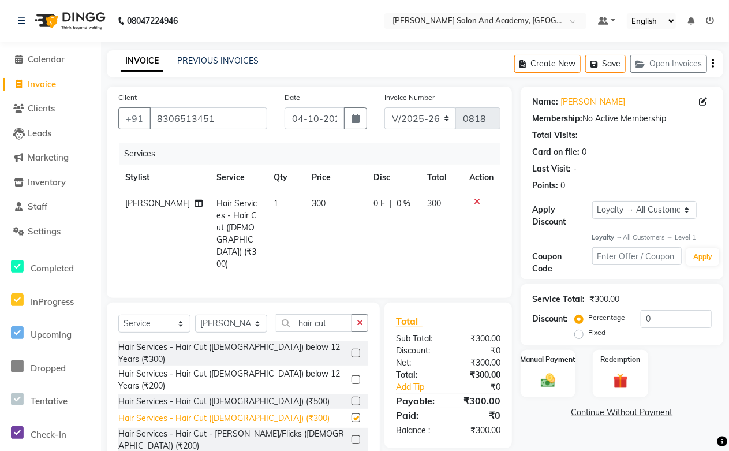
checkbox input "false"
click at [612, 70] on button "Save" at bounding box center [605, 64] width 40 height 18
click at [602, 68] on button "Save" at bounding box center [605, 64] width 40 height 18
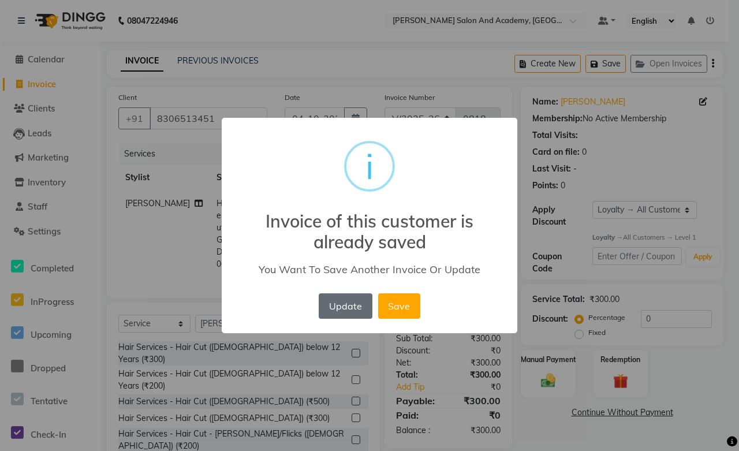
click at [344, 316] on button "Update" at bounding box center [345, 305] width 53 height 25
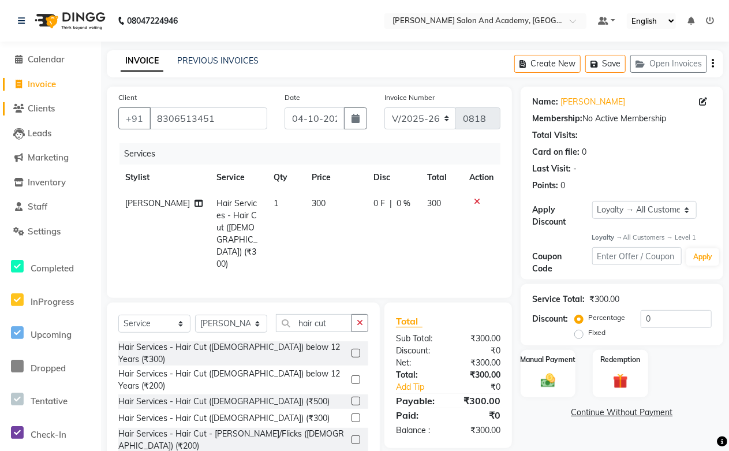
click at [46, 108] on span "Clients" at bounding box center [41, 108] width 27 height 11
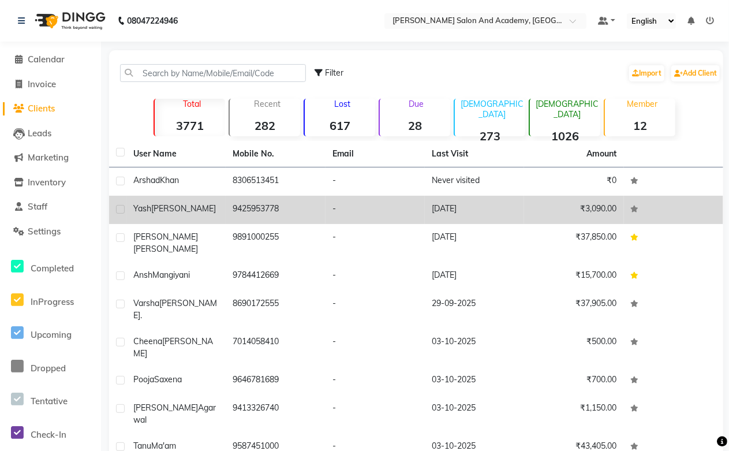
scroll to position [101, 0]
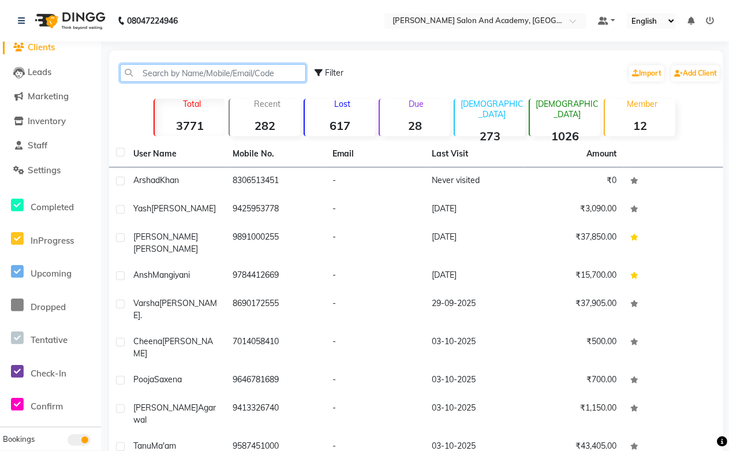
click at [176, 77] on input "text" at bounding box center [213, 73] width 186 height 18
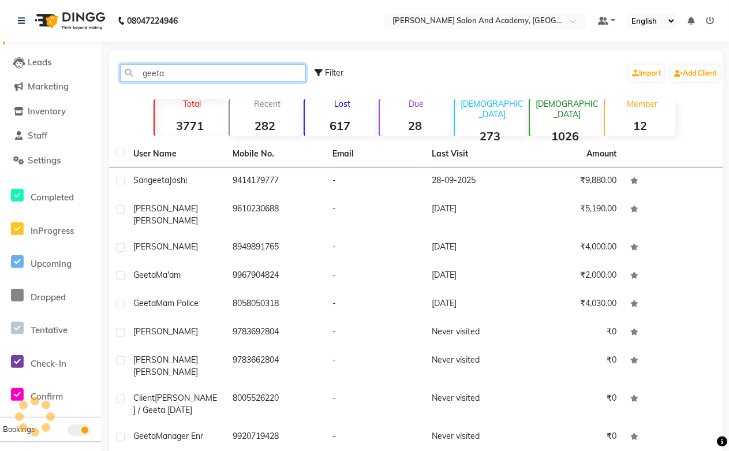
scroll to position [72, 0]
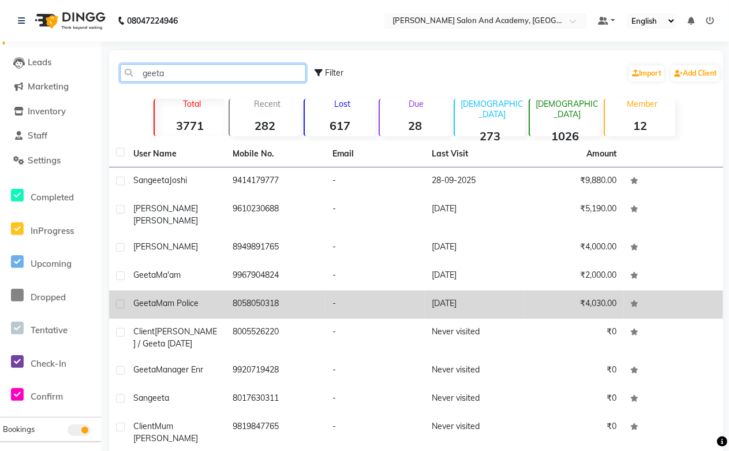
type input "geeta"
click at [272, 303] on td "8058050318" at bounding box center [275, 304] width 99 height 28
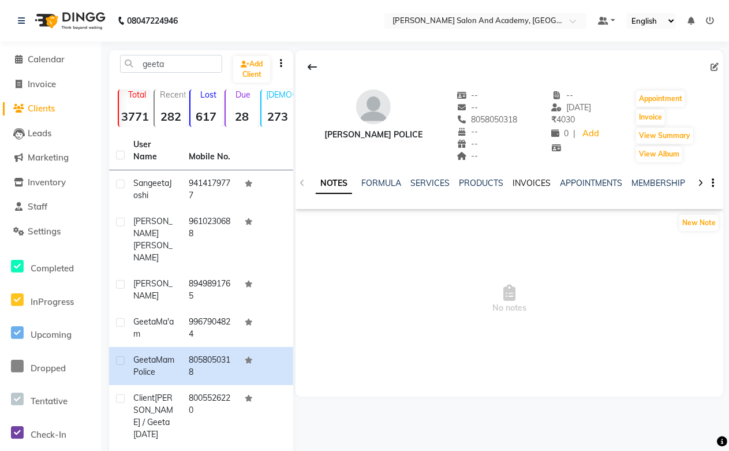
click at [535, 184] on link "INVOICES" at bounding box center [532, 183] width 38 height 10
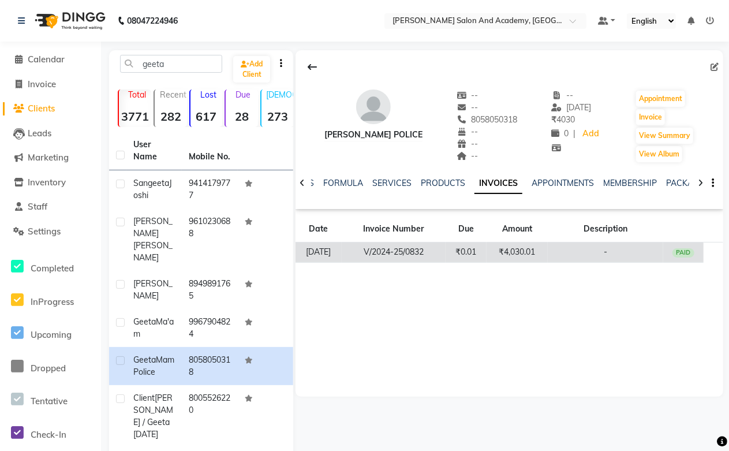
click at [517, 254] on td "₹4,030.01" at bounding box center [517, 252] width 61 height 20
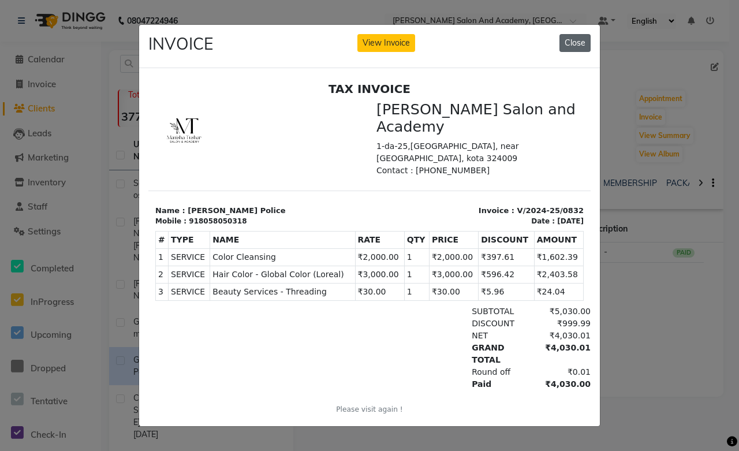
click at [580, 38] on button "Close" at bounding box center [574, 43] width 31 height 18
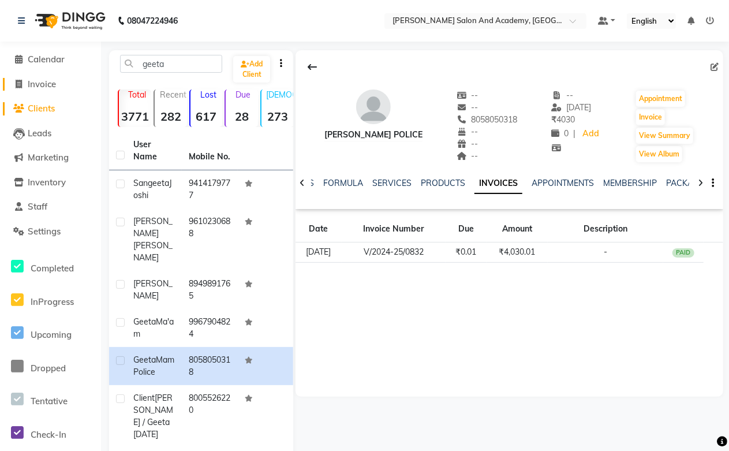
click at [23, 83] on span at bounding box center [18, 84] width 17 height 13
select select "service"
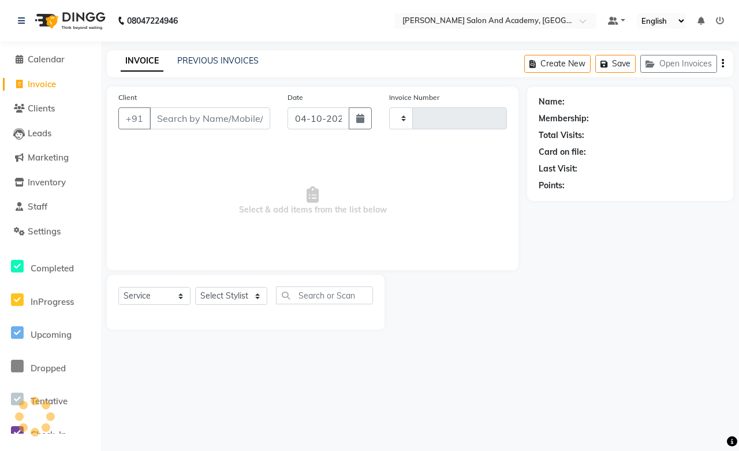
type input "0818"
select select "6453"
click at [36, 110] on span "Clients" at bounding box center [41, 108] width 27 height 11
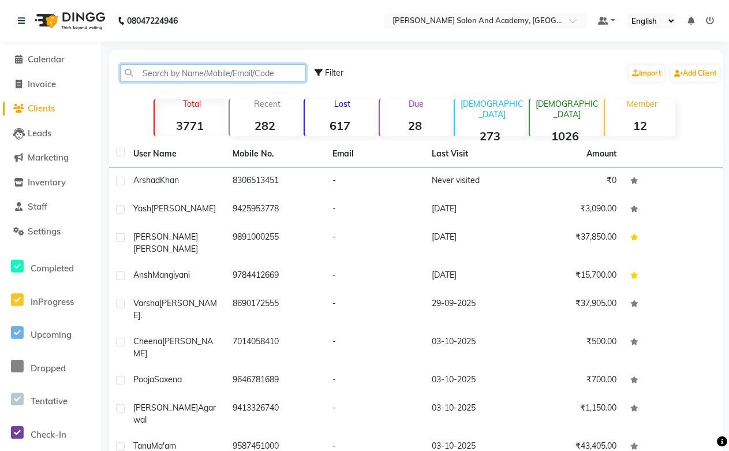
click at [163, 73] on input "text" at bounding box center [213, 73] width 186 height 18
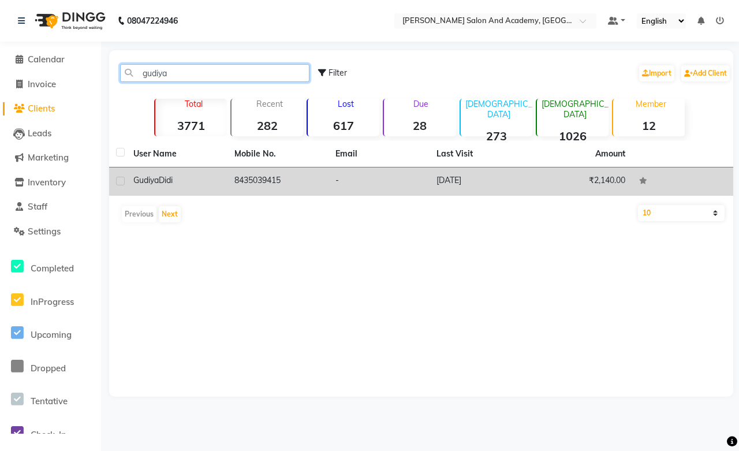
type input "gudiya"
click at [261, 184] on td "8435039415" at bounding box center [277, 181] width 101 height 28
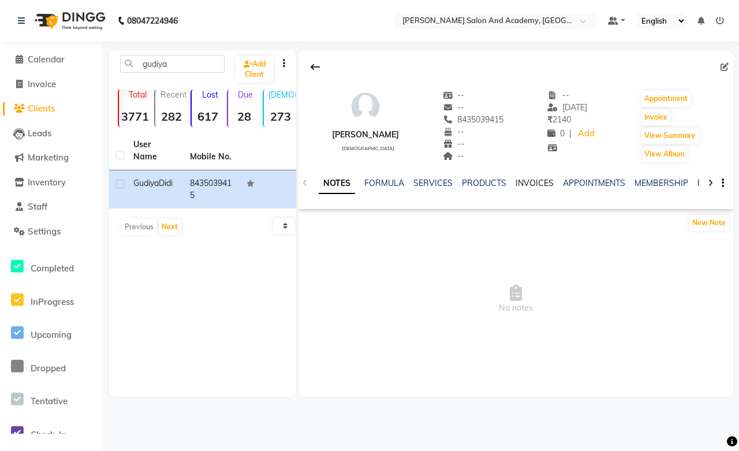
click at [519, 187] on link "INVOICES" at bounding box center [534, 183] width 38 height 10
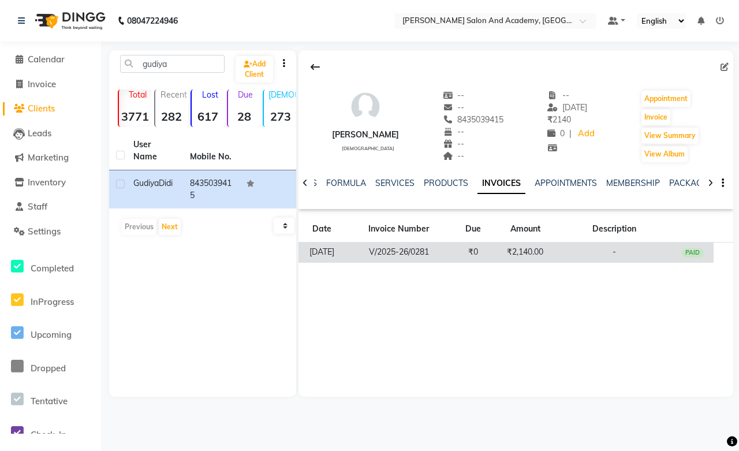
click at [517, 252] on td "₹2,140.00" at bounding box center [525, 252] width 62 height 20
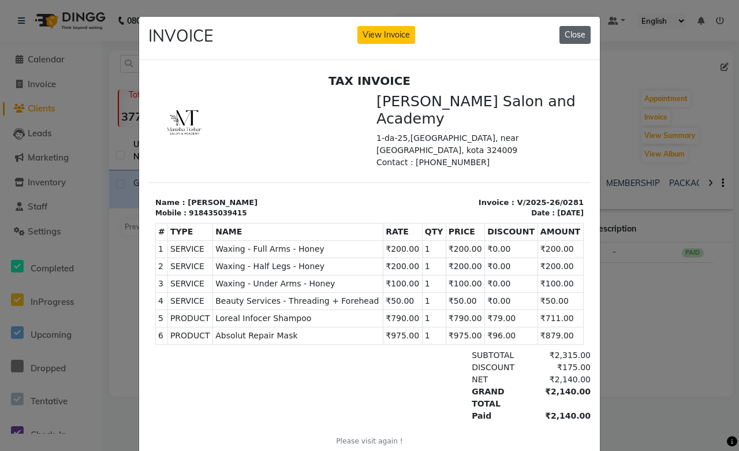
click at [576, 38] on button "Close" at bounding box center [574, 35] width 31 height 18
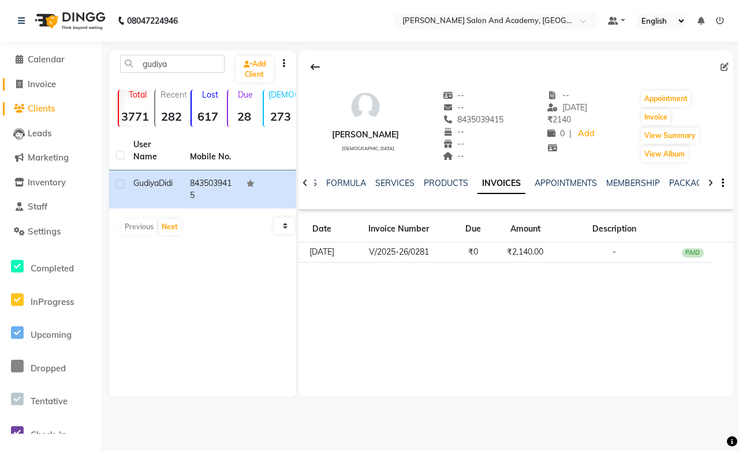
click at [28, 84] on span "Invoice" at bounding box center [42, 83] width 28 height 11
select select "service"
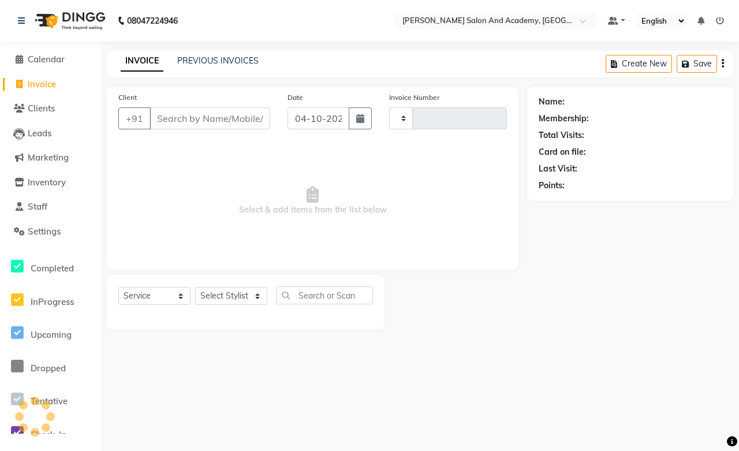
type input "0818"
select select "6453"
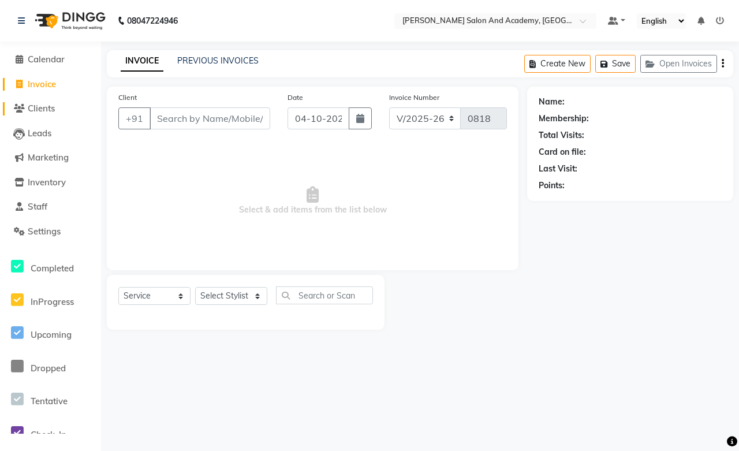
click at [46, 110] on span "Clients" at bounding box center [41, 108] width 27 height 11
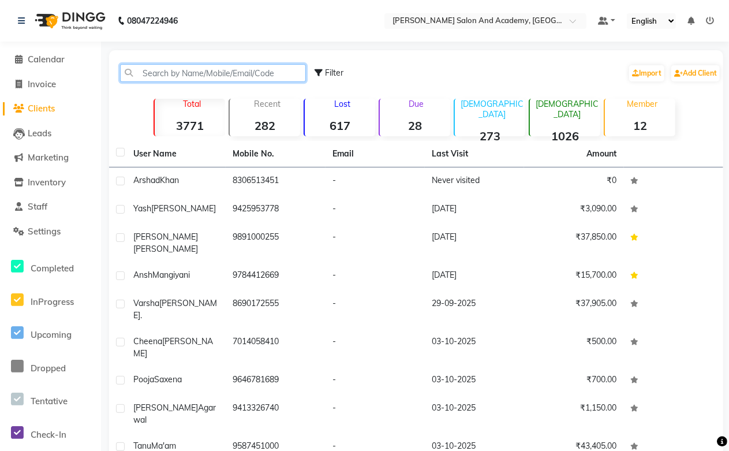
click at [159, 73] on input "text" at bounding box center [213, 73] width 186 height 18
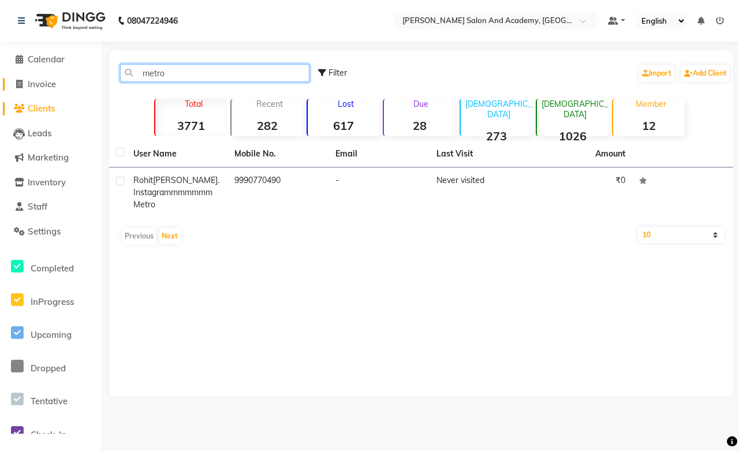
type input "metro"
click at [32, 81] on span "Invoice" at bounding box center [42, 83] width 28 height 11
select select "service"
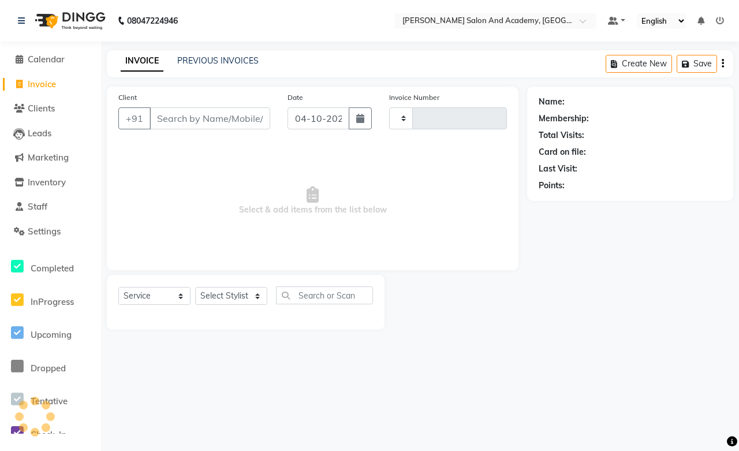
type input "0818"
select select "6453"
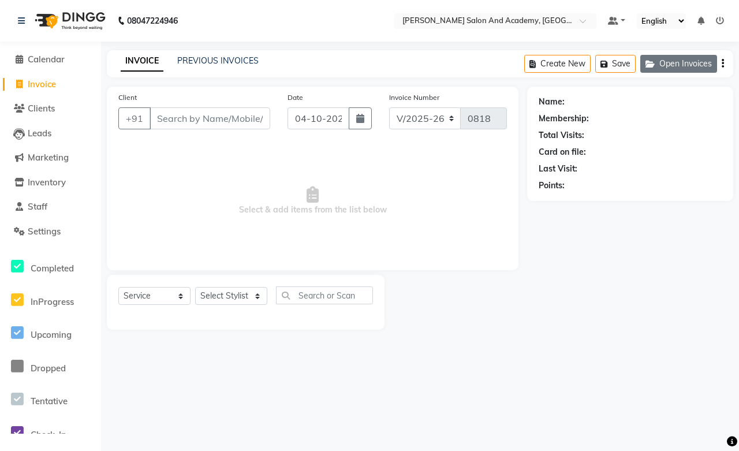
click at [661, 65] on button "Open Invoices" at bounding box center [678, 64] width 77 height 18
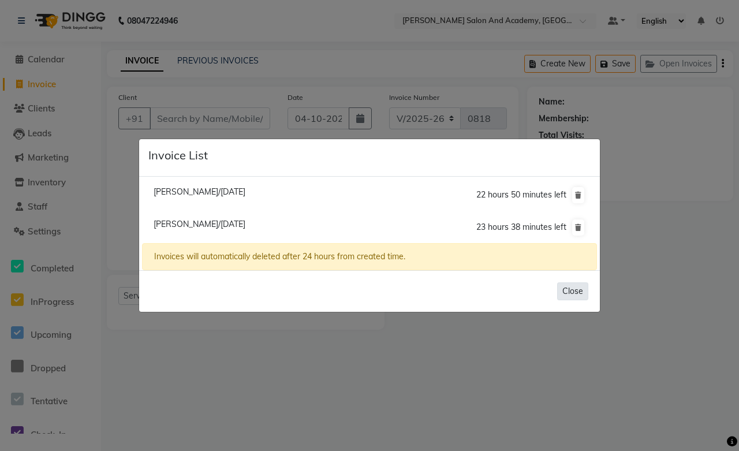
click at [581, 290] on button "Close" at bounding box center [572, 291] width 31 height 18
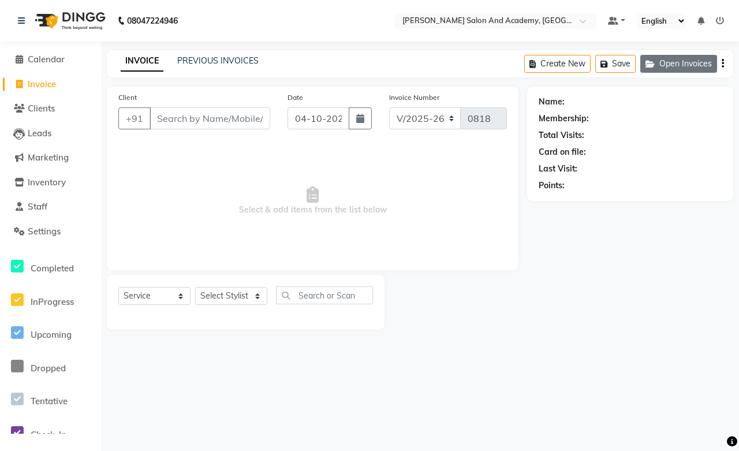
click at [690, 65] on button "Open Invoices" at bounding box center [678, 64] width 77 height 18
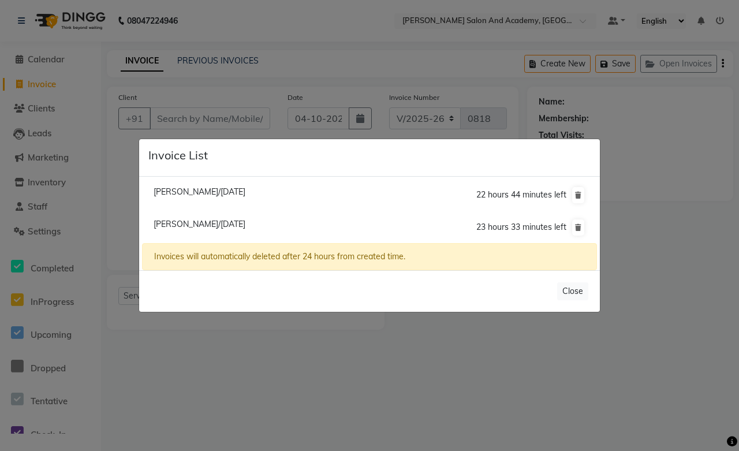
click at [218, 193] on span "[PERSON_NAME]/[DATE]" at bounding box center [200, 191] width 92 height 10
type input "8690172555"
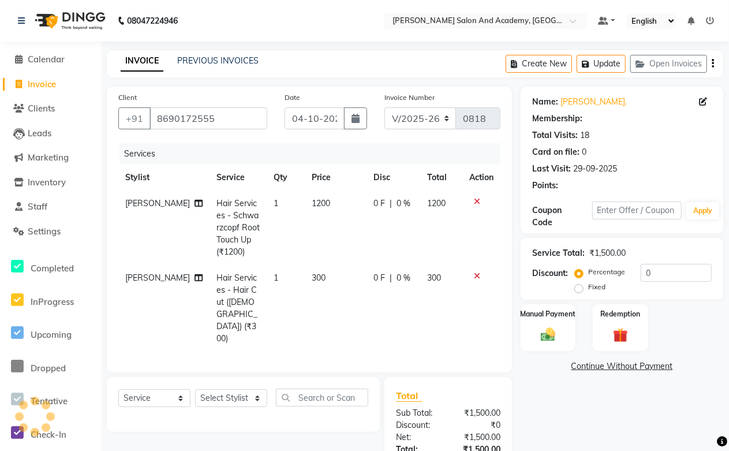
select select "1: Object"
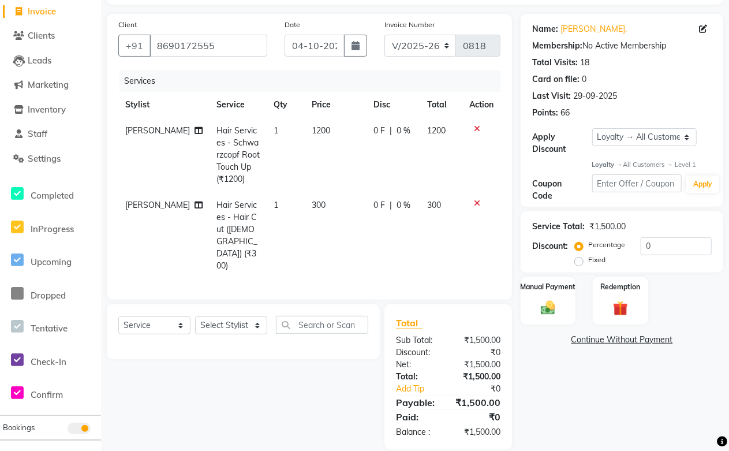
scroll to position [74, 0]
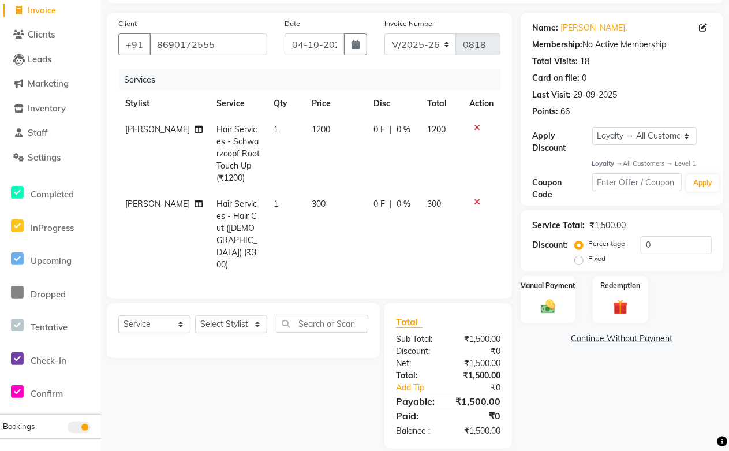
click at [319, 160] on td "1200" at bounding box center [335, 154] width 61 height 74
select select "91086"
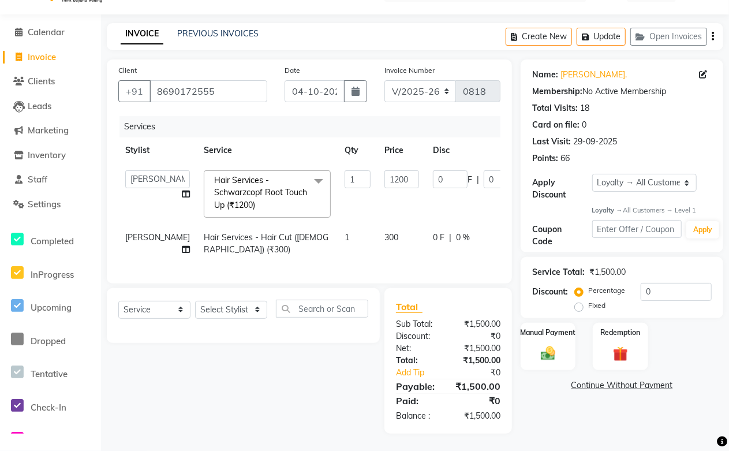
scroll to position [49, 0]
drag, startPoint x: 379, startPoint y: 158, endPoint x: 410, endPoint y: 226, distance: 75.7
click at [327, 163] on tr "[PERSON_NAME] [PERSON_NAME] [PERSON_NAME] [PERSON_NAME] [PERSON_NAME] [PERSON_N…" at bounding box center [360, 193] width 485 height 61
type input "1000"
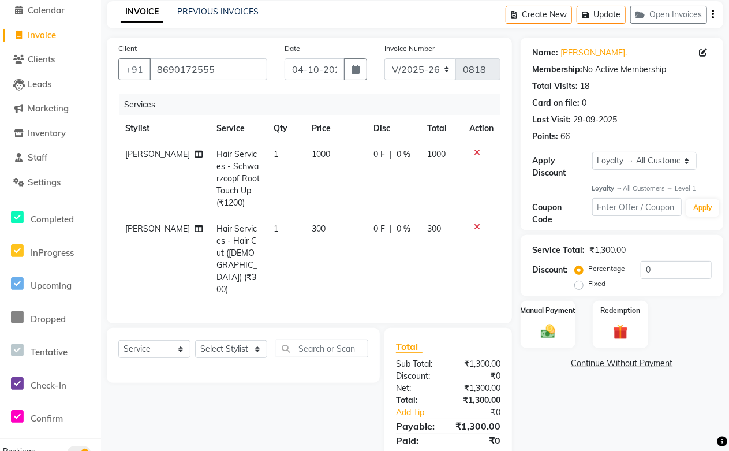
click at [402, 237] on td "0 F | 0 %" at bounding box center [394, 259] width 54 height 87
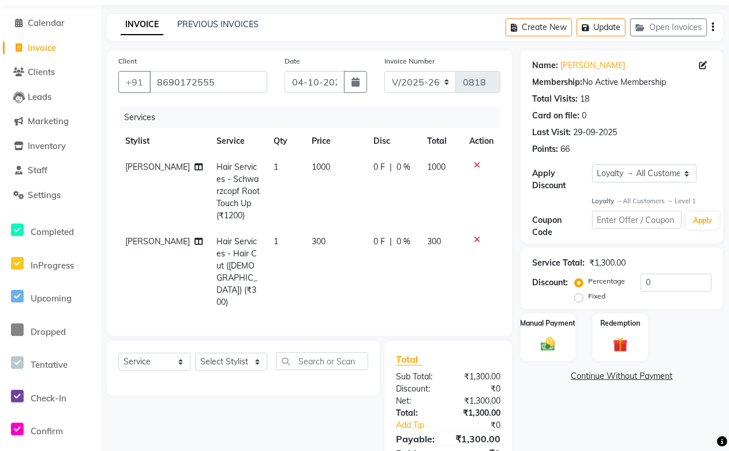
select select "91086"
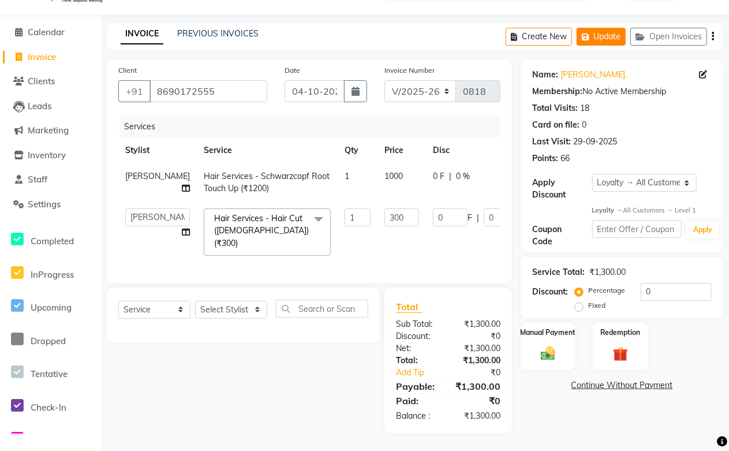
click at [599, 28] on button "Update" at bounding box center [601, 37] width 49 height 18
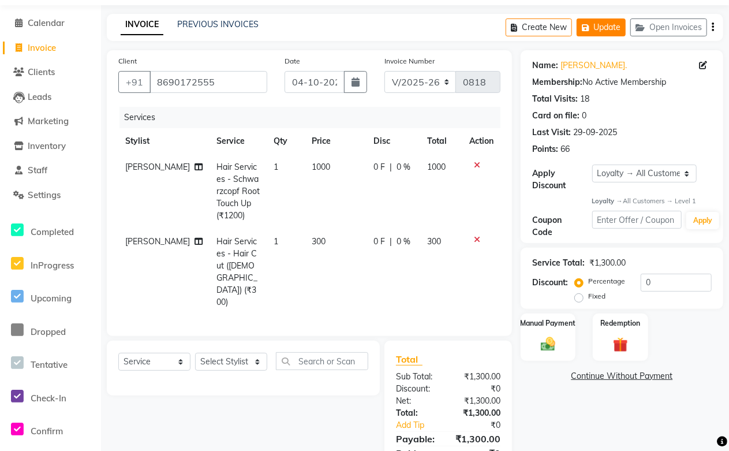
click at [611, 29] on button "Update" at bounding box center [601, 27] width 49 height 18
click at [319, 178] on td "1000" at bounding box center [335, 191] width 61 height 74
select select "91086"
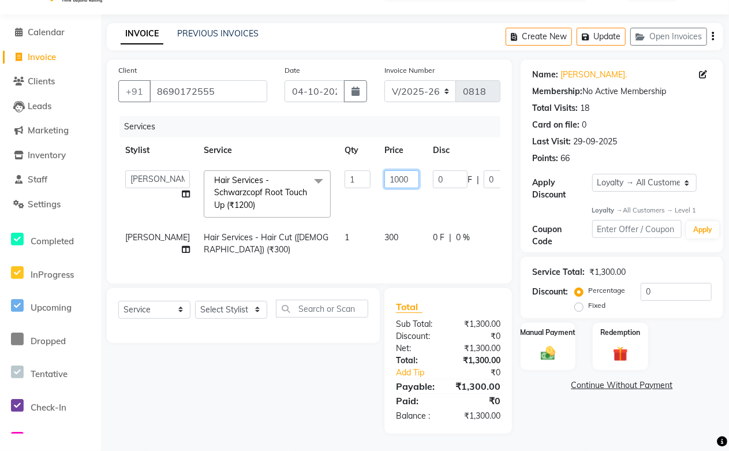
drag, startPoint x: 377, startPoint y: 171, endPoint x: 316, endPoint y: 171, distance: 61.8
click at [316, 171] on tr "[PERSON_NAME] [PERSON_NAME] [PERSON_NAME] [PERSON_NAME] [PERSON_NAME] [PERSON_N…" at bounding box center [360, 193] width 485 height 61
type input "1200"
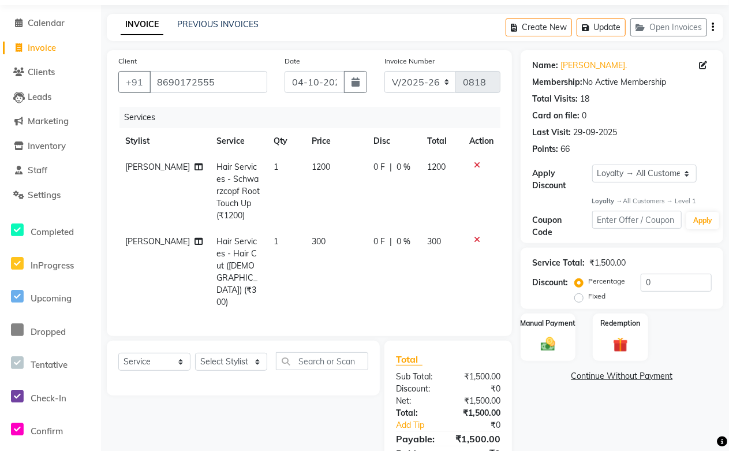
click at [436, 274] on div "Services Stylist Service Qty Price Disc Total Action [PERSON_NAME] Hair Service…" at bounding box center [309, 216] width 382 height 218
click at [604, 25] on button "Update" at bounding box center [601, 27] width 49 height 18
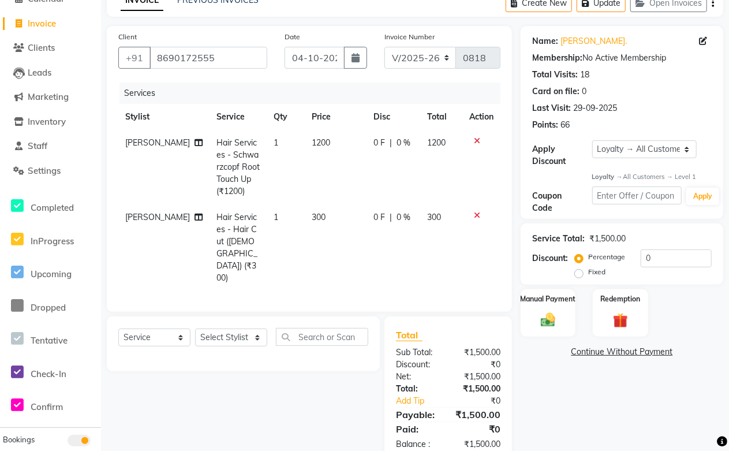
scroll to position [74, 0]
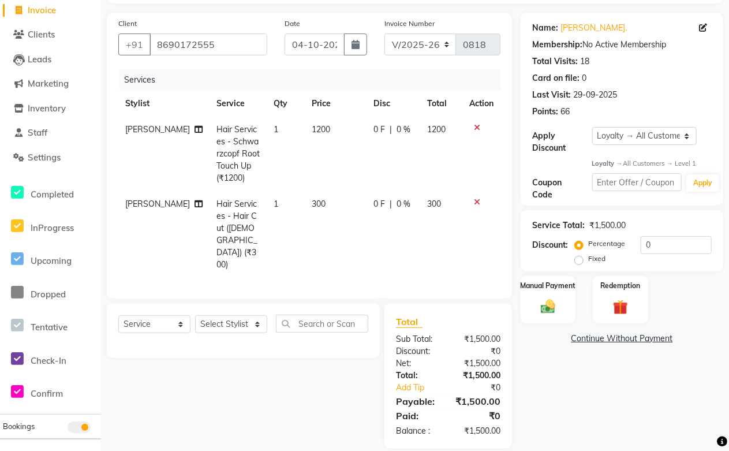
click at [315, 159] on td "1200" at bounding box center [335, 154] width 61 height 74
select select "91086"
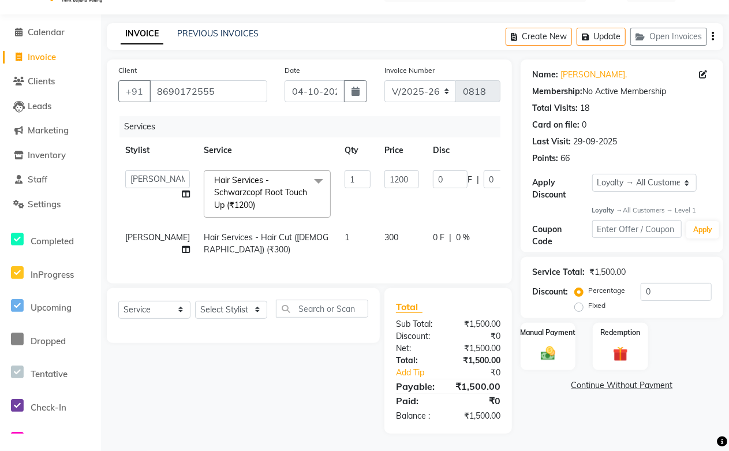
scroll to position [49, 0]
drag, startPoint x: 373, startPoint y: 157, endPoint x: 291, endPoint y: 156, distance: 82.5
click at [291, 163] on tr "[PERSON_NAME] [PERSON_NAME] [PERSON_NAME] [PERSON_NAME] [PERSON_NAME] [PERSON_N…" at bounding box center [360, 193] width 485 height 61
type input "1000"
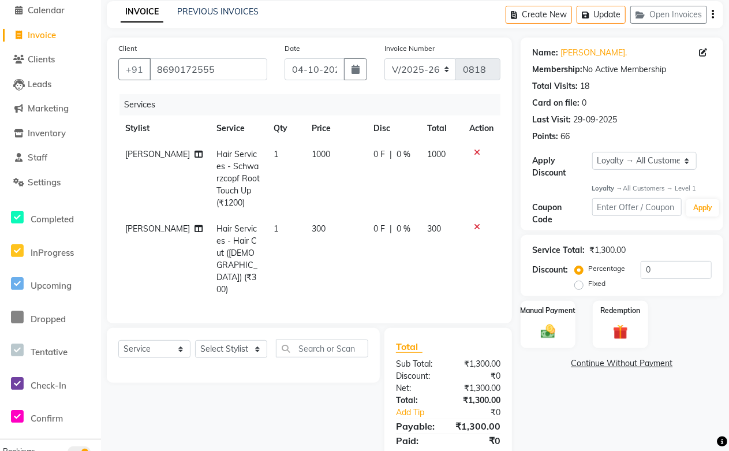
click at [308, 328] on div "Select Service Product Membership Package Voucher Prepaid Gift Card Select Styl…" at bounding box center [243, 355] width 273 height 55
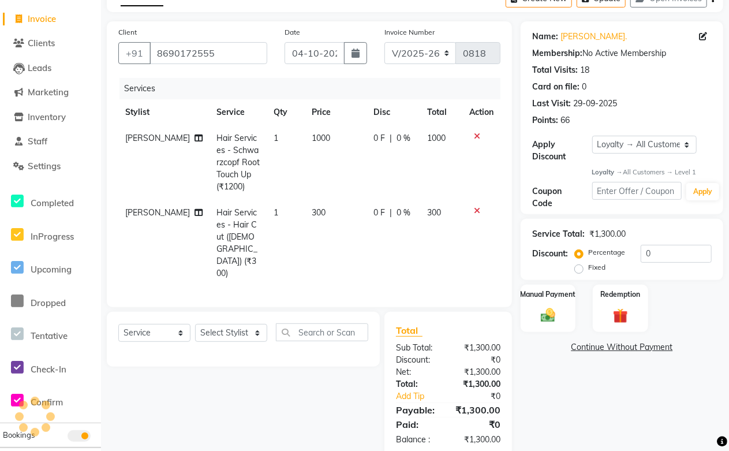
scroll to position [74, 0]
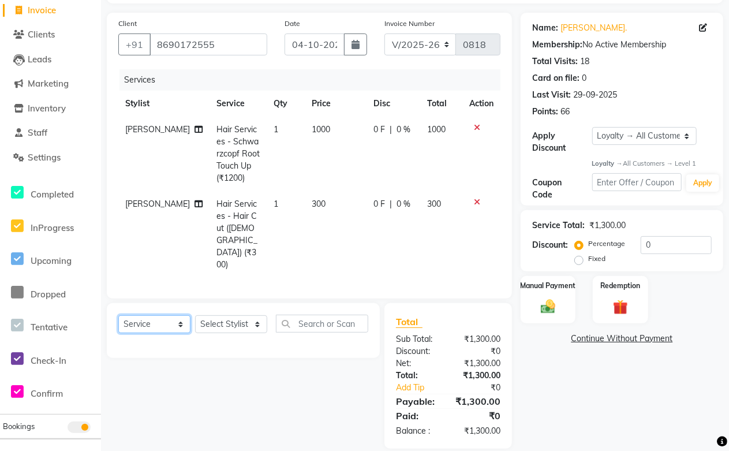
click at [154, 315] on select "Select Service Product Membership Package Voucher Prepaid Gift Card" at bounding box center [154, 324] width 72 height 18
select select "membership"
click at [118, 315] on select "Select Service Product Membership Package Voucher Prepaid Gift Card" at bounding box center [154, 324] width 72 height 18
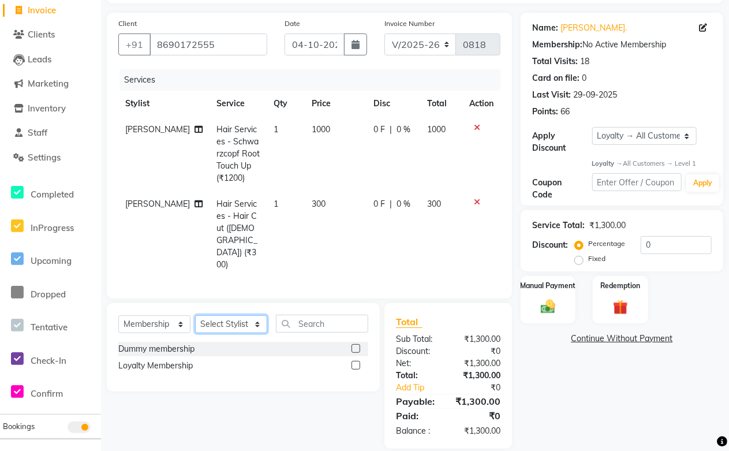
click at [237, 315] on select "Select Stylist [PERSON_NAME] [PERSON_NAME] [PERSON_NAME] [PERSON_NAME] [PERSON_…" at bounding box center [231, 324] width 72 height 18
click at [164, 360] on div "Loyalty Membership" at bounding box center [155, 366] width 74 height 12
click at [165, 360] on div "Loyalty Membership" at bounding box center [155, 366] width 74 height 12
checkbox input "false"
click at [237, 315] on select "Select Stylist [PERSON_NAME] [PERSON_NAME] [PERSON_NAME] [PERSON_NAME] [PERSON_…" at bounding box center [231, 324] width 72 height 18
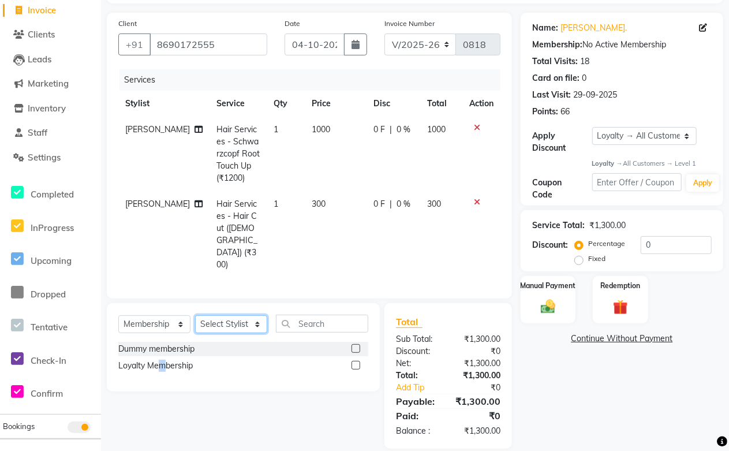
select select "66707"
click at [195, 315] on select "Select Stylist [PERSON_NAME] [PERSON_NAME] [PERSON_NAME] [PERSON_NAME] [PERSON_…" at bounding box center [231, 324] width 72 height 18
click at [165, 360] on div "Loyalty Membership" at bounding box center [155, 366] width 74 height 12
select select "select"
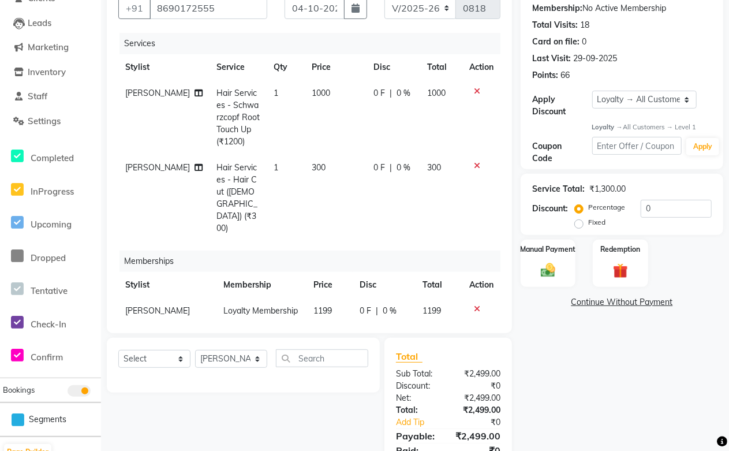
scroll to position [0, 0]
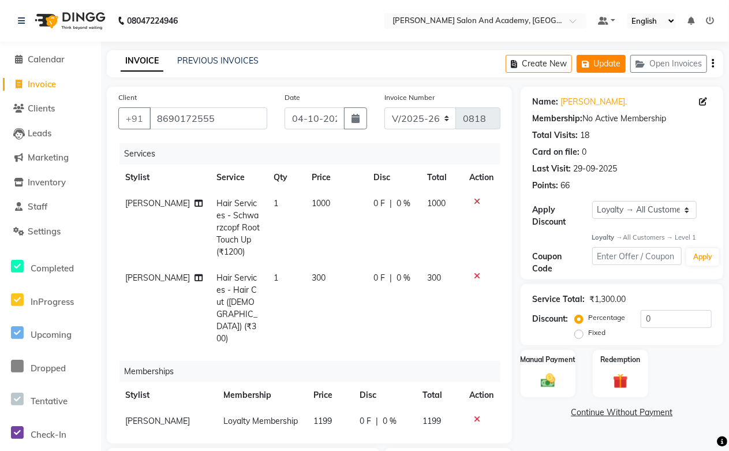
click at [599, 65] on button "Update" at bounding box center [601, 64] width 49 height 18
click at [602, 61] on button "Update" at bounding box center [601, 64] width 49 height 18
click at [601, 68] on button "Update" at bounding box center [601, 64] width 49 height 18
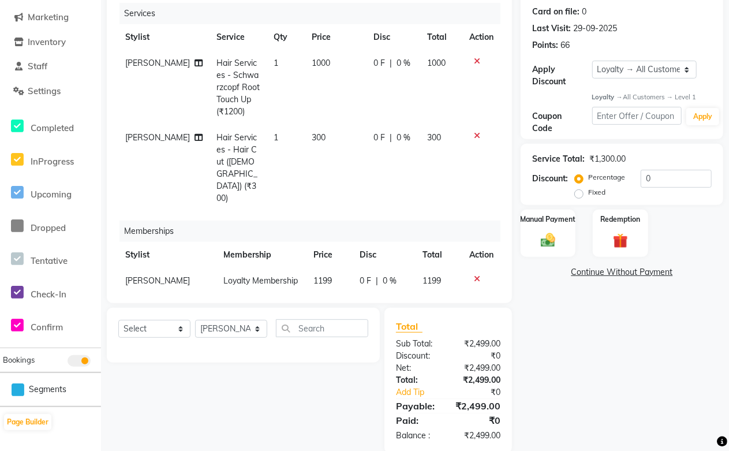
scroll to position [157, 0]
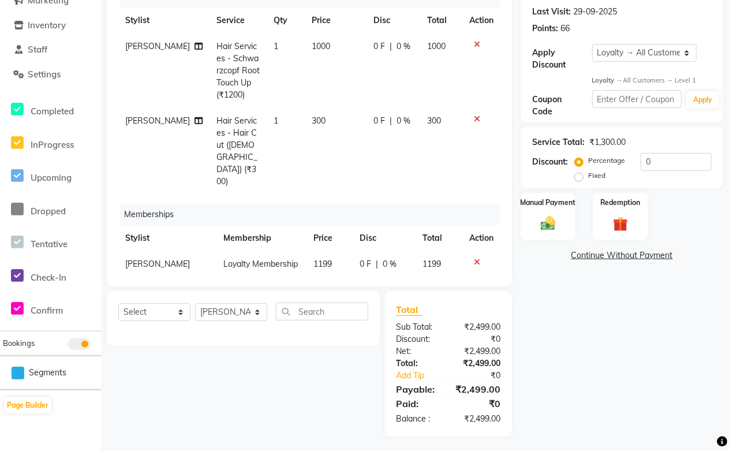
click at [321, 259] on span "1199" at bounding box center [322, 264] width 18 height 10
select select "66707"
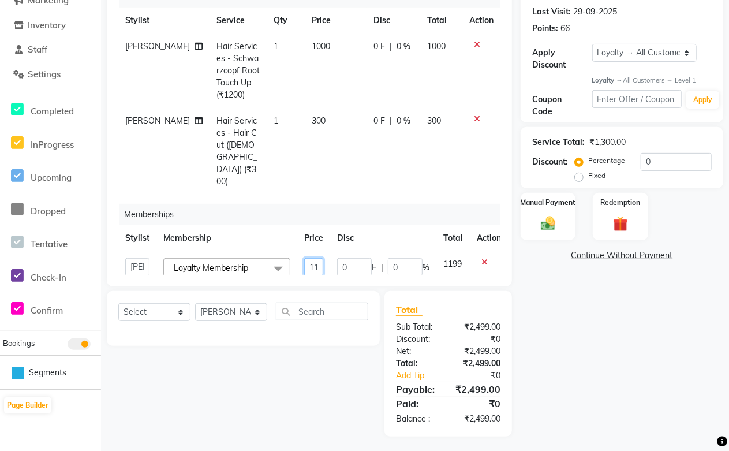
click at [321, 258] on input "1199" at bounding box center [313, 267] width 19 height 18
drag, startPoint x: 320, startPoint y: 243, endPoint x: 320, endPoint y: 249, distance: 6.3
click at [320, 258] on input "1199" at bounding box center [313, 267] width 19 height 18
click at [316, 258] on input "1199" at bounding box center [313, 267] width 19 height 18
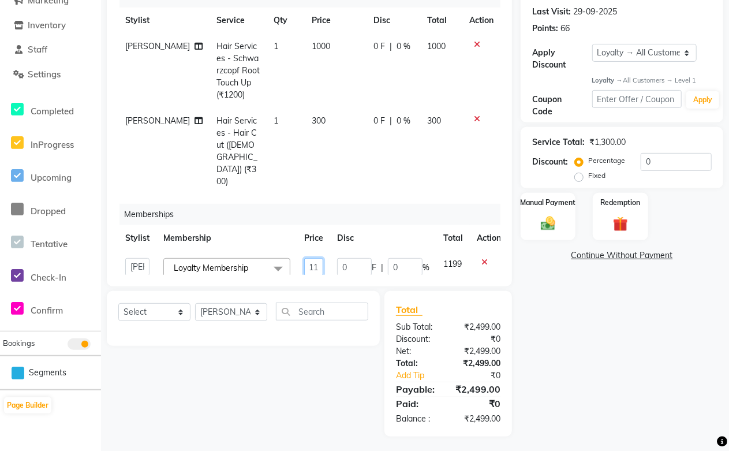
type input "1"
type input "1200"
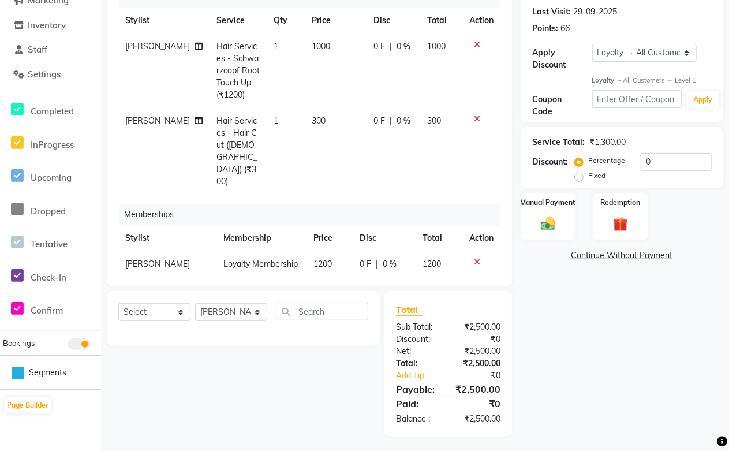
scroll to position [147, 0]
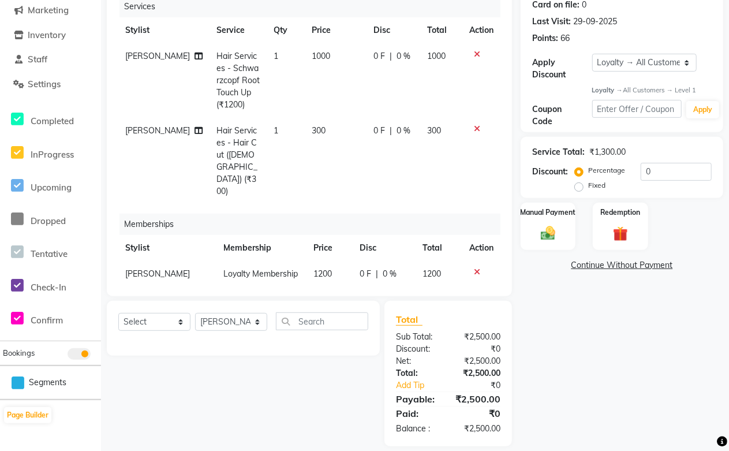
click at [326, 388] on div "Select Service Product Package Voucher Prepaid Gift Card Select Stylist [PERSON…" at bounding box center [239, 373] width 282 height 145
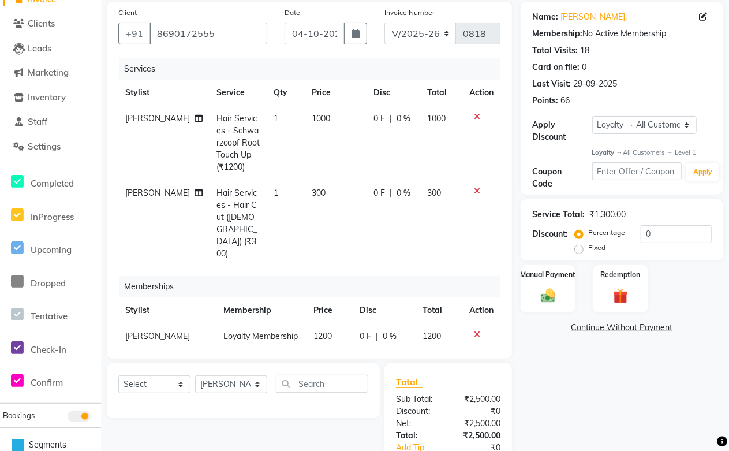
scroll to position [0, 0]
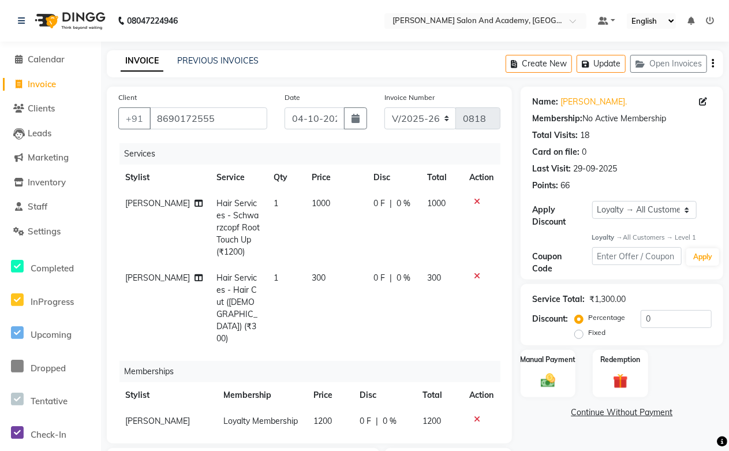
click at [596, 72] on button "Update" at bounding box center [601, 64] width 49 height 18
click at [671, 63] on button "Open Invoices" at bounding box center [668, 64] width 77 height 18
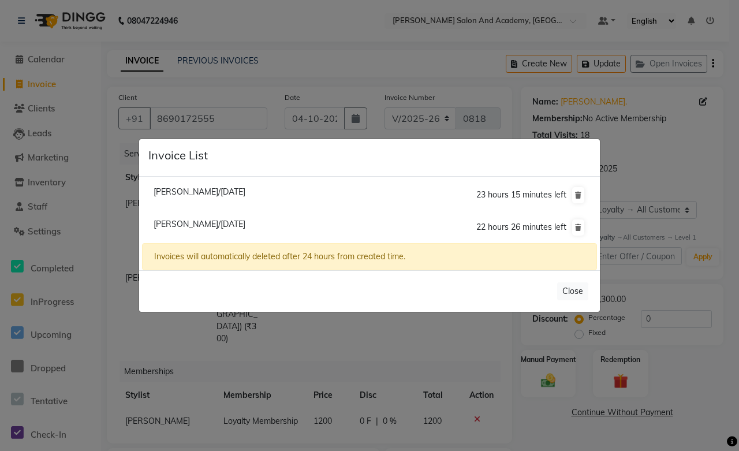
click at [180, 192] on span "[PERSON_NAME]/[DATE]" at bounding box center [200, 191] width 92 height 10
type input "8306513451"
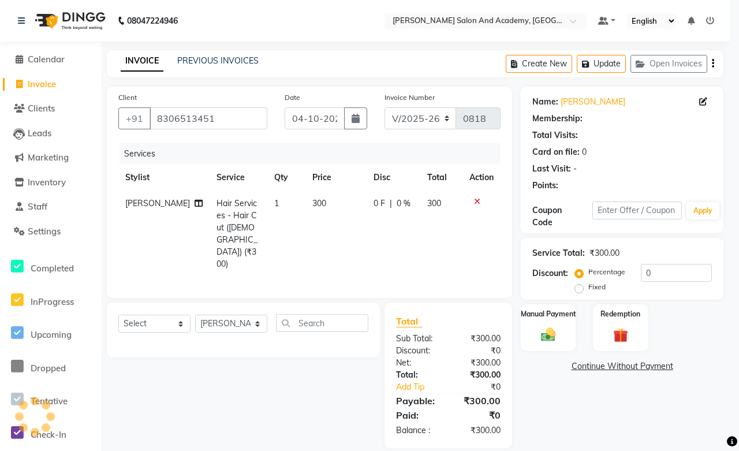
select select "1: Object"
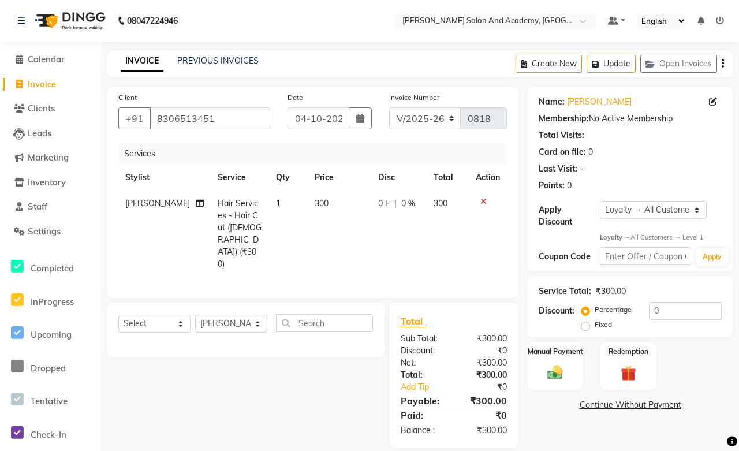
select select "service"
select select
click at [232, 195] on td "Hair Services - Hair Cut ([DEMOGRAPHIC_DATA]) (₹300)" at bounding box center [240, 233] width 58 height 87
select select "91086"
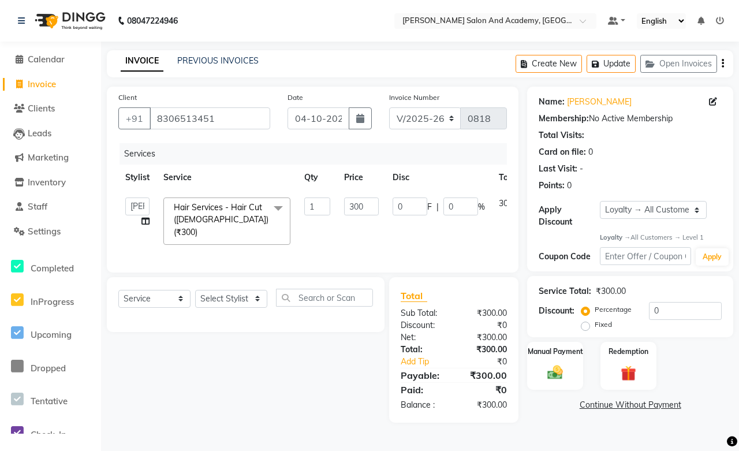
click at [233, 205] on span "Hair Services - Hair Cut ([DEMOGRAPHIC_DATA]) (₹300)" at bounding box center [221, 219] width 95 height 35
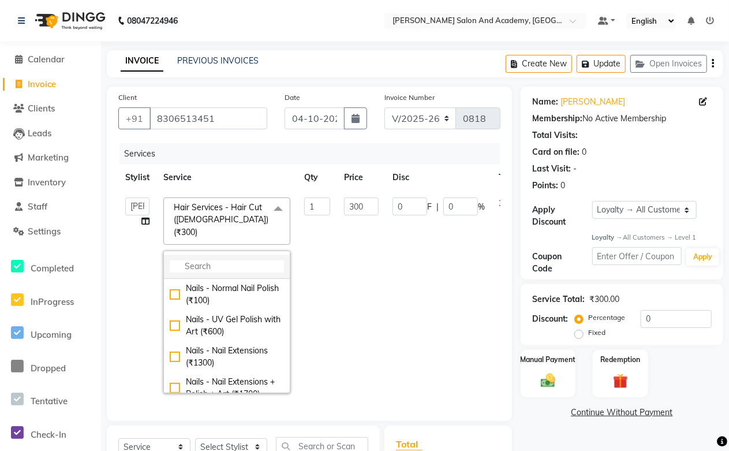
click at [228, 260] on input "multiselect-search" at bounding box center [227, 266] width 114 height 12
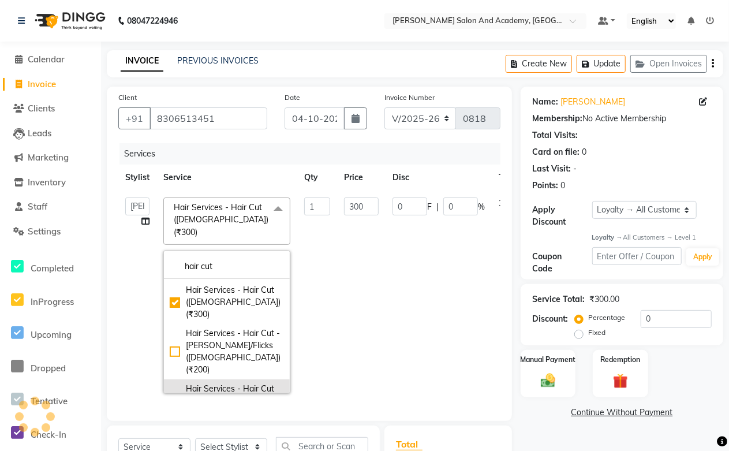
scroll to position [192, 0]
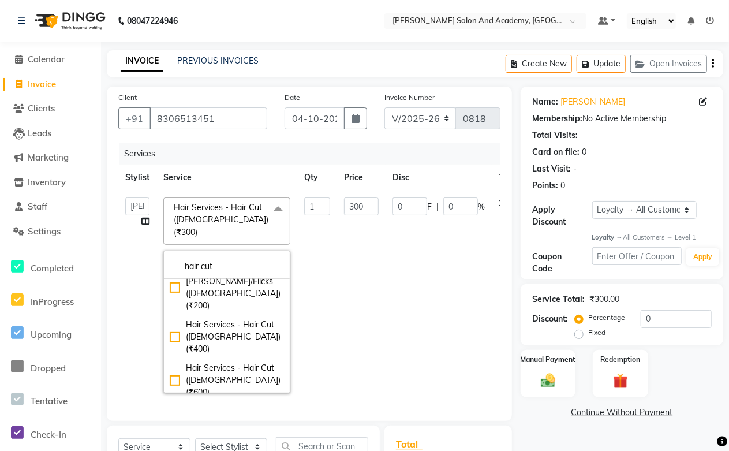
type input "hair cut"
click at [240, 405] on div "Hair Services - Hair Cut + [PERSON_NAME] [DEMOGRAPHIC_DATA] (₹400)" at bounding box center [227, 429] width 114 height 48
checkbox input "false"
checkbox input "true"
type input "400"
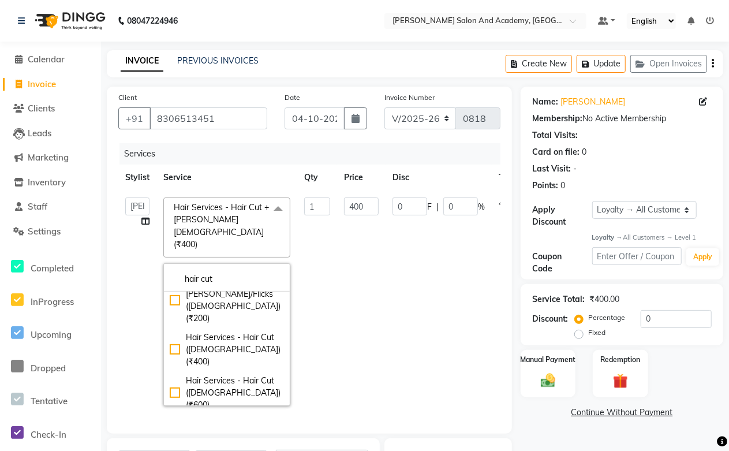
click at [368, 281] on td "400" at bounding box center [361, 301] width 48 height 222
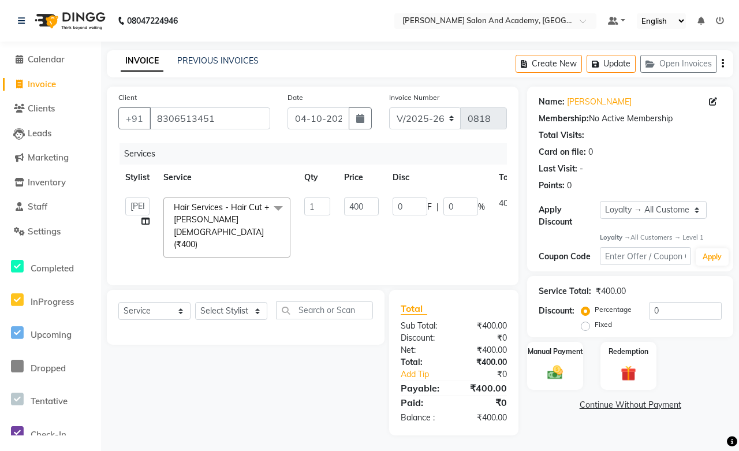
click at [345, 237] on td "400" at bounding box center [361, 227] width 48 height 74
click at [595, 325] on label "Fixed" at bounding box center [603, 324] width 17 height 10
click at [584, 325] on input "Fixed" at bounding box center [588, 324] width 8 height 8
radio input "true"
drag, startPoint x: 666, startPoint y: 308, endPoint x: 586, endPoint y: 307, distance: 79.7
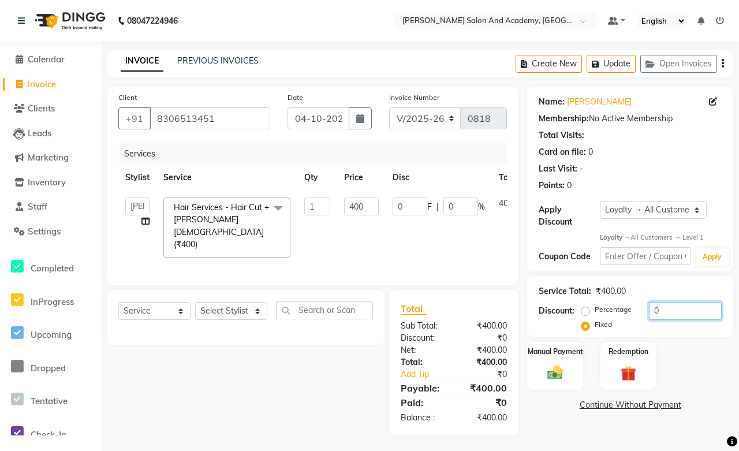
click at [586, 307] on div "Percentage Fixed 0" at bounding box center [653, 317] width 138 height 31
type input "1"
type input "0.25"
type input "15"
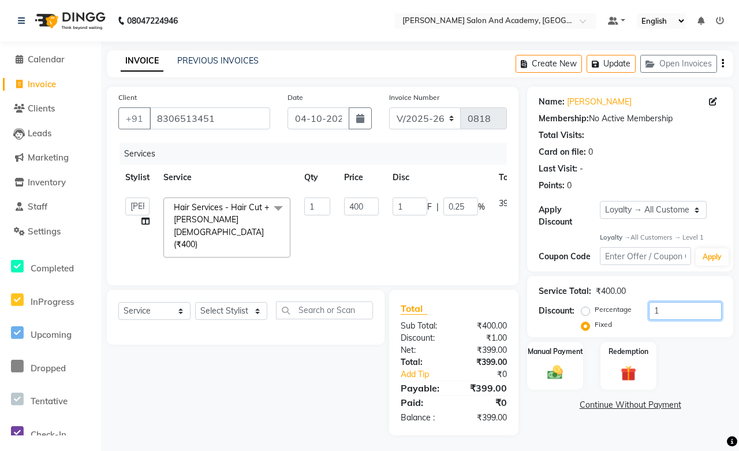
type input "15"
type input "3.75"
type input "150"
click at [567, 368] on img at bounding box center [555, 373] width 25 height 18
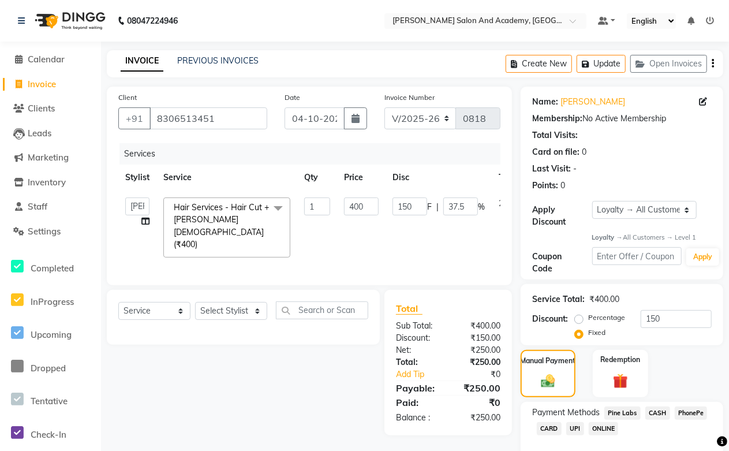
click at [649, 416] on span "CASH" at bounding box center [657, 412] width 25 height 13
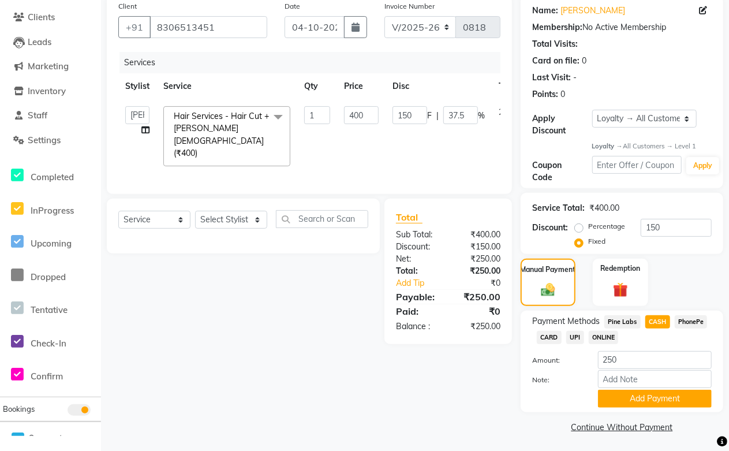
scroll to position [94, 0]
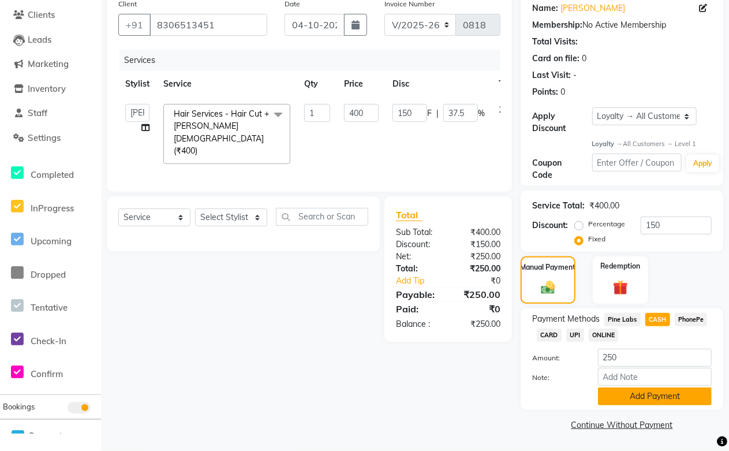
click at [636, 398] on button "Add Payment" at bounding box center [655, 396] width 114 height 18
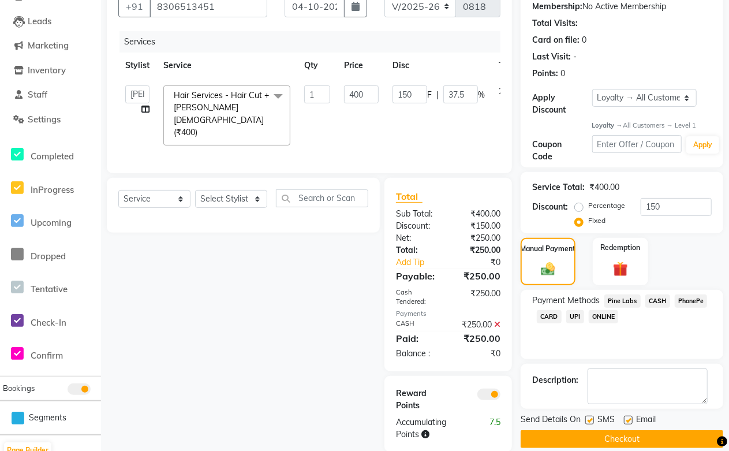
scroll to position [126, 0]
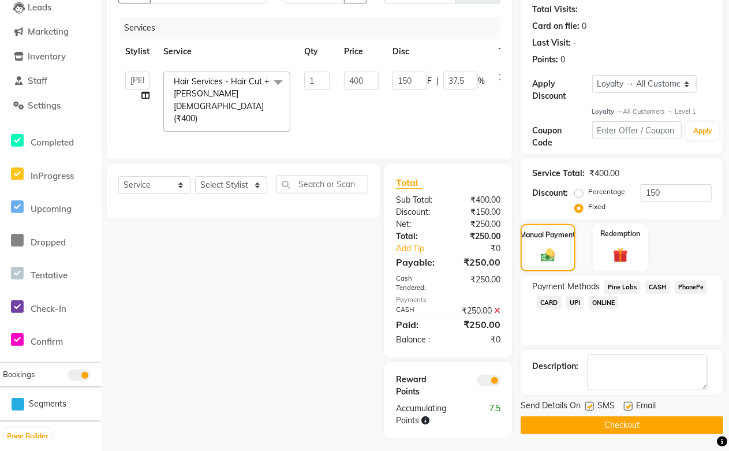
click at [627, 407] on label at bounding box center [628, 406] width 9 height 9
click at [627, 407] on input "checkbox" at bounding box center [628, 407] width 8 height 8
click at [612, 425] on button "Checkout" at bounding box center [622, 425] width 203 height 18
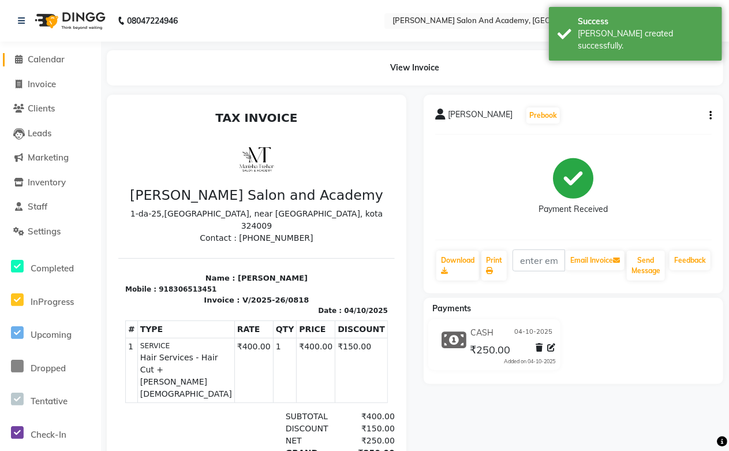
click at [43, 54] on span "Calendar" at bounding box center [46, 59] width 37 height 11
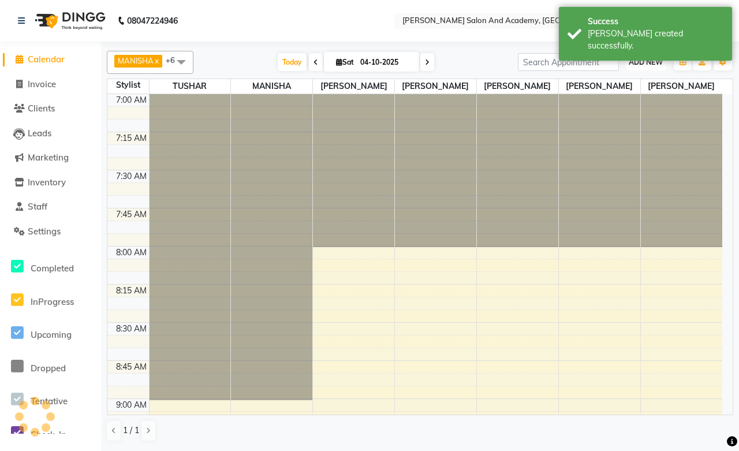
click at [644, 65] on span "ADD NEW" at bounding box center [646, 62] width 34 height 9
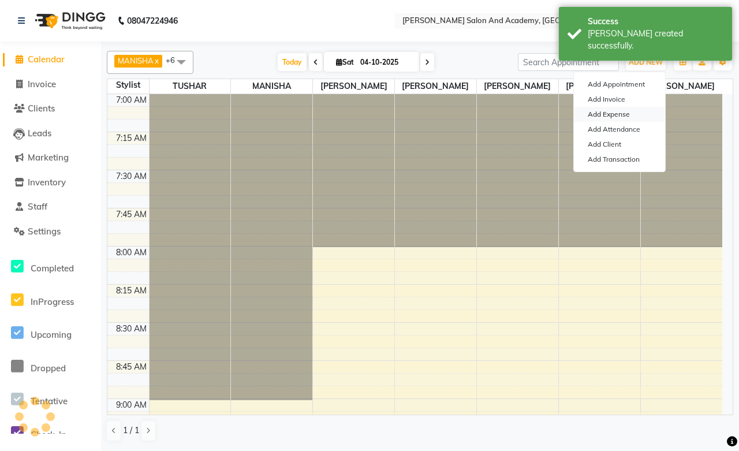
click at [610, 115] on link "Add Expense" at bounding box center [619, 114] width 91 height 15
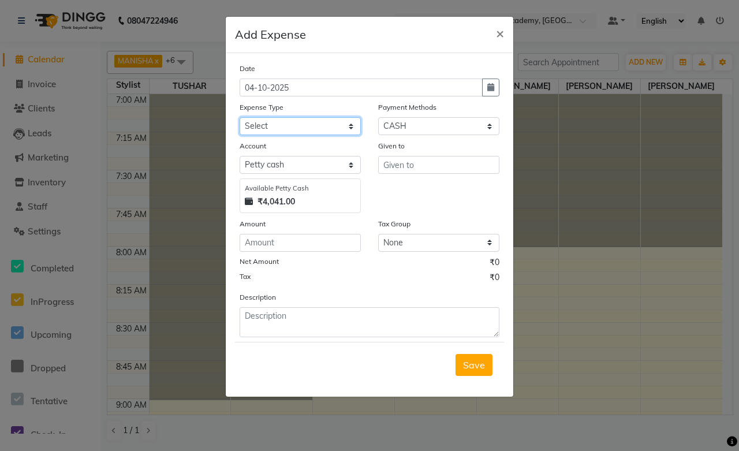
click at [267, 130] on select "Select Advance Salary Car maintenance Client Snacks Clinical charges Equipment …" at bounding box center [300, 126] width 121 height 18
click at [240, 117] on select "Select Advance Salary Car maintenance Client Snacks Clinical charges Equipment …" at bounding box center [300, 126] width 121 height 18
click at [395, 129] on select "Select Pine Labs Wallet CASH PhonePe CARD UPI ONLINE" at bounding box center [438, 126] width 121 height 18
click at [378, 117] on select "Select Pine Labs Wallet CASH PhonePe CARD UPI ONLINE" at bounding box center [438, 126] width 121 height 18
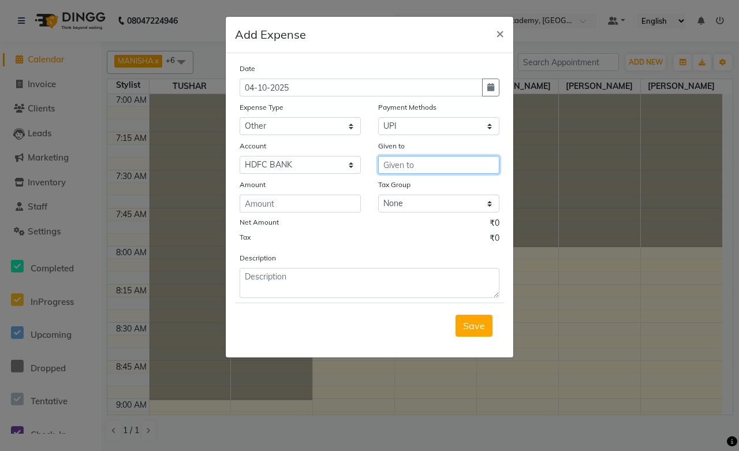
click at [406, 160] on input "text" at bounding box center [438, 165] width 121 height 18
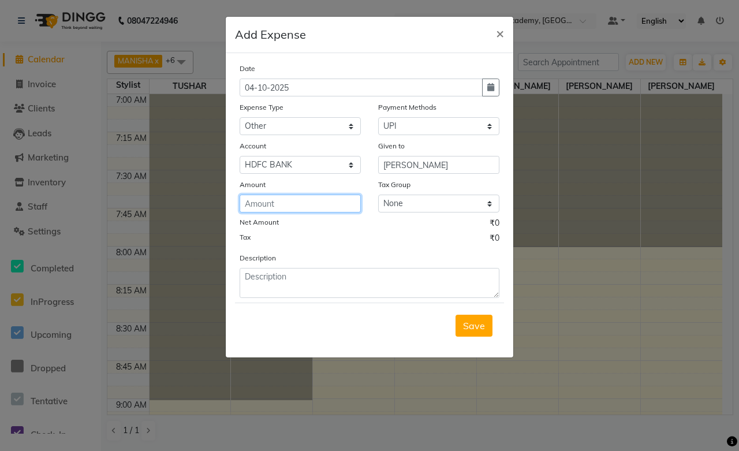
click at [263, 208] on input "number" at bounding box center [300, 204] width 121 height 18
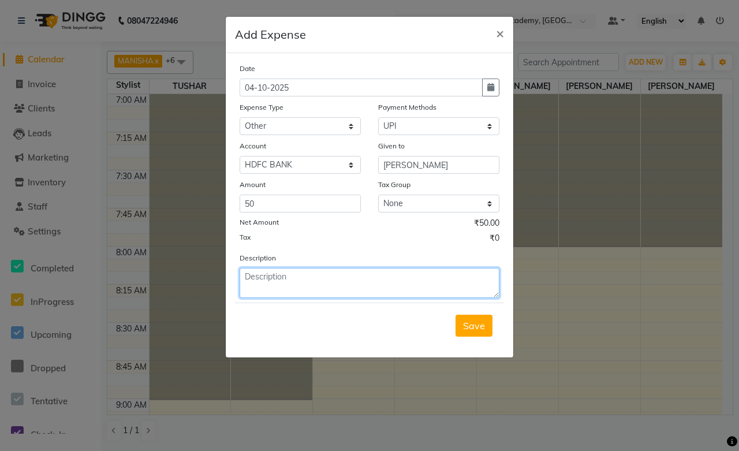
click at [278, 275] on textarea at bounding box center [370, 283] width 260 height 30
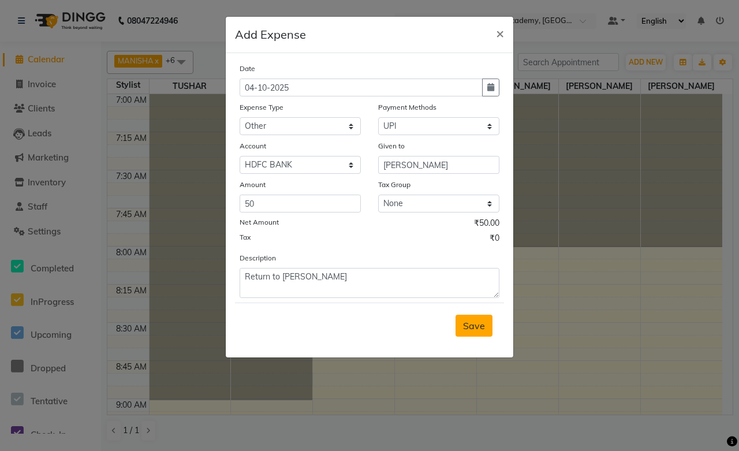
click at [480, 331] on span "Save" at bounding box center [474, 326] width 22 height 12
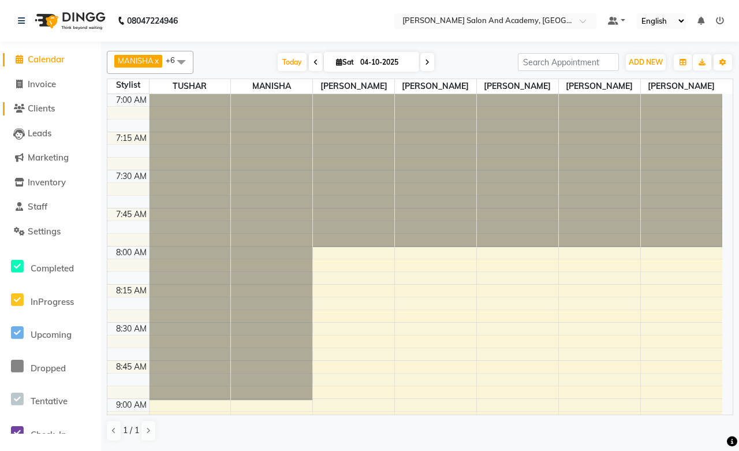
click at [59, 110] on link "Clients" at bounding box center [50, 108] width 95 height 13
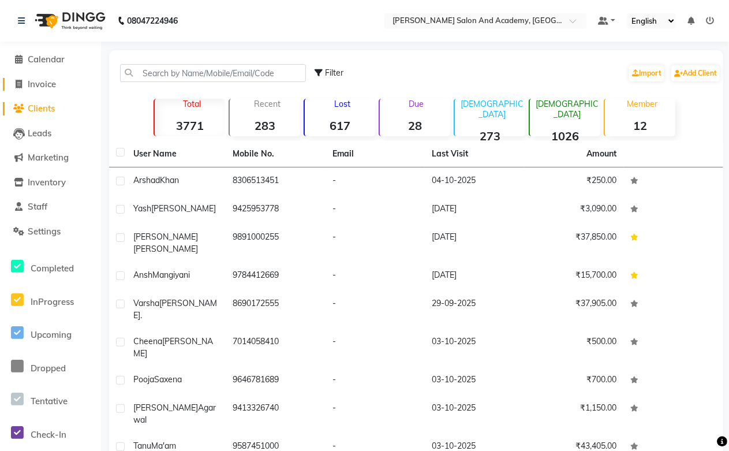
click at [40, 83] on span "Invoice" at bounding box center [42, 83] width 28 height 11
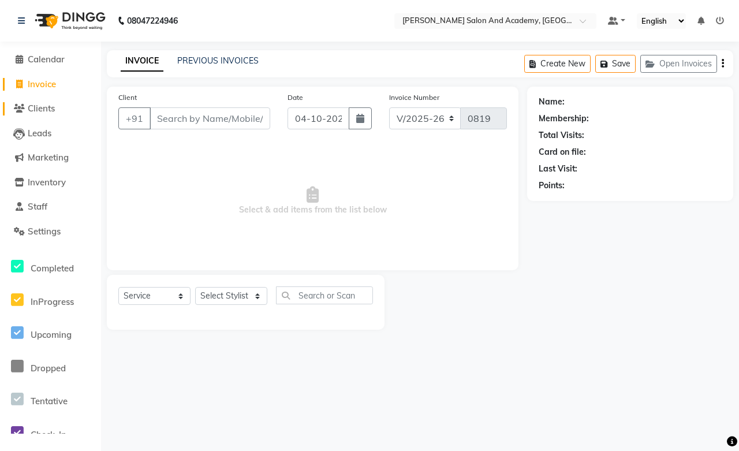
click at [50, 113] on span "Clients" at bounding box center [41, 108] width 27 height 11
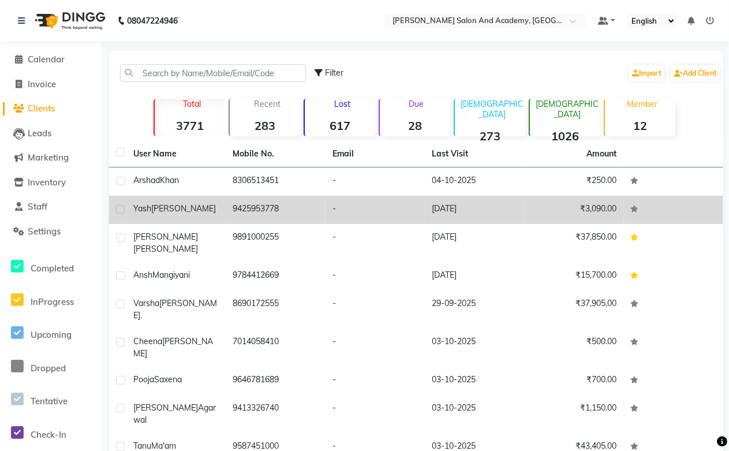
click at [240, 212] on td "9425953778" at bounding box center [275, 210] width 99 height 28
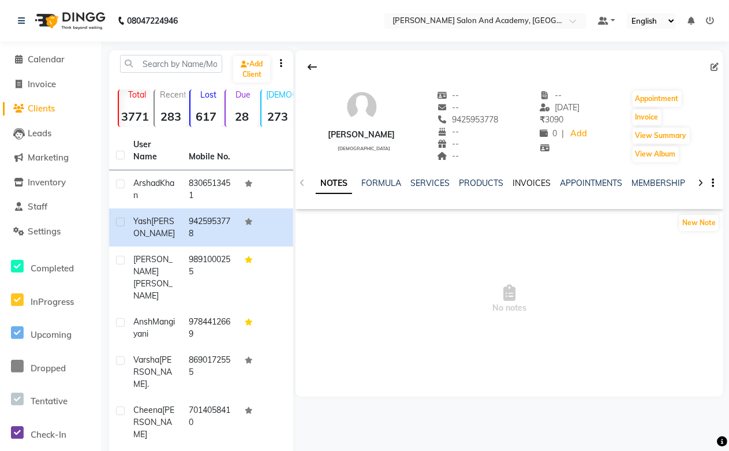
click at [535, 186] on link "INVOICES" at bounding box center [532, 183] width 38 height 10
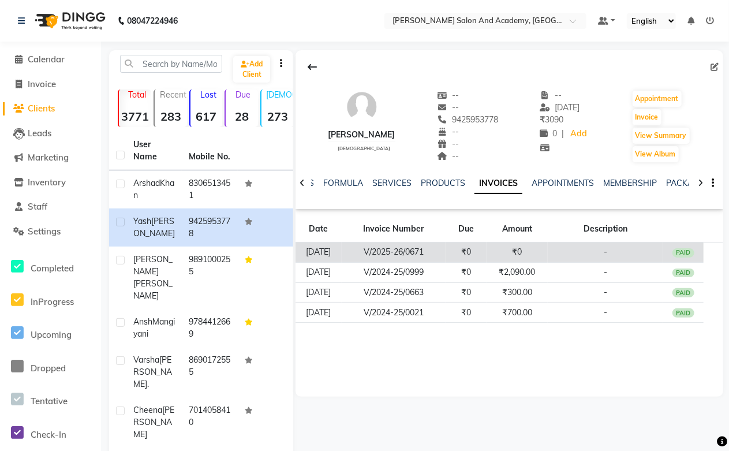
click at [510, 251] on td "₹0" at bounding box center [517, 252] width 61 height 20
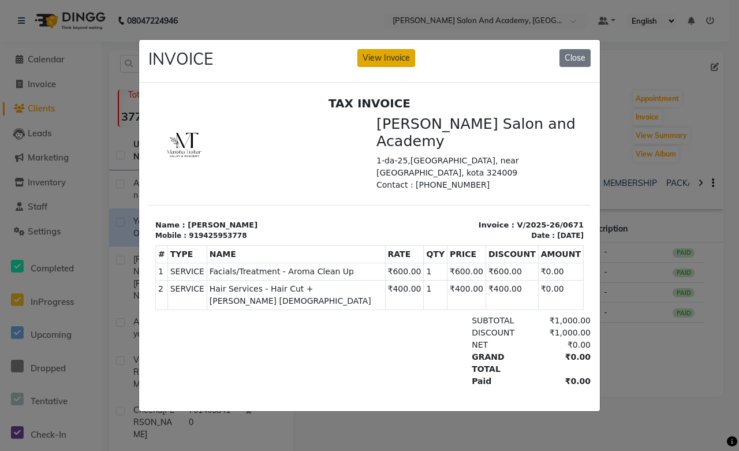
click at [388, 51] on button "View Invoice" at bounding box center [386, 58] width 58 height 18
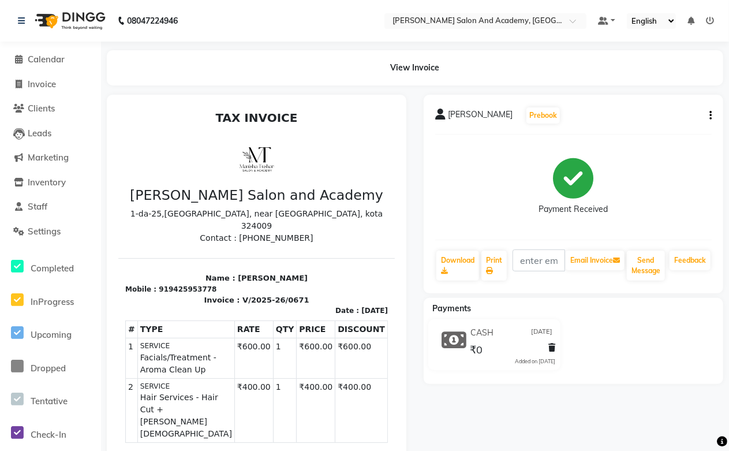
click at [551, 343] on span at bounding box center [552, 348] width 7 height 12
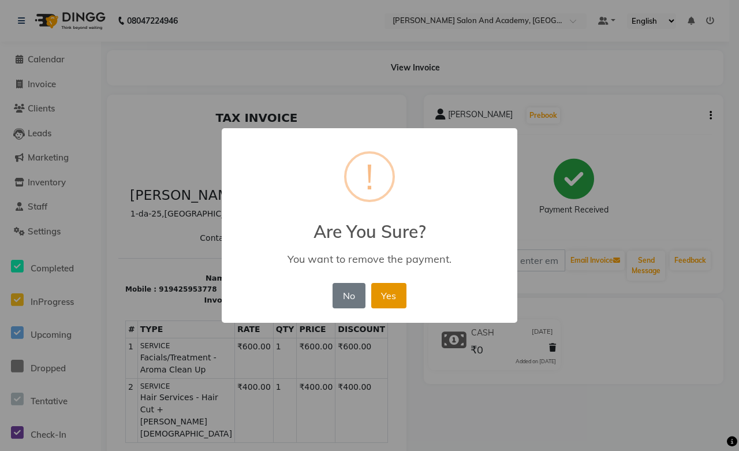
click at [387, 302] on button "Yes" at bounding box center [388, 295] width 35 height 25
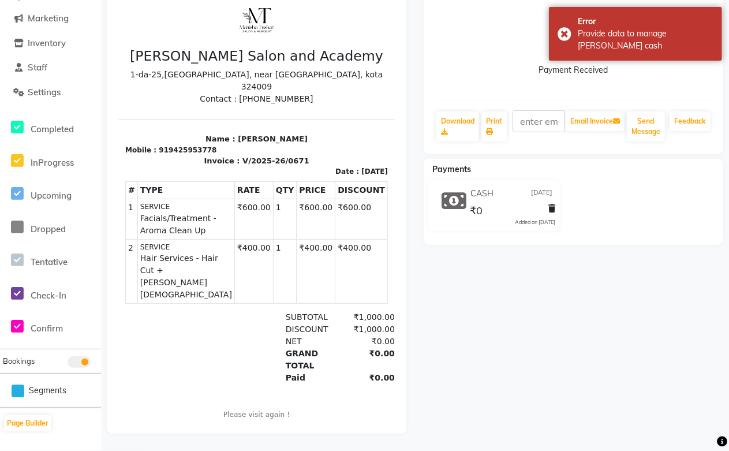
scroll to position [148, 0]
click at [552, 204] on icon at bounding box center [552, 208] width 7 height 8
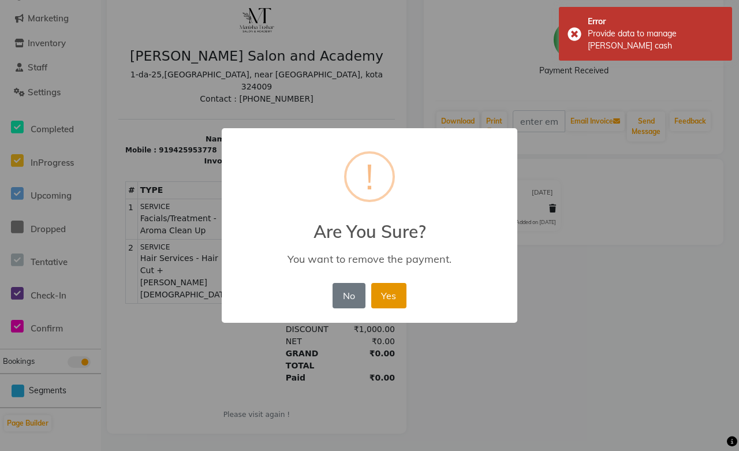
click at [388, 286] on button "Yes" at bounding box center [388, 295] width 35 height 25
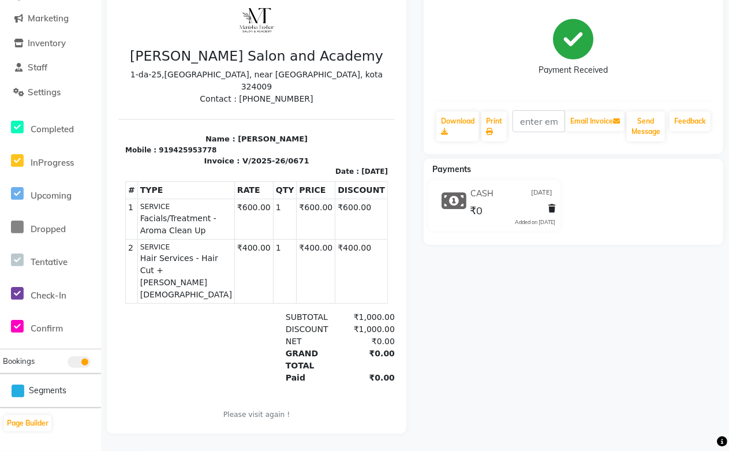
click at [549, 204] on icon at bounding box center [552, 208] width 7 height 8
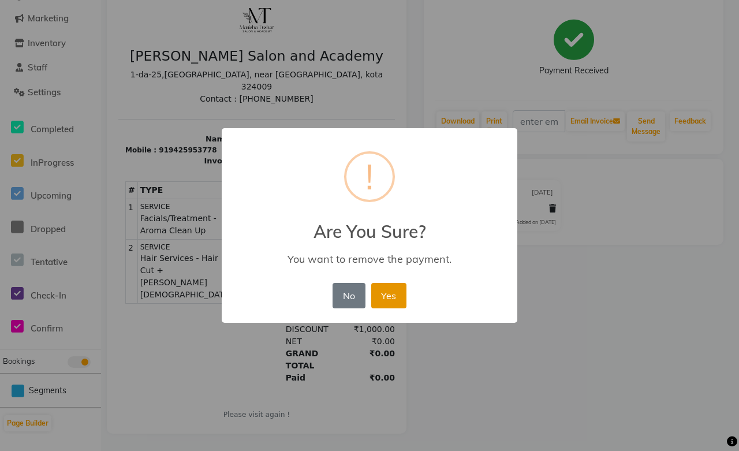
click at [391, 297] on button "Yes" at bounding box center [388, 295] width 35 height 25
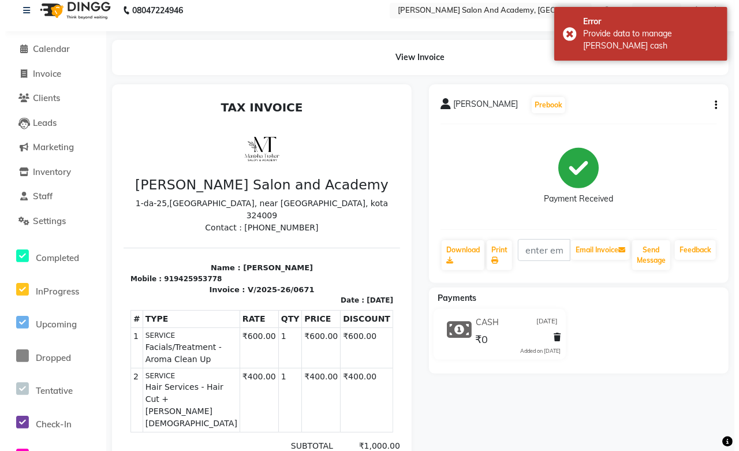
scroll to position [0, 0]
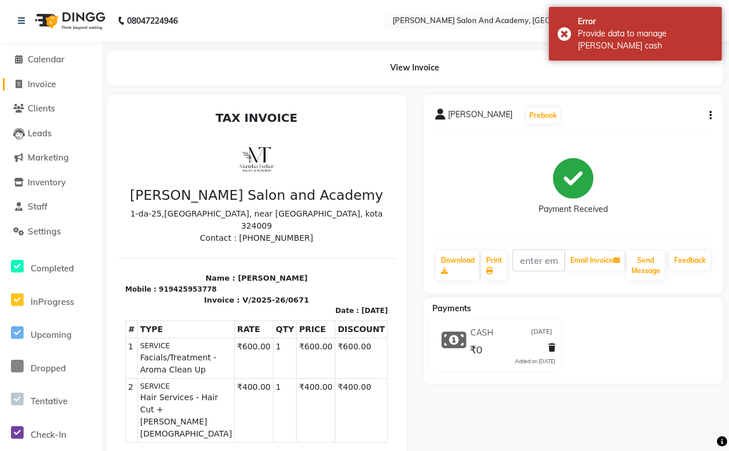
click at [48, 87] on span "Invoice" at bounding box center [42, 83] width 28 height 11
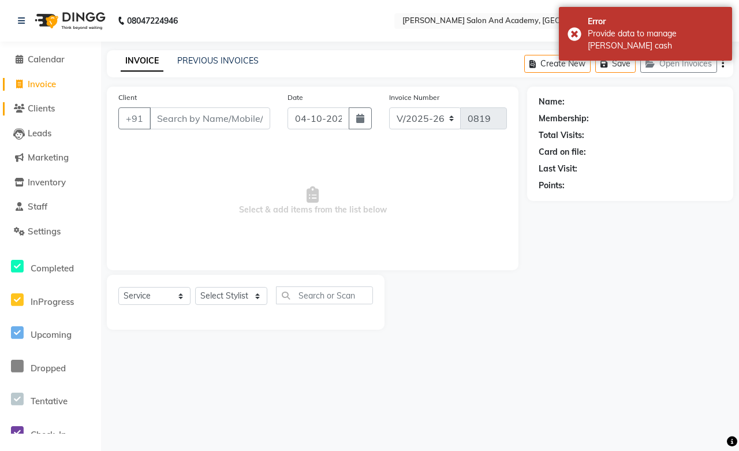
click at [50, 106] on span "Clients" at bounding box center [41, 108] width 27 height 11
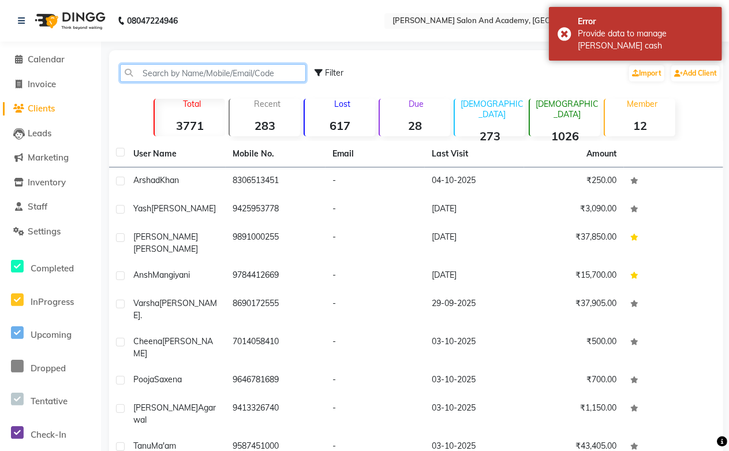
click at [174, 78] on input "text" at bounding box center [213, 73] width 186 height 18
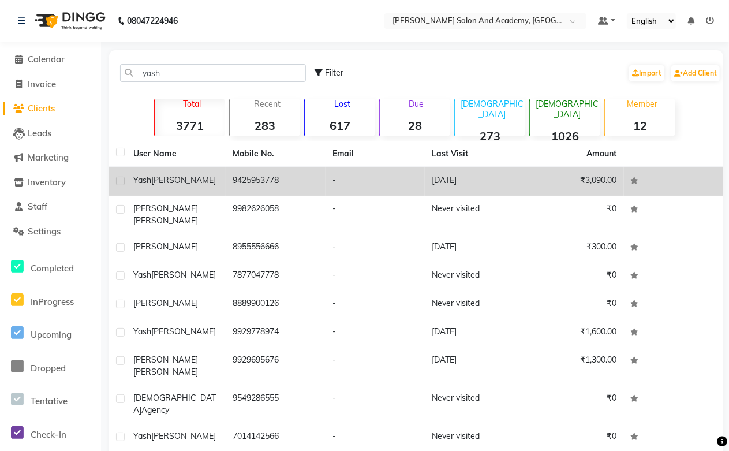
click at [244, 180] on td "9425953778" at bounding box center [275, 181] width 99 height 28
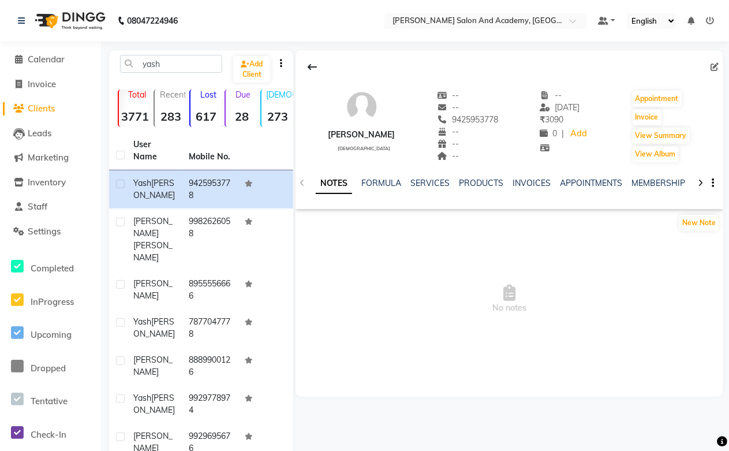
click at [522, 175] on div "NOTES FORMULA SERVICES PRODUCTS INVOICES APPOINTMENTS MEMBERSHIP PACKAGES VOUCH…" at bounding box center [510, 183] width 428 height 40
click at [521, 180] on link "INVOICES" at bounding box center [532, 183] width 38 height 10
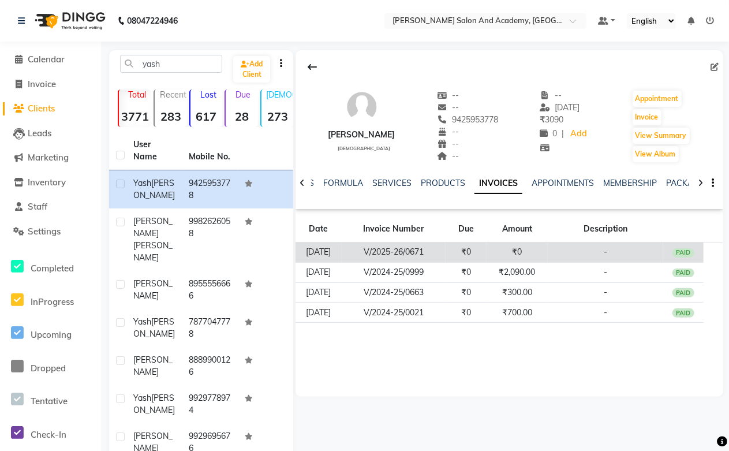
click at [446, 253] on td "V/2025-26/0671" at bounding box center [394, 252] width 104 height 20
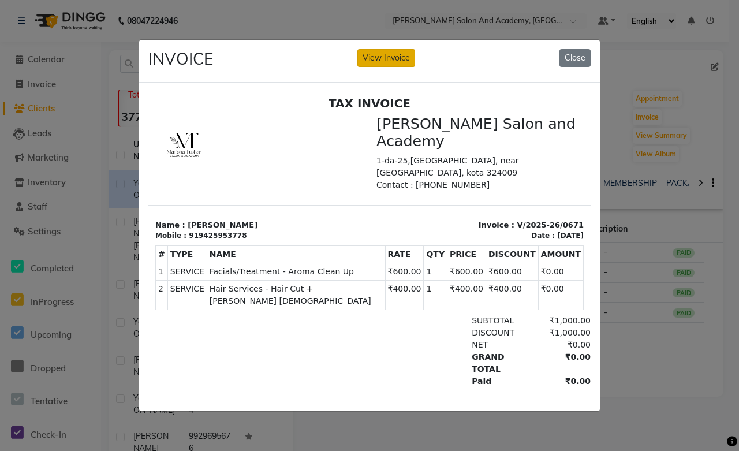
click at [372, 50] on button "View Invoice" at bounding box center [386, 58] width 58 height 18
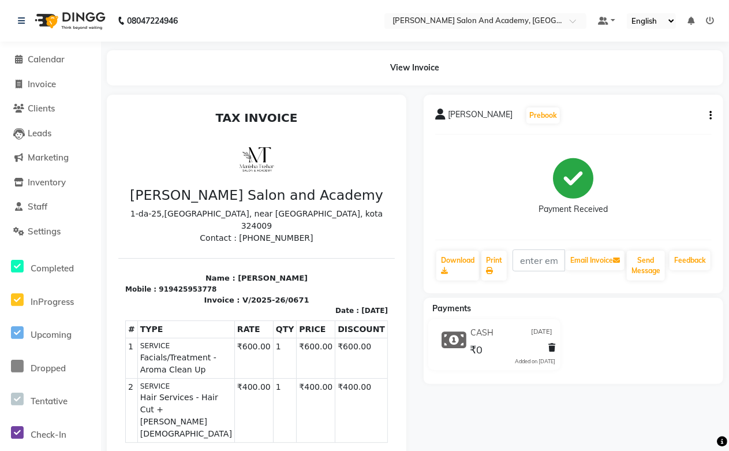
click at [551, 348] on icon at bounding box center [552, 347] width 7 height 8
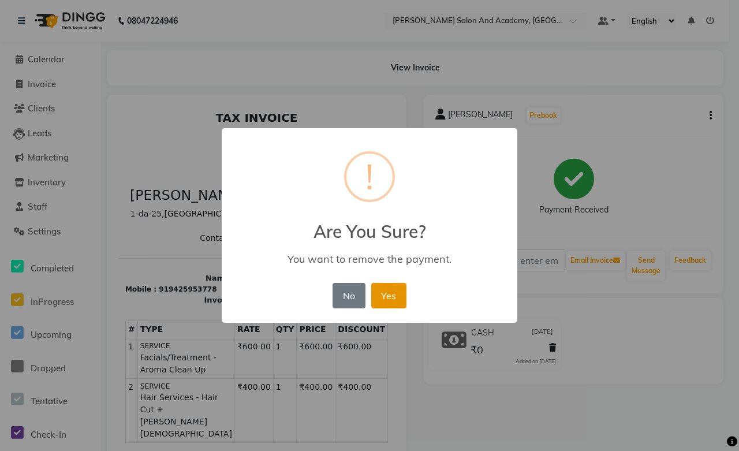
click at [388, 298] on button "Yes" at bounding box center [388, 295] width 35 height 25
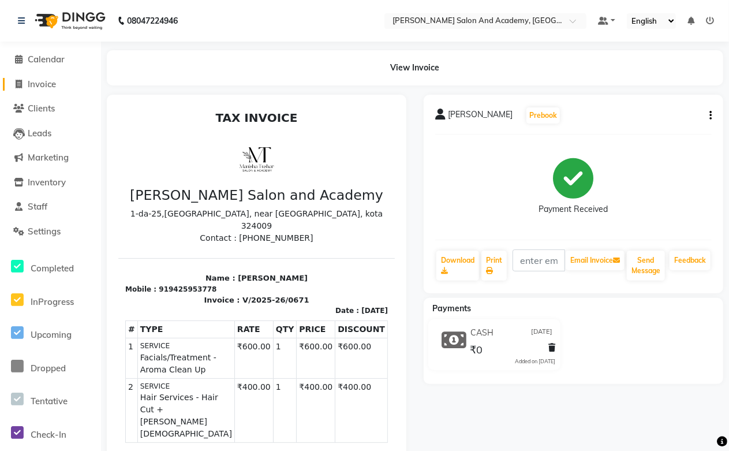
click at [30, 85] on span "Invoice" at bounding box center [42, 83] width 28 height 11
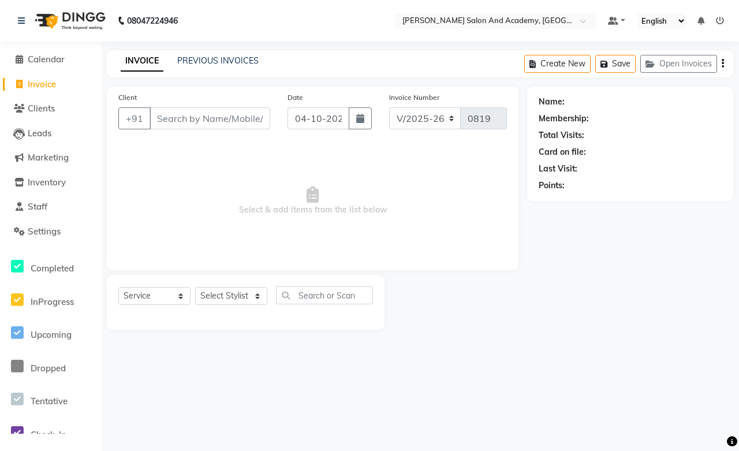
click at [719, 17] on icon at bounding box center [720, 21] width 8 height 8
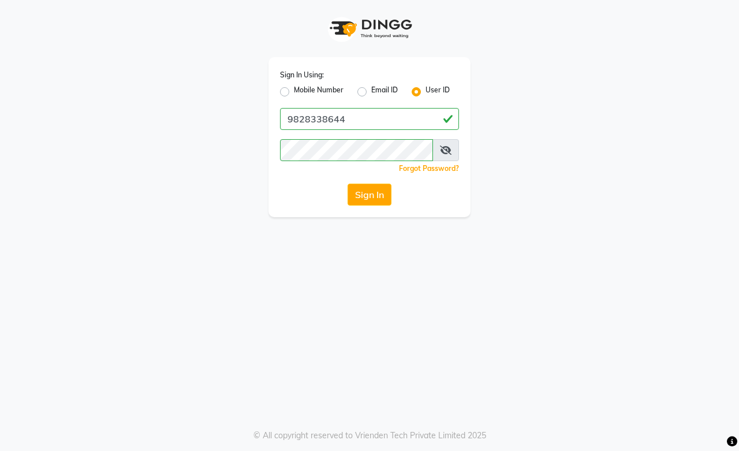
click at [294, 88] on label "Mobile Number" at bounding box center [319, 92] width 50 height 14
click at [294, 88] on input "Mobile Number" at bounding box center [298, 89] width 8 height 8
click at [318, 118] on span at bounding box center [311, 123] width 14 height 12
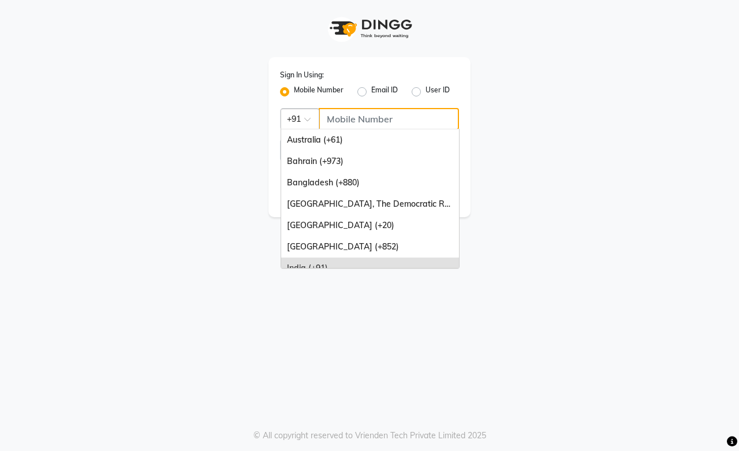
click at [353, 110] on input "Username" at bounding box center [389, 119] width 140 height 22
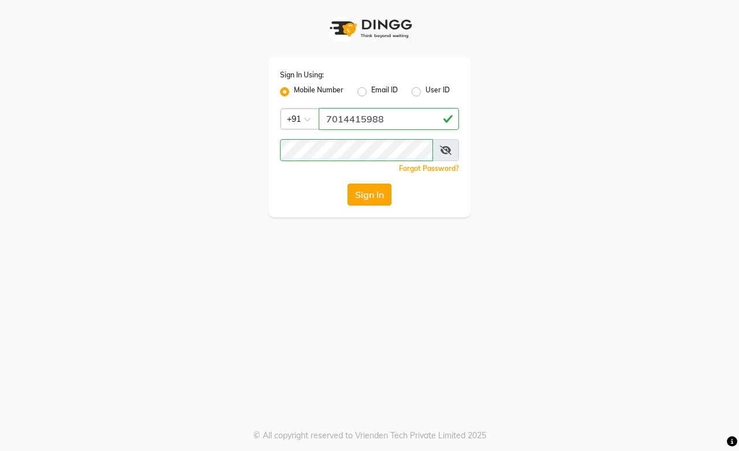
click at [377, 193] on button "Sign In" at bounding box center [369, 195] width 44 height 22
